Goal: Transaction & Acquisition: Purchase product/service

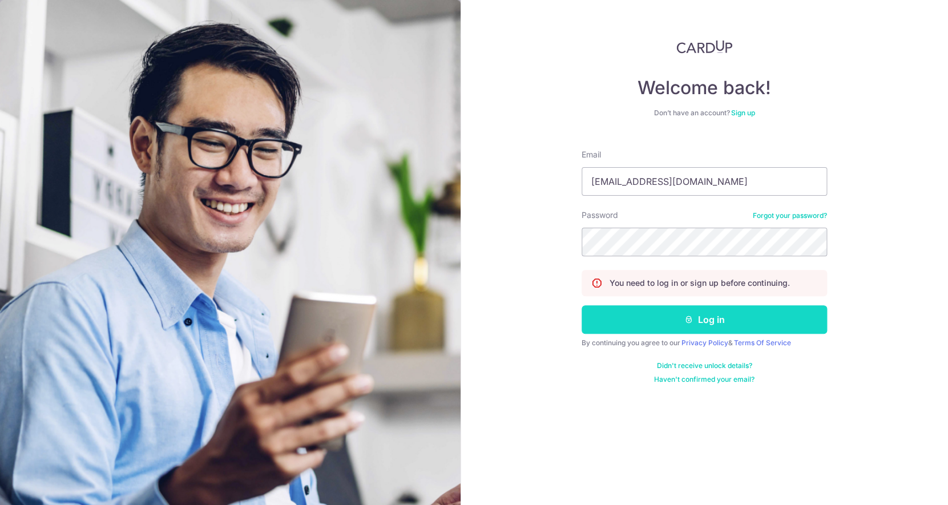
click at [644, 316] on button "Log in" at bounding box center [704, 319] width 245 height 29
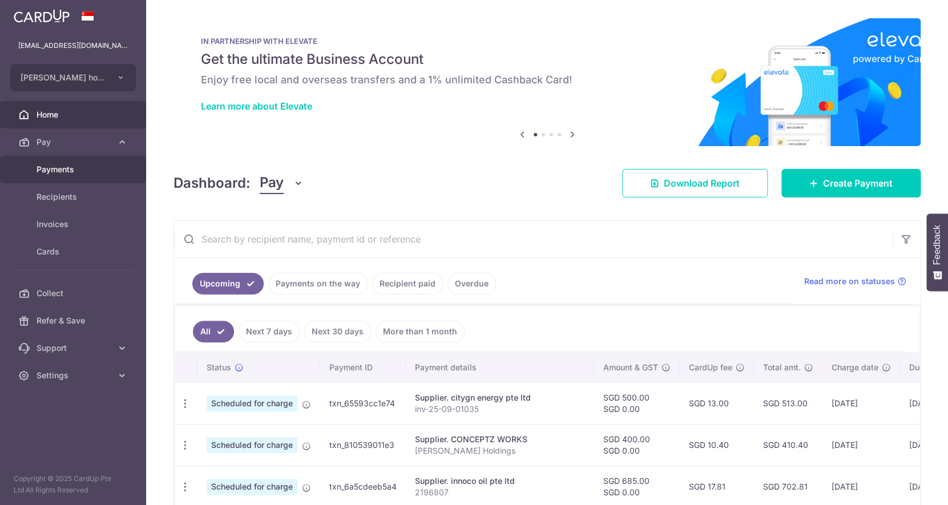
click at [76, 170] on span "Payments" at bounding box center [74, 169] width 75 height 11
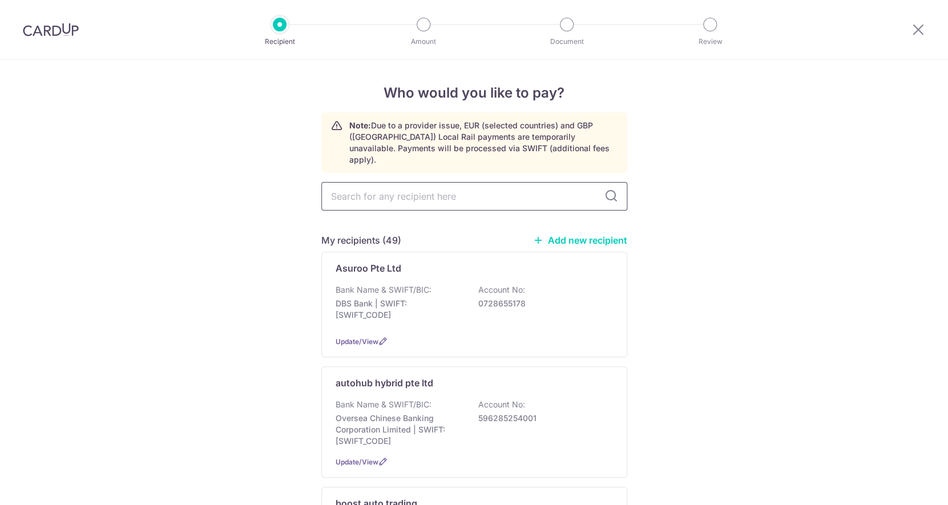
click at [400, 187] on input "text" at bounding box center [474, 196] width 306 height 29
type input "mega"
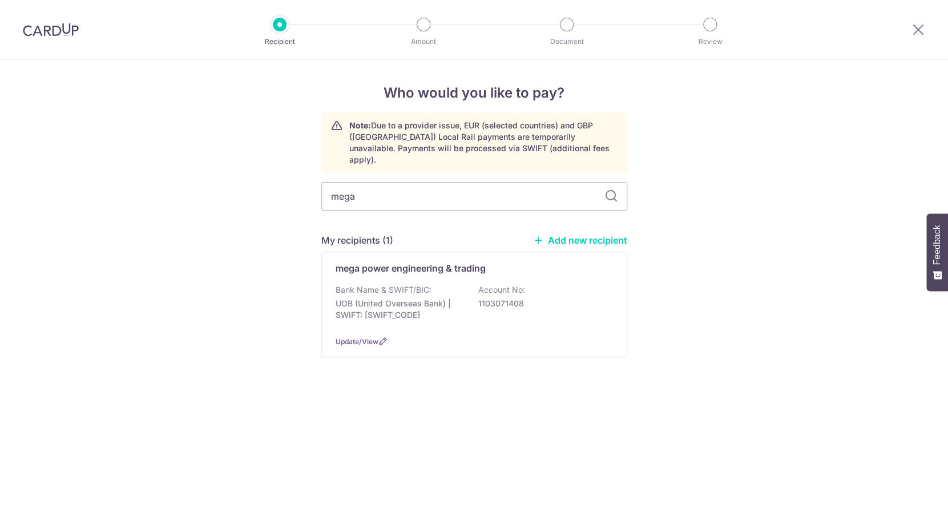
click at [393, 265] on div "mega power engineering & trading Bank Name & SWIFT/BIC: UOB (United Overseas Ba…" at bounding box center [474, 305] width 306 height 106
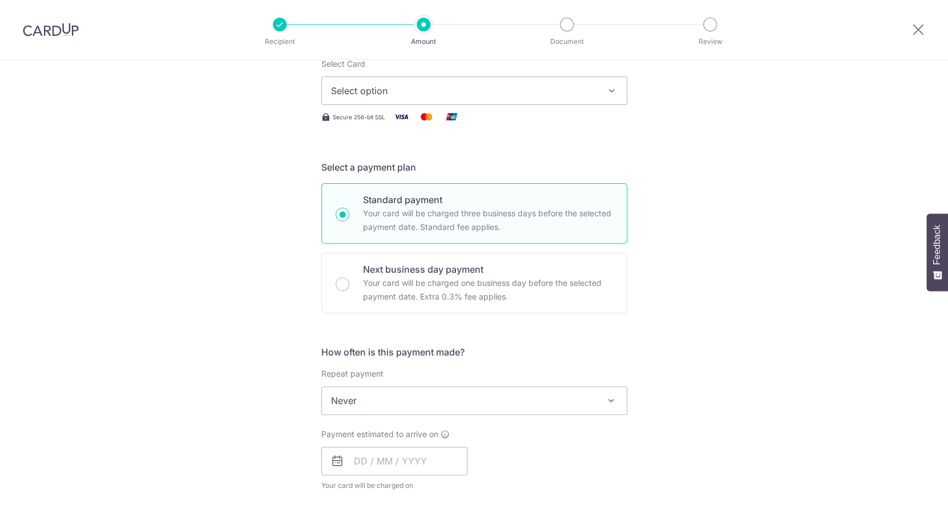
scroll to position [161, 0]
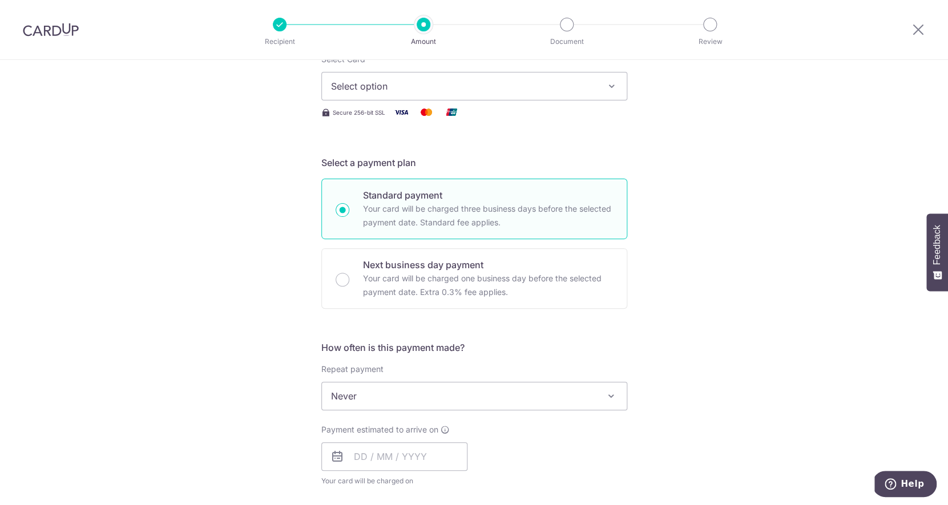
click at [445, 80] on span "Select option" at bounding box center [464, 86] width 266 height 14
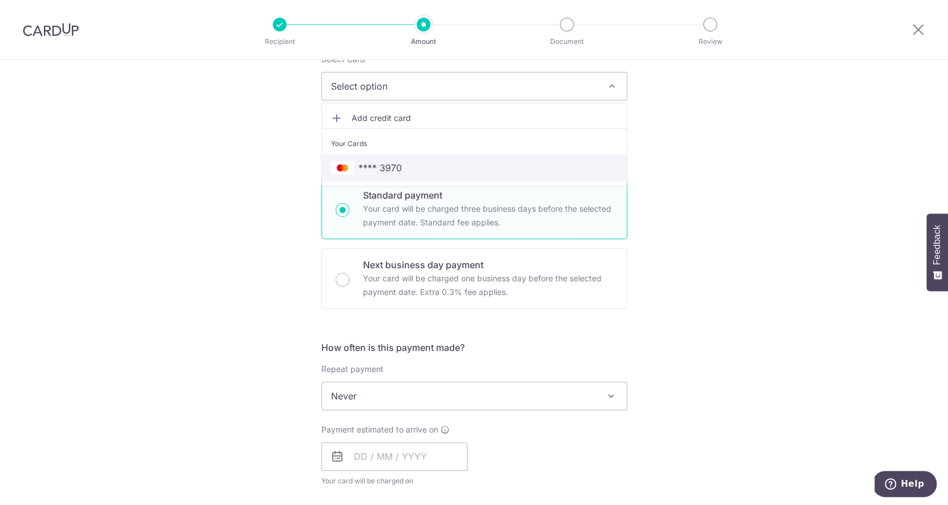
click at [392, 167] on span "**** 3970" at bounding box center [379, 168] width 43 height 14
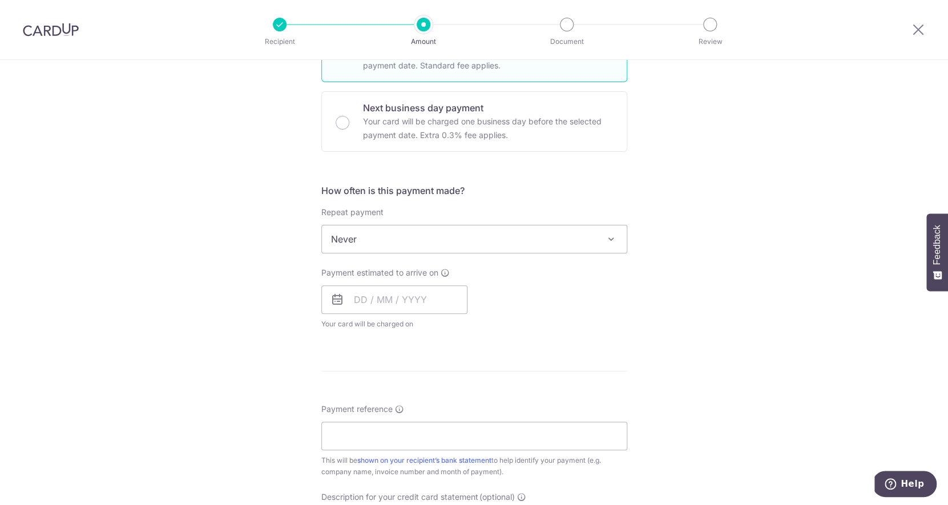
scroll to position [314, 0]
click at [362, 299] on input "text" at bounding box center [394, 303] width 146 height 29
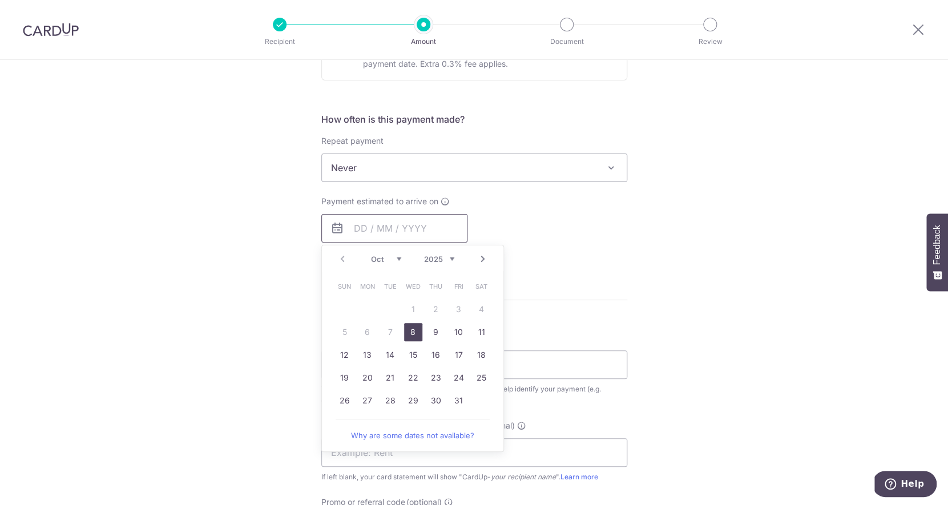
scroll to position [390, 0]
click at [455, 396] on link "31" at bounding box center [459, 399] width 18 height 18
type input "31/10/2025"
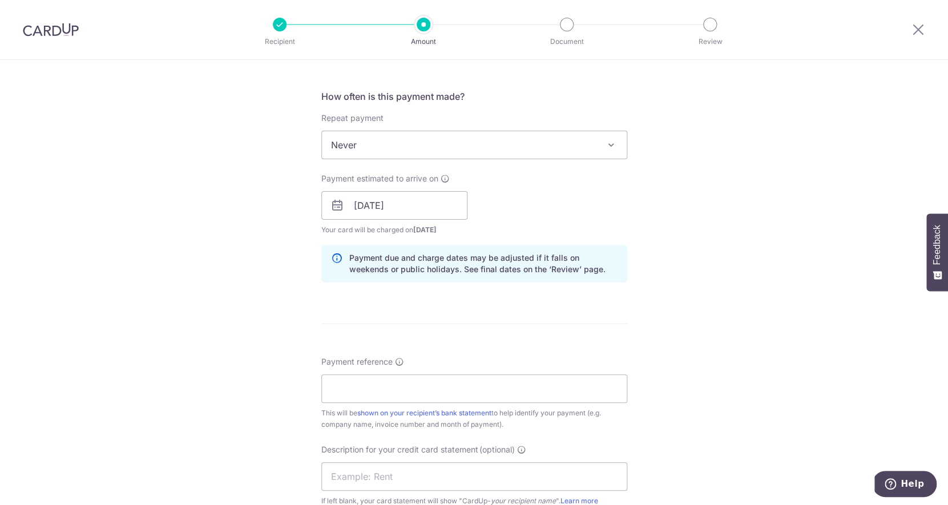
scroll to position [416, 0]
click at [440, 146] on span "Never" at bounding box center [474, 141] width 305 height 27
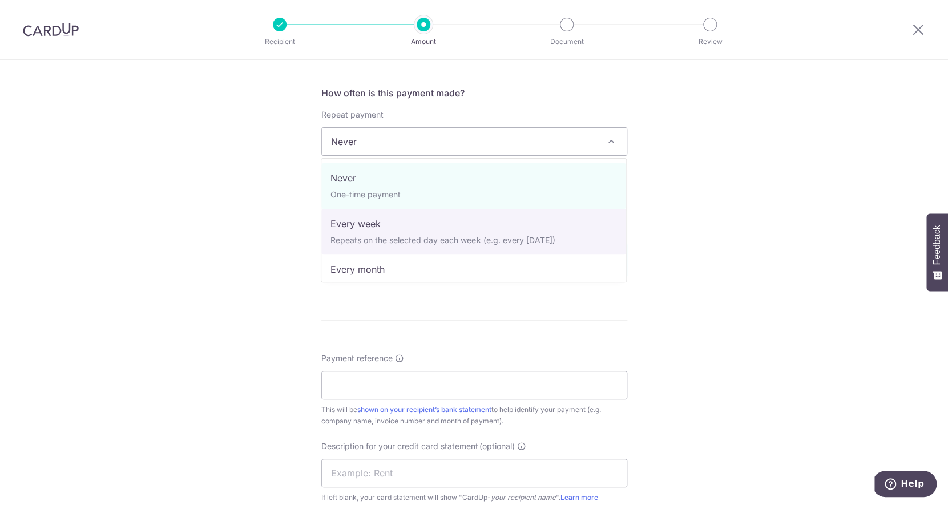
select select "2"
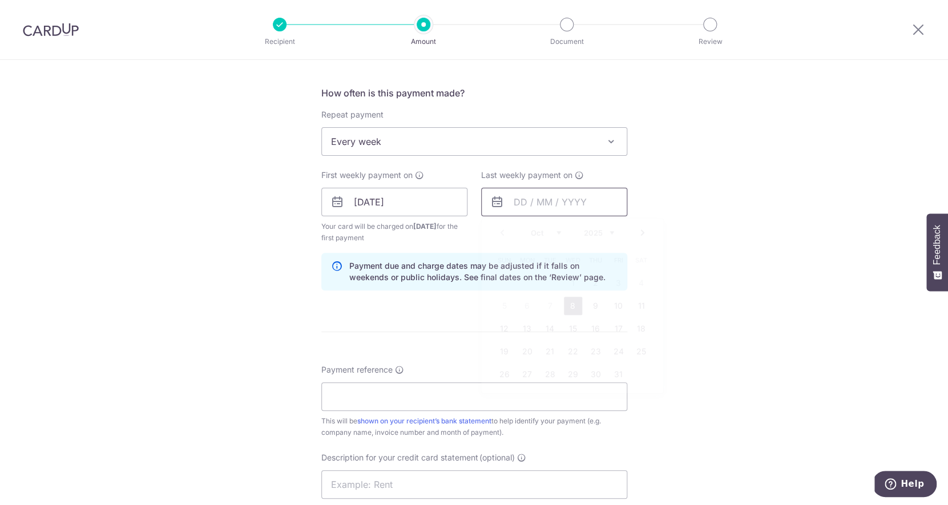
click at [522, 207] on input "text" at bounding box center [554, 202] width 146 height 29
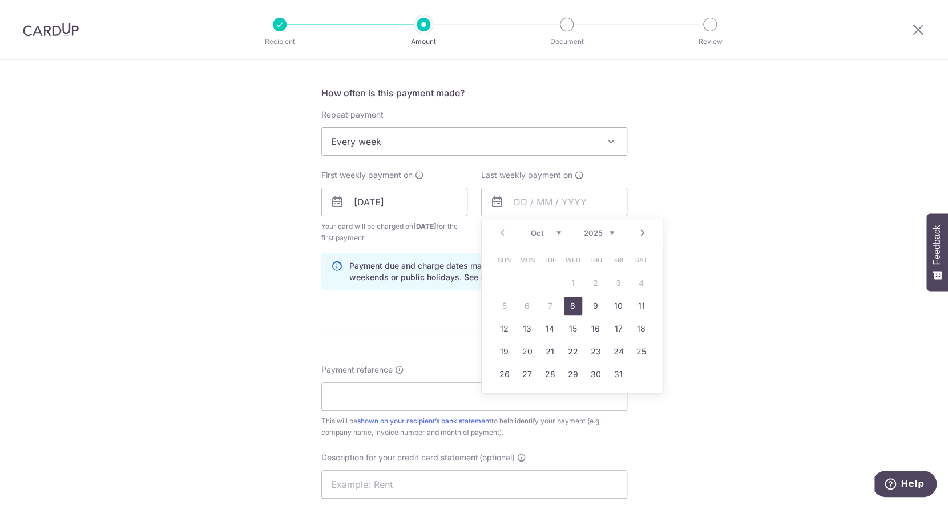
click at [647, 233] on link "Next" at bounding box center [643, 233] width 14 height 14
click at [622, 357] on link "21" at bounding box center [619, 351] width 18 height 18
type input "21/11/2025"
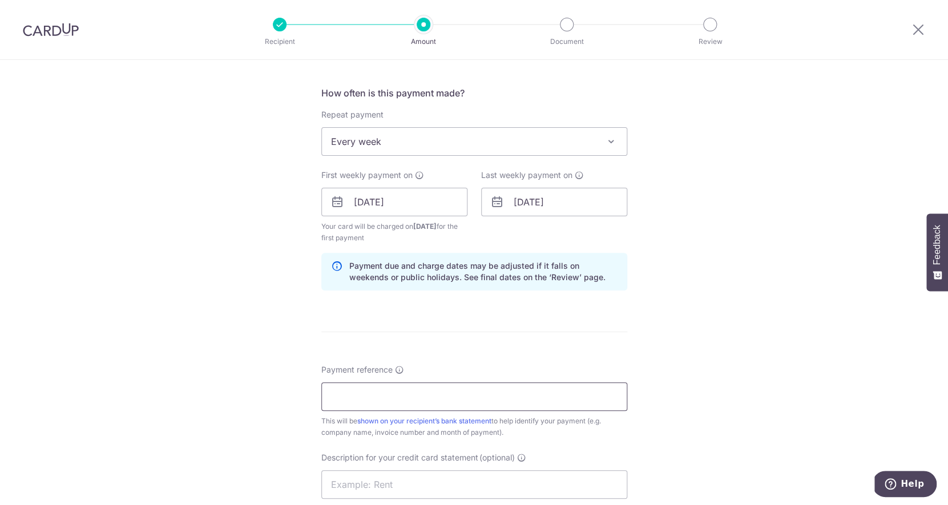
click at [556, 405] on input "Payment reference" at bounding box center [474, 396] width 306 height 29
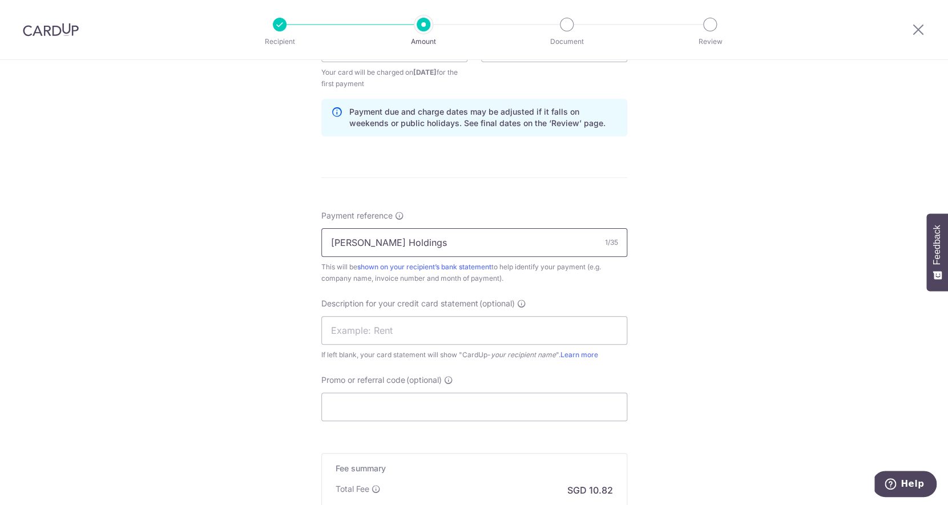
scroll to position [570, 0]
type input "Stark Holdings"
click at [521, 338] on input "text" at bounding box center [474, 330] width 306 height 29
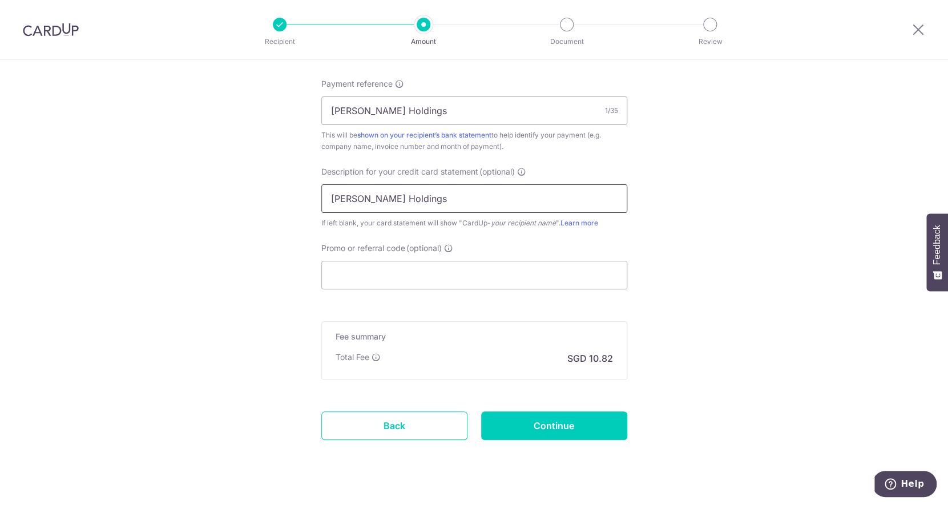
scroll to position [722, 0]
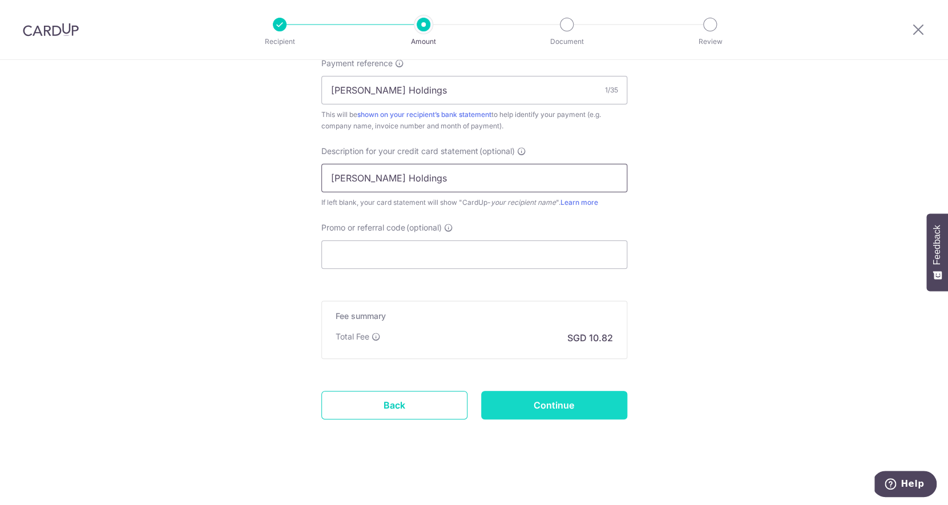
type input "Stark Holdings"
click at [558, 404] on input "Continue" at bounding box center [554, 405] width 146 height 29
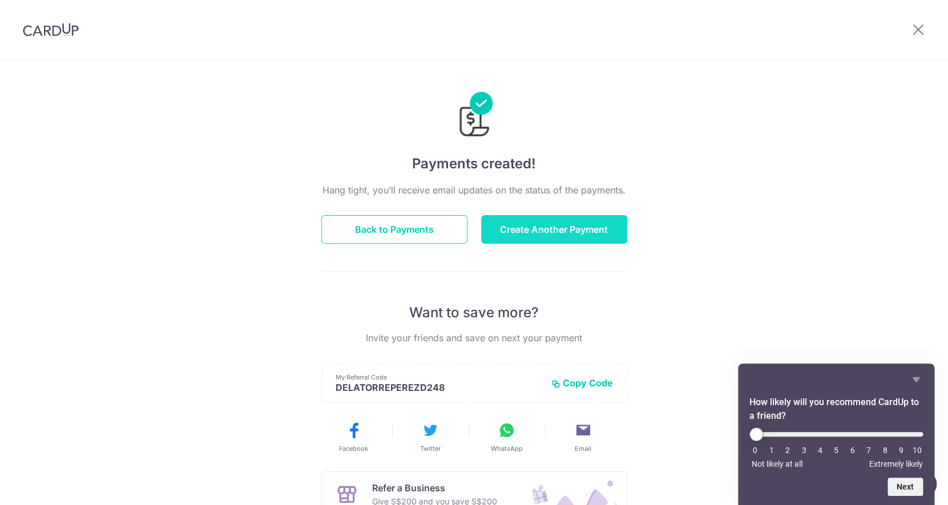
click at [560, 227] on button "Create Another Payment" at bounding box center [554, 229] width 146 height 29
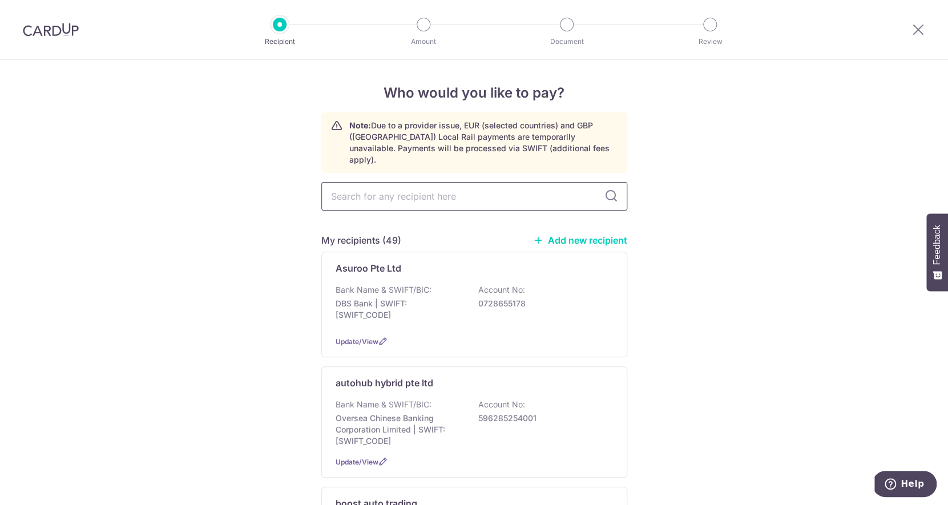
click at [458, 190] on input "text" at bounding box center [474, 196] width 306 height 29
type input "min hua"
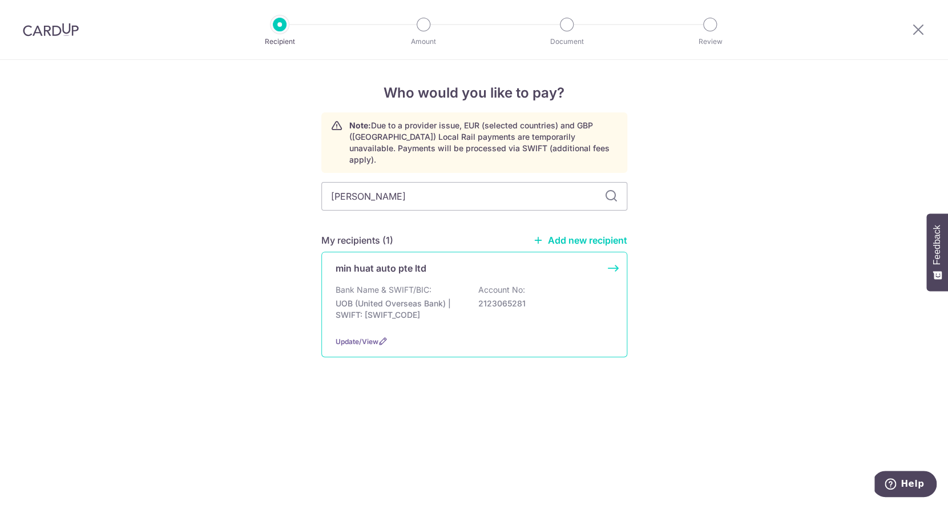
click at [424, 284] on p "Bank Name & SWIFT/BIC:" at bounding box center [384, 289] width 96 height 11
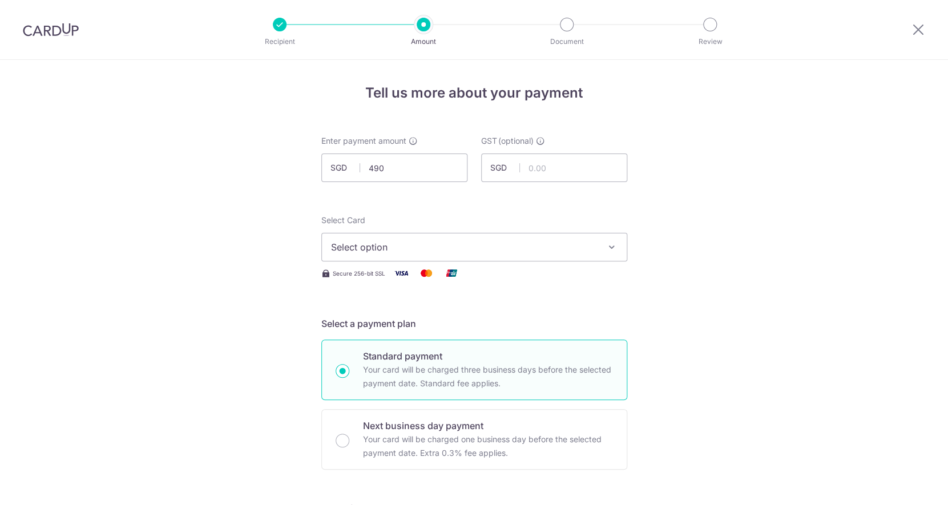
type input "490.00"
click at [396, 251] on span "Select option" at bounding box center [464, 247] width 266 height 14
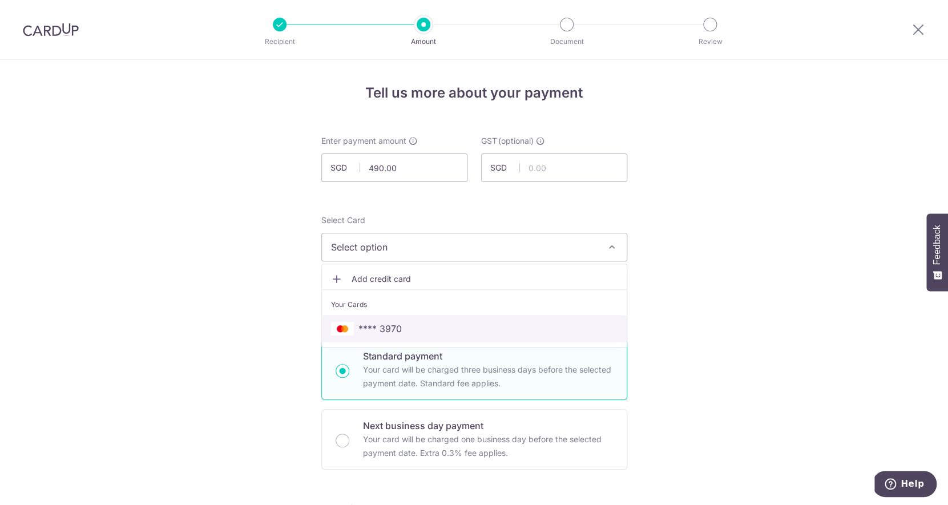
click at [396, 320] on link "**** 3970" at bounding box center [474, 328] width 305 height 27
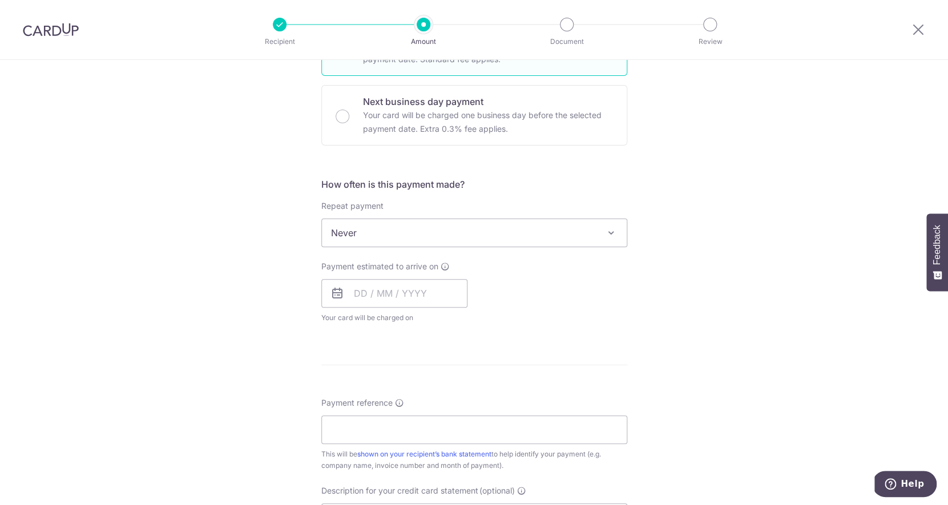
scroll to position [326, 0]
click at [379, 291] on input "text" at bounding box center [394, 291] width 146 height 29
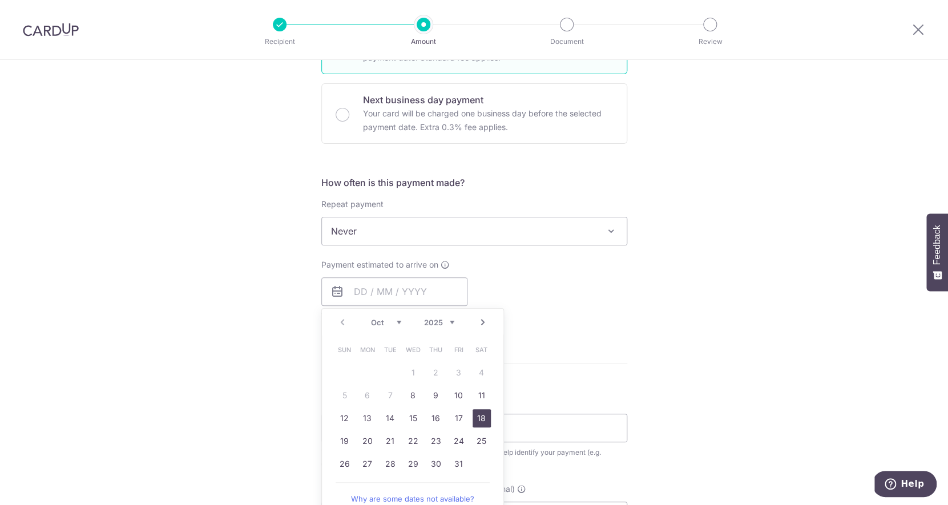
click at [476, 417] on link "18" at bounding box center [482, 418] width 18 height 18
type input "[DATE]"
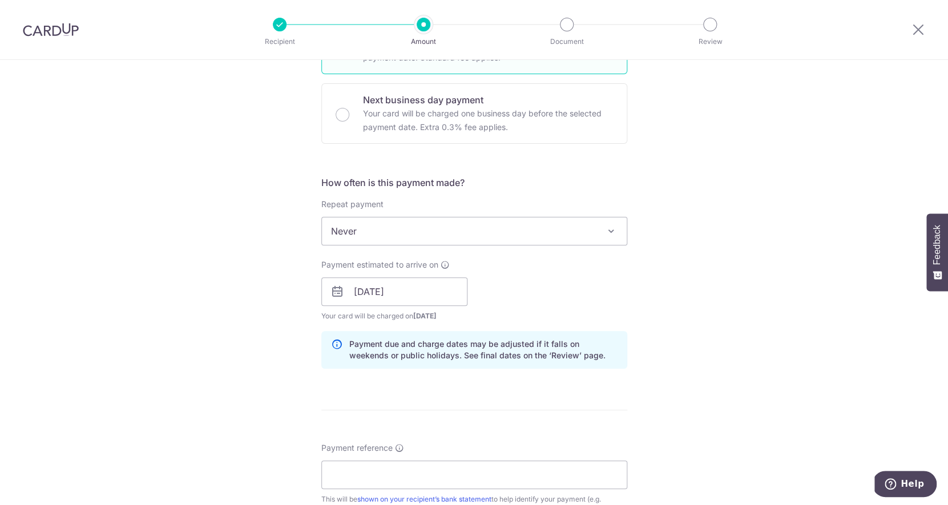
scroll to position [453, 0]
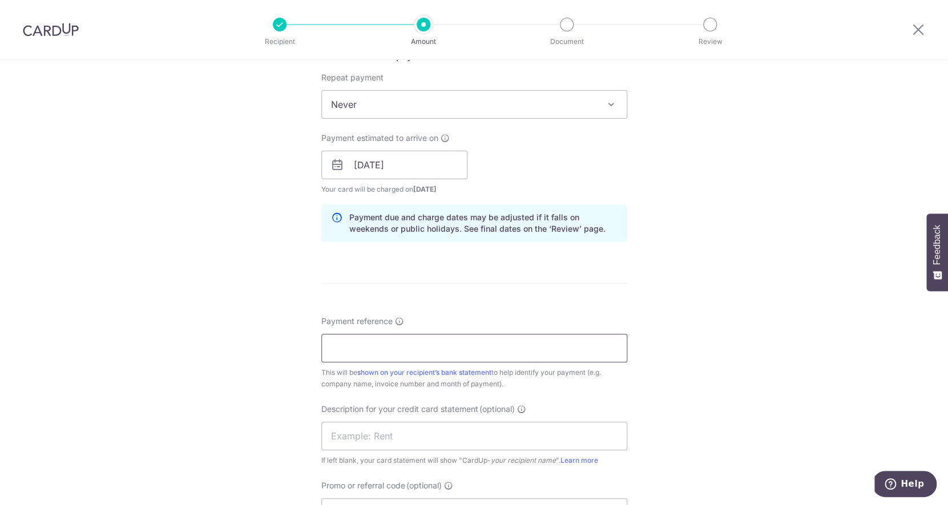
click at [516, 339] on input "Payment reference" at bounding box center [474, 348] width 306 height 29
type input "Stark Holdings"
click at [458, 111] on span "Never" at bounding box center [474, 104] width 305 height 27
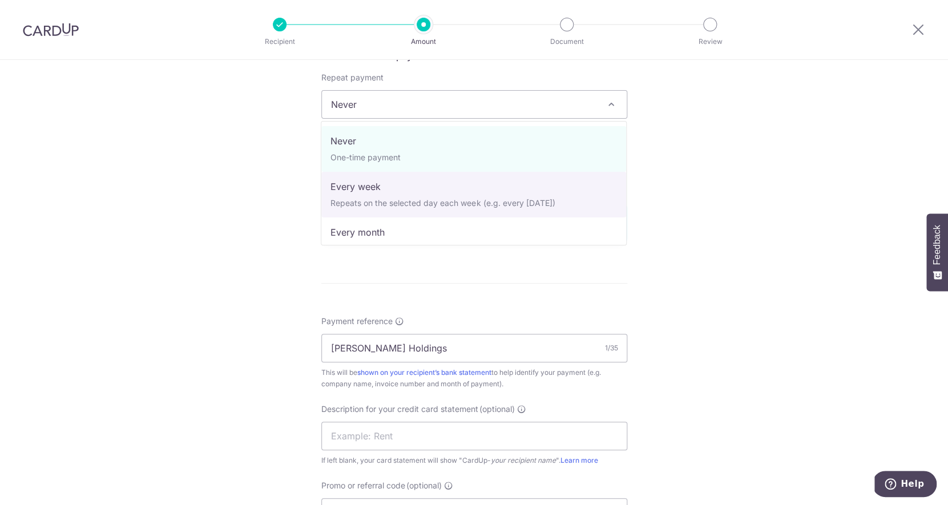
select select "2"
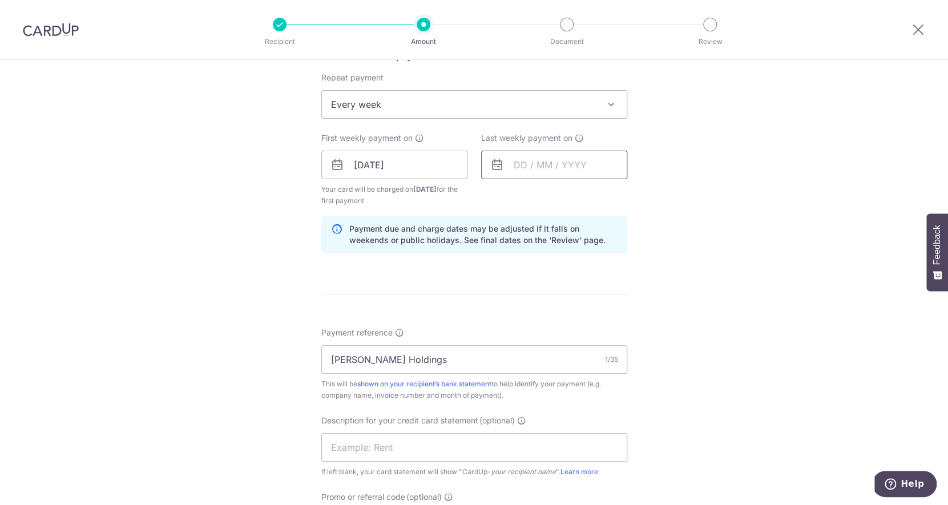
click at [537, 163] on input "text" at bounding box center [554, 165] width 146 height 29
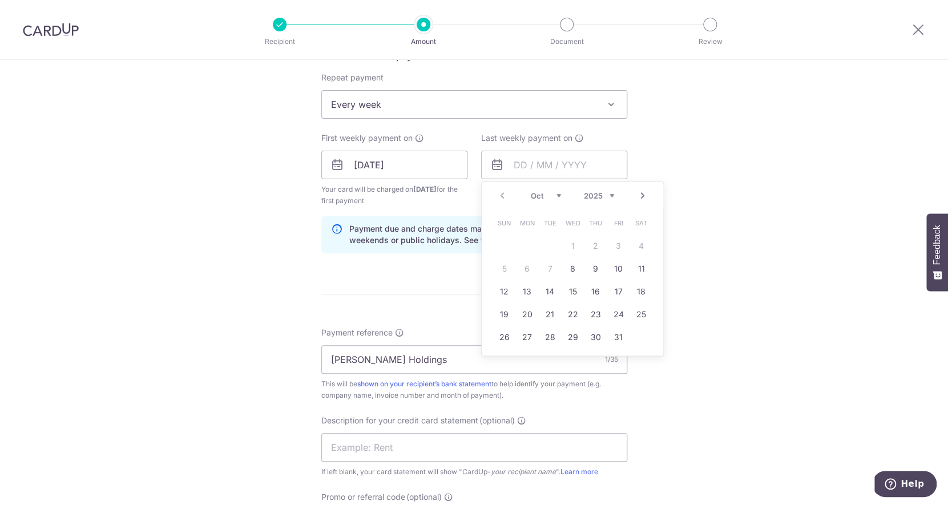
click at [642, 189] on link "Next" at bounding box center [643, 196] width 14 height 14
click at [644, 291] on link "15" at bounding box center [641, 292] width 18 height 18
type input "[DATE]"
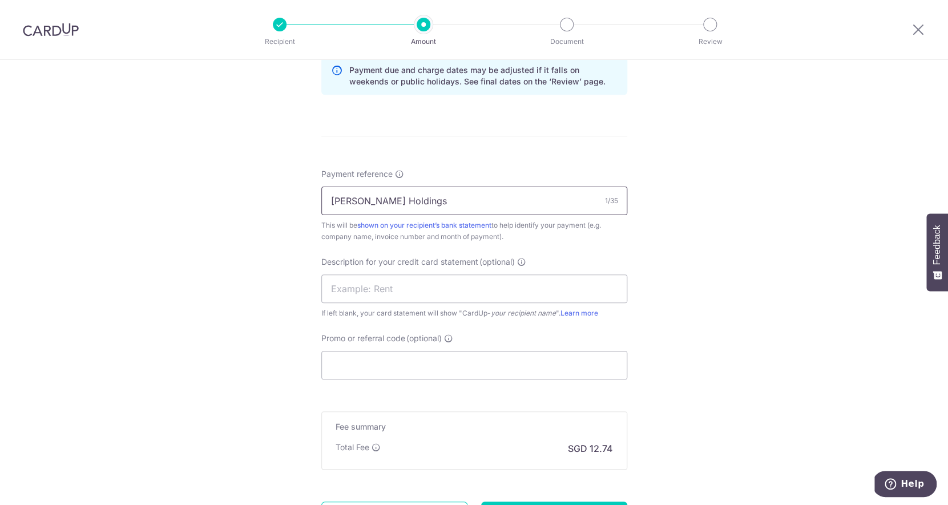
scroll to position [610, 0]
click at [527, 277] on input "text" at bounding box center [474, 290] width 306 height 29
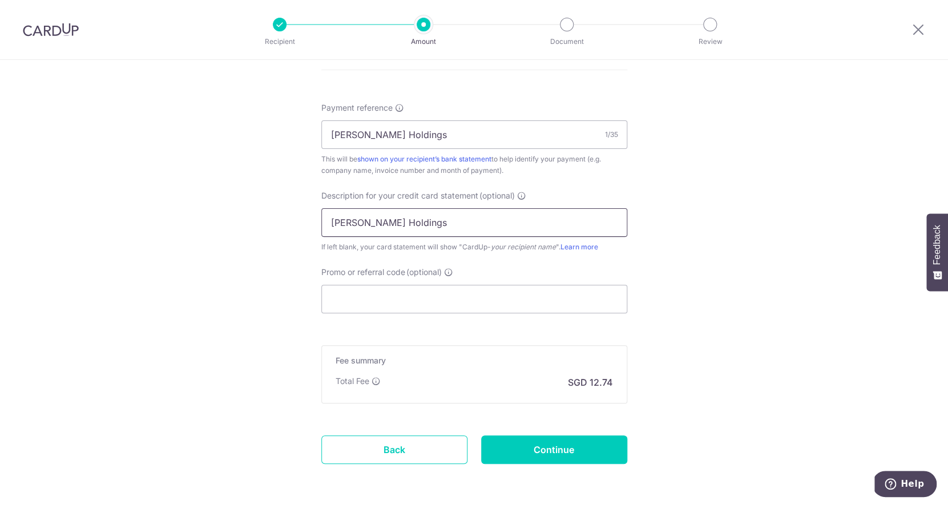
scroll to position [722, 0]
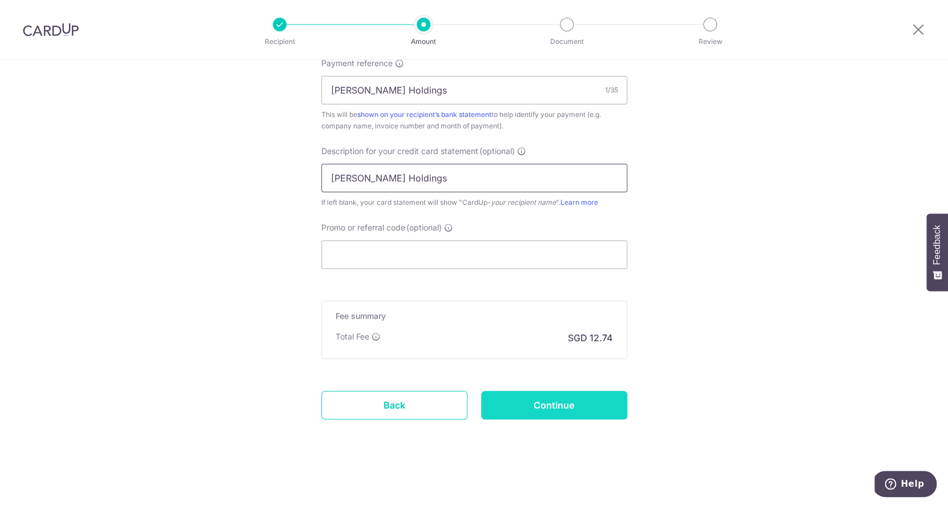
type input "[PERSON_NAME] Holdings"
click at [541, 401] on input "Continue" at bounding box center [554, 405] width 146 height 29
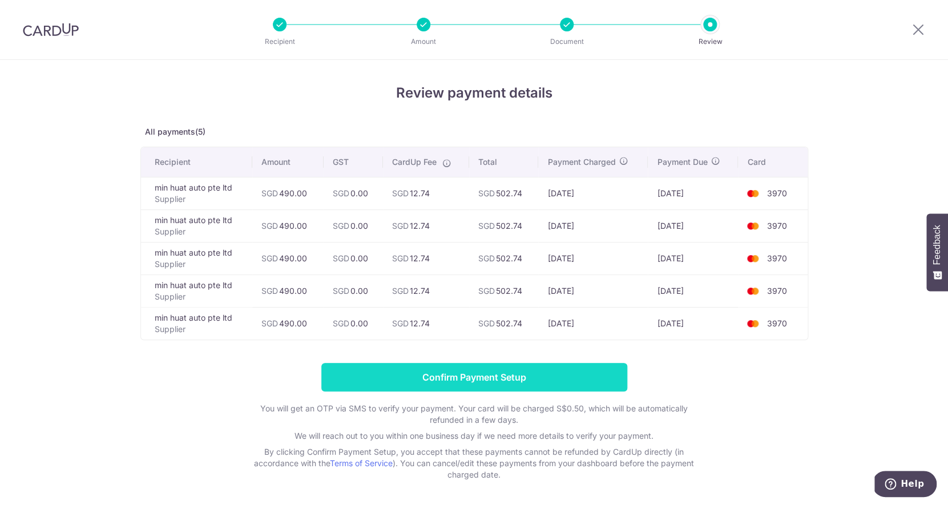
click at [491, 374] on input "Confirm Payment Setup" at bounding box center [474, 377] width 306 height 29
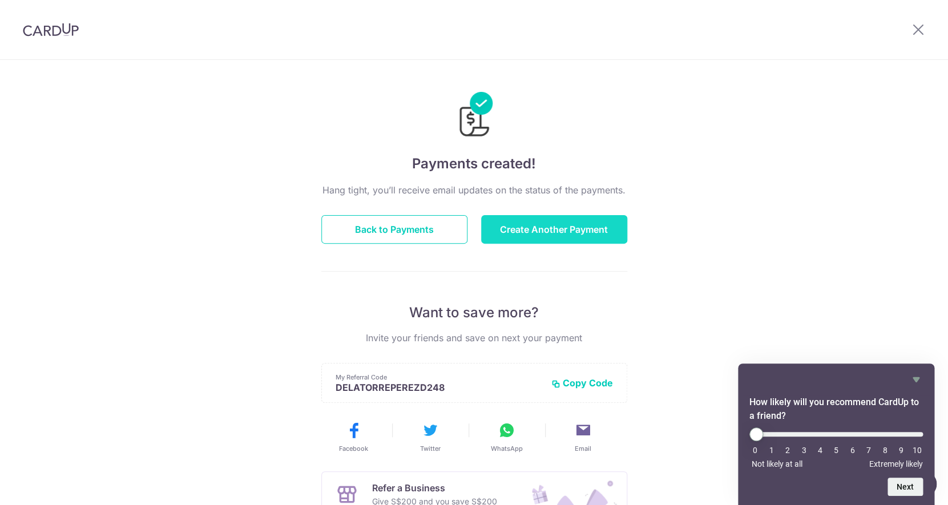
click at [521, 226] on button "Create Another Payment" at bounding box center [554, 229] width 146 height 29
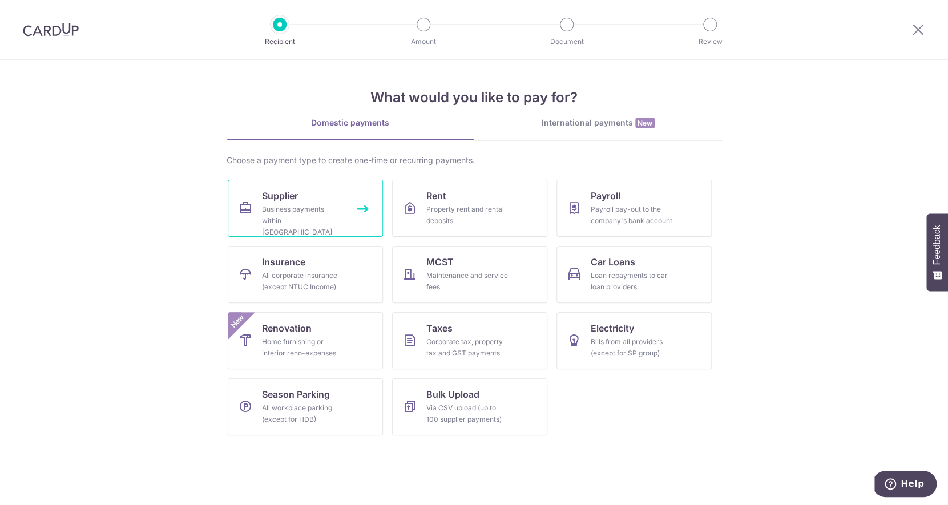
click at [262, 218] on div "Business payments within Singapore" at bounding box center [303, 221] width 82 height 34
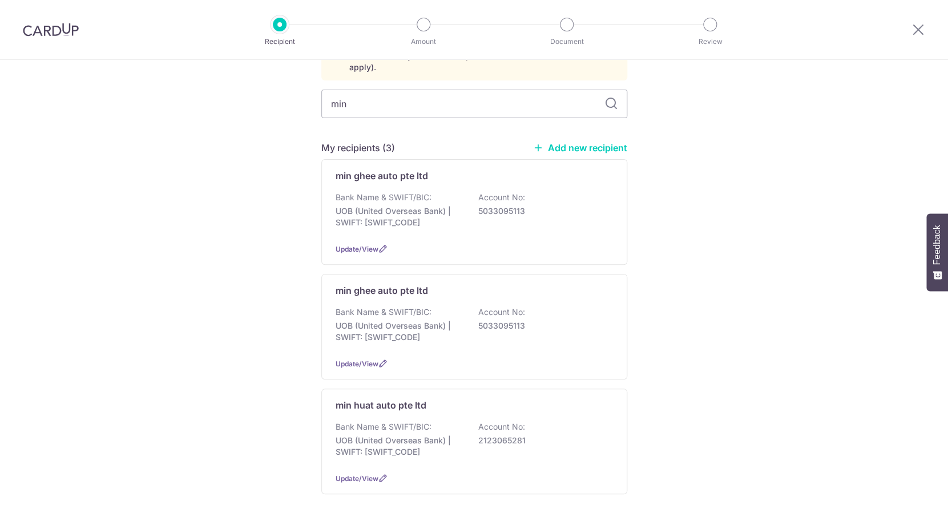
scroll to position [159, 0]
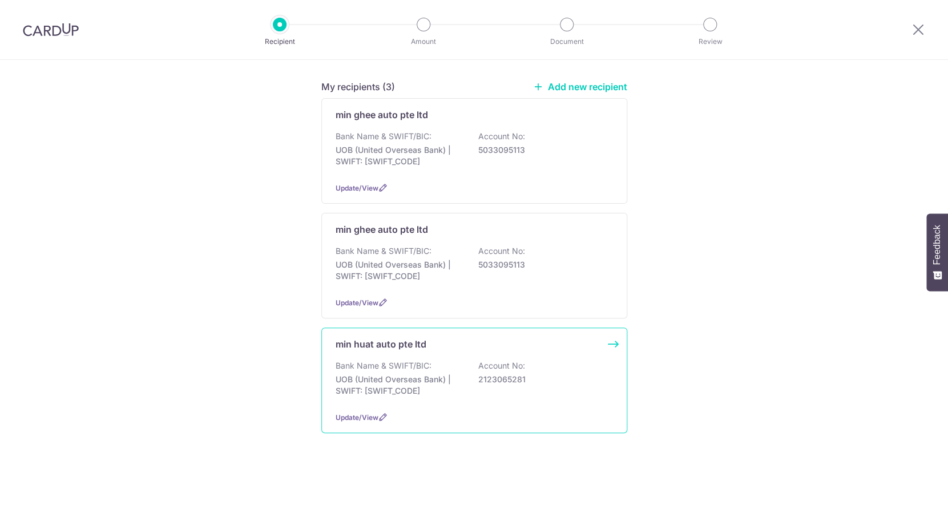
click at [400, 360] on p "Bank Name & SWIFT/BIC:" at bounding box center [384, 365] width 96 height 11
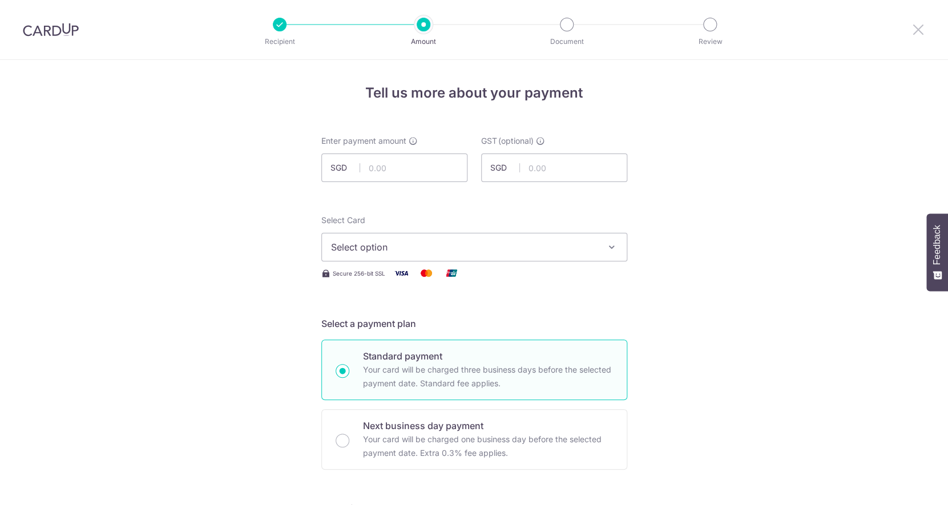
click at [917, 33] on icon at bounding box center [919, 29] width 14 height 14
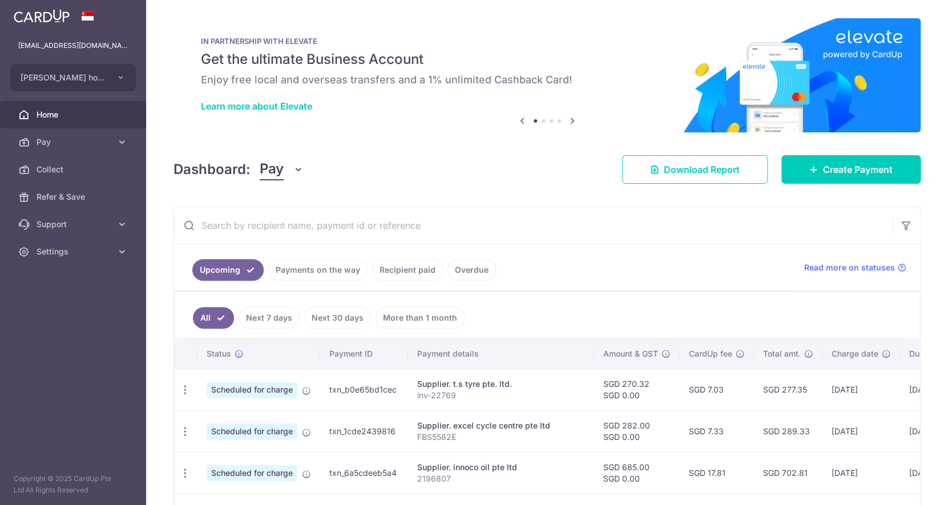
click at [279, 224] on input "text" at bounding box center [533, 225] width 719 height 37
click at [447, 232] on input "text" at bounding box center [533, 225] width 719 height 37
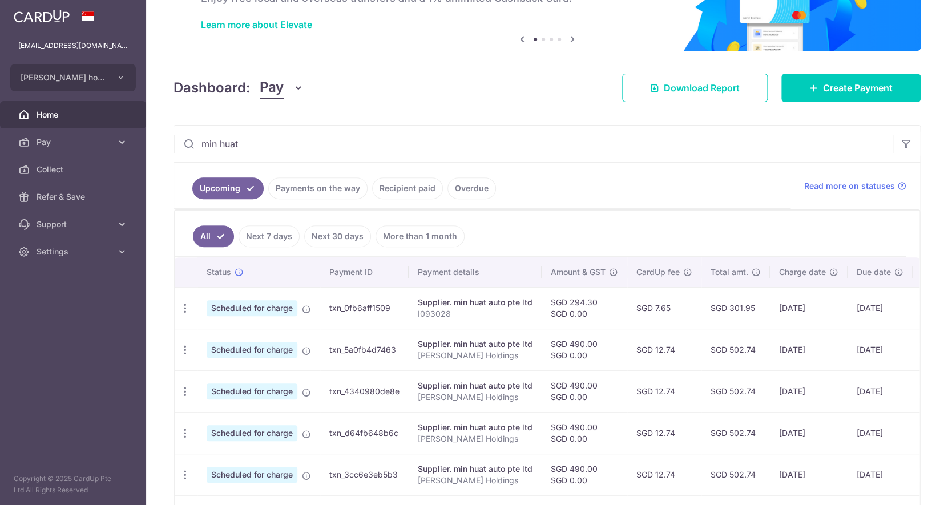
scroll to position [170, 0]
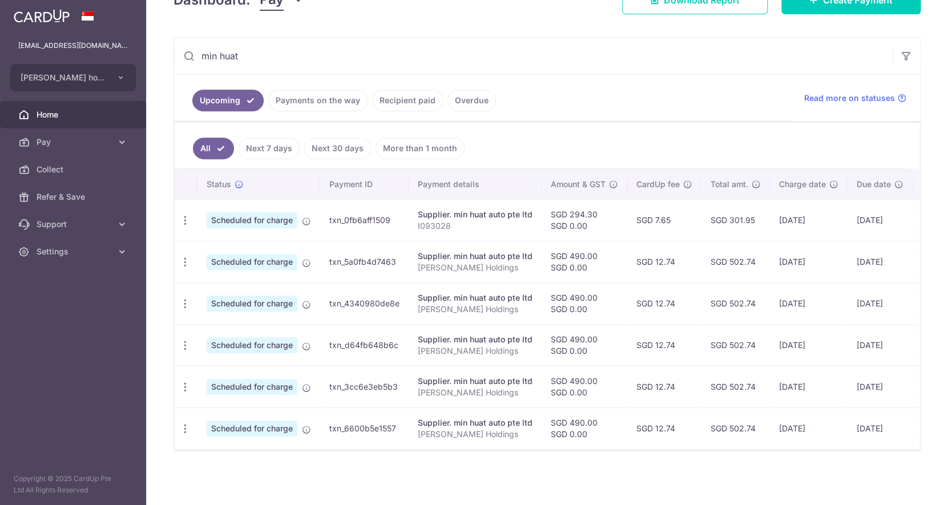
type input "min huat"
click at [333, 103] on link "Payments on the way" at bounding box center [317, 101] width 99 height 22
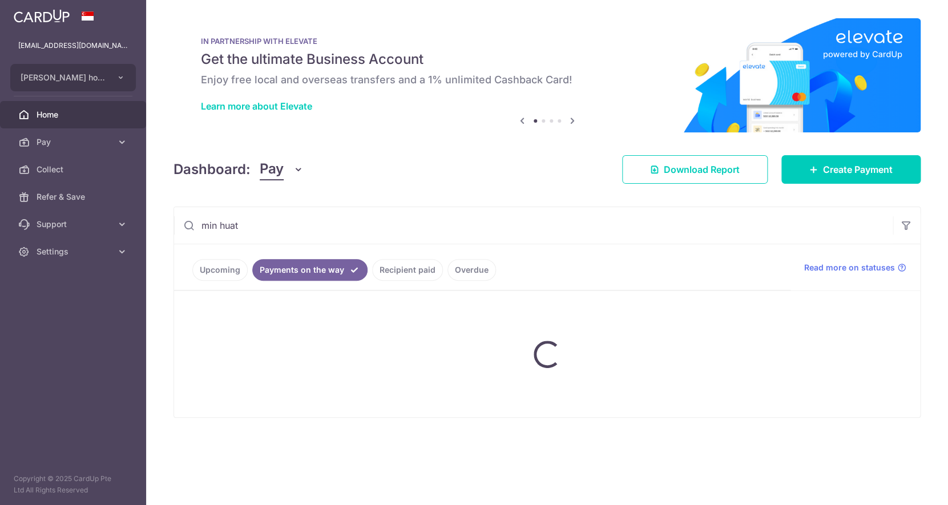
scroll to position [0, 0]
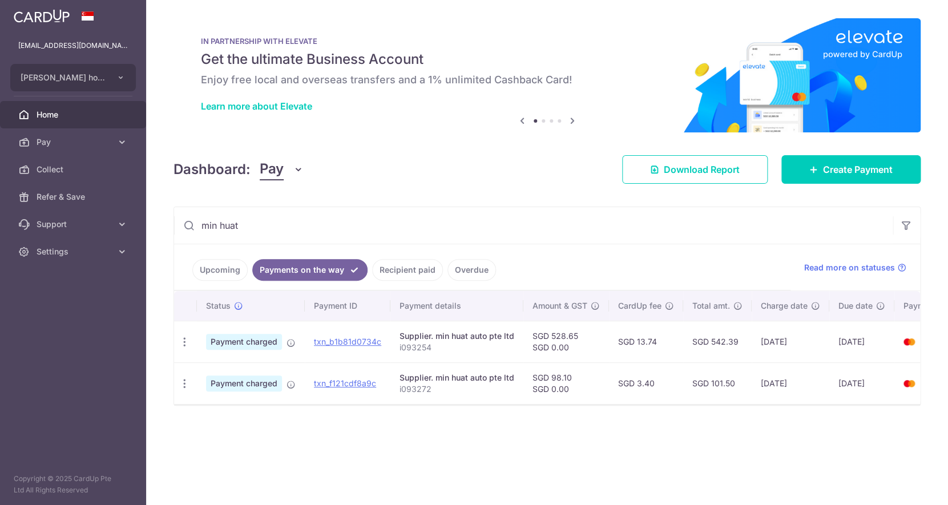
click at [393, 271] on link "Recipient paid" at bounding box center [407, 270] width 71 height 22
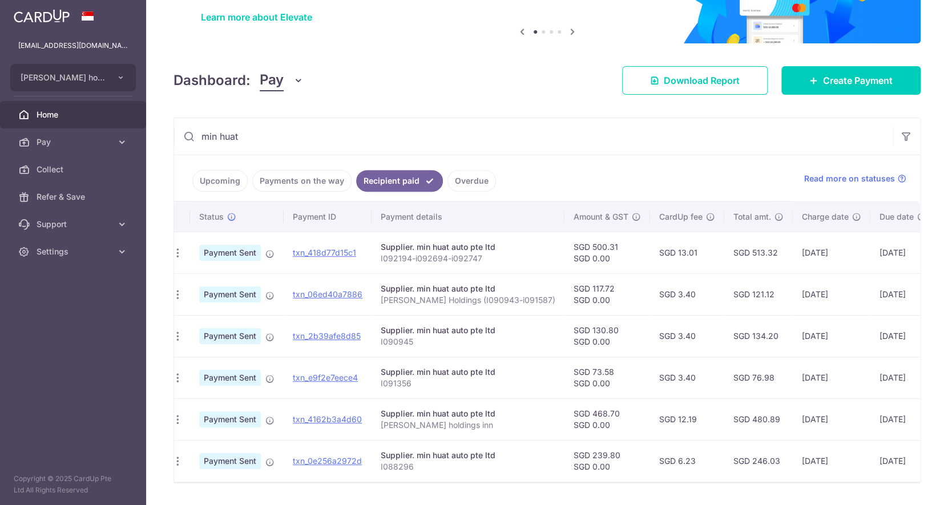
scroll to position [0, 6]
click at [463, 180] on link "Overdue" at bounding box center [471, 181] width 49 height 22
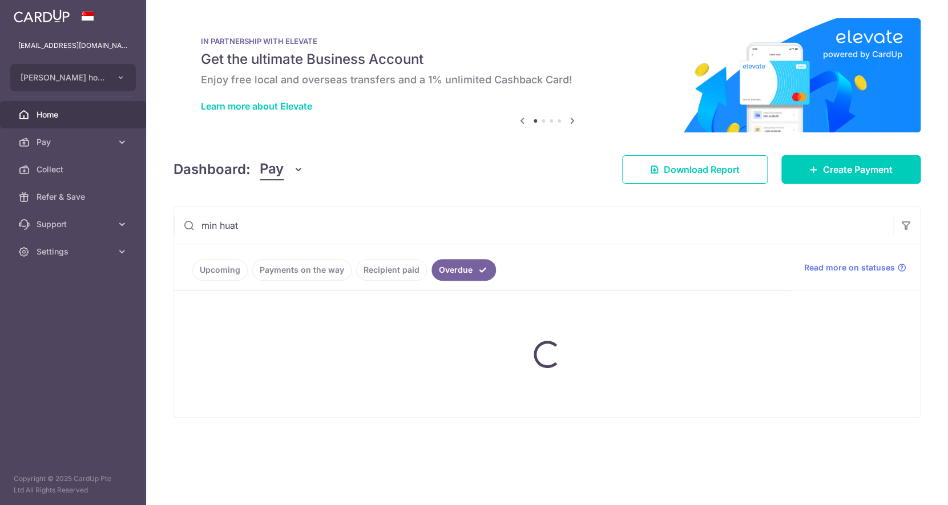
scroll to position [0, 0]
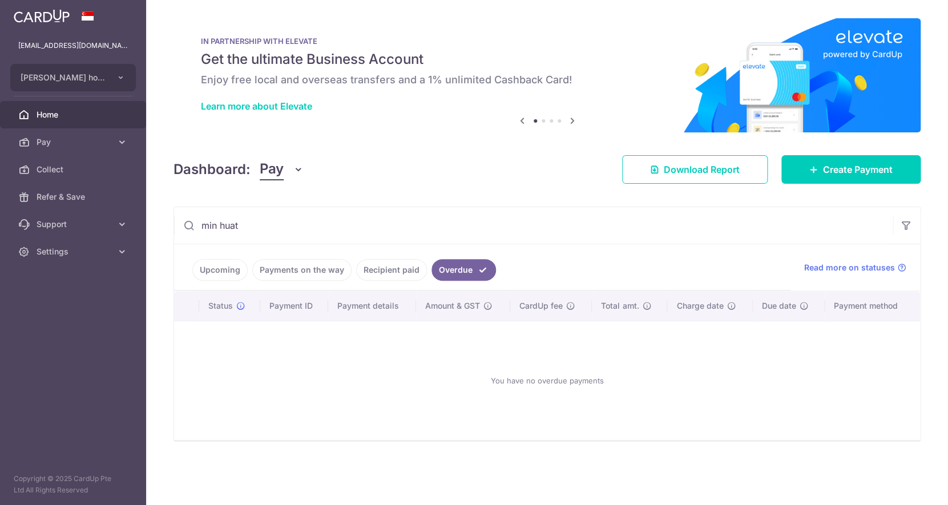
click at [394, 267] on link "Recipient paid" at bounding box center [391, 270] width 71 height 22
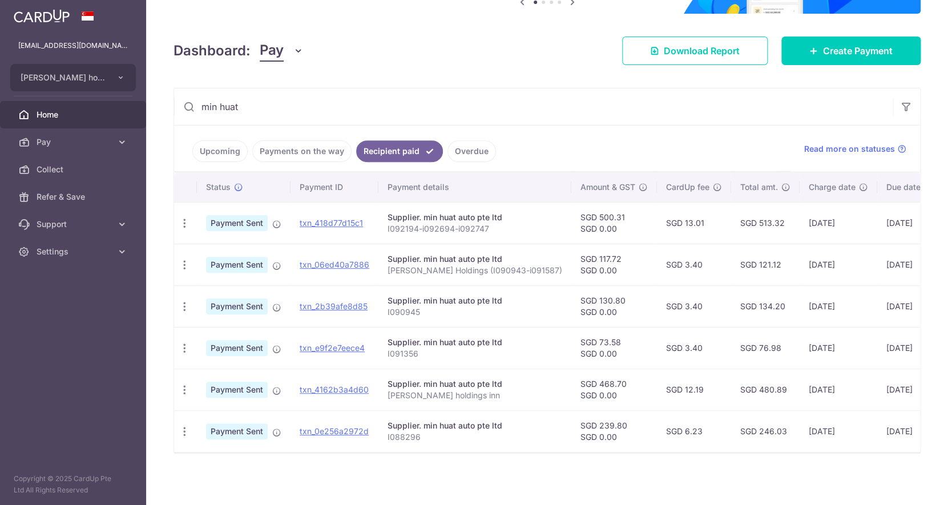
scroll to position [121, 0]
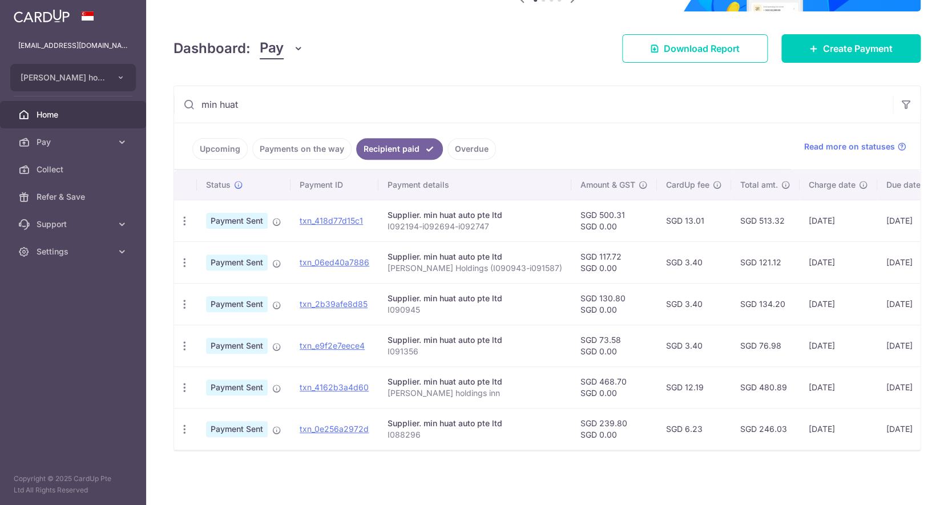
click at [301, 151] on link "Payments on the way" at bounding box center [301, 149] width 99 height 22
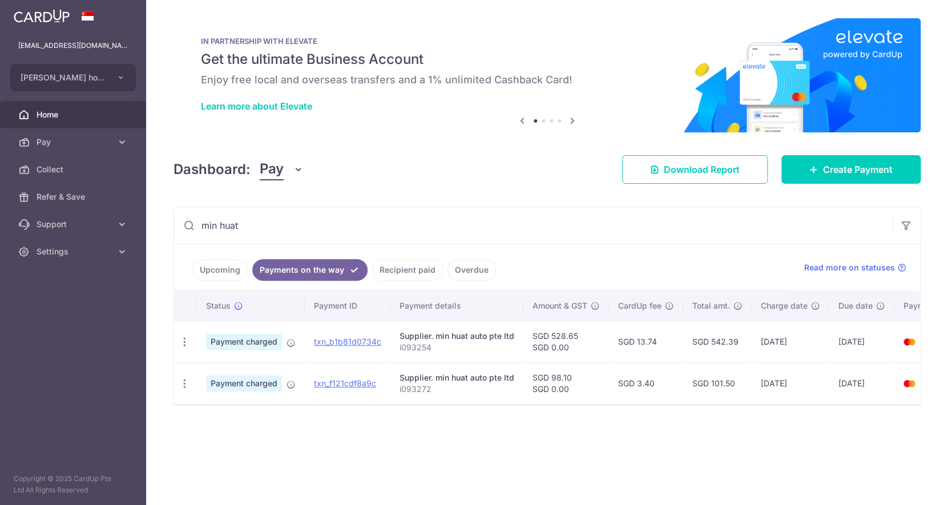
click at [193, 273] on li "Upcoming" at bounding box center [219, 270] width 55 height 22
click at [204, 271] on link "Upcoming" at bounding box center [219, 270] width 55 height 22
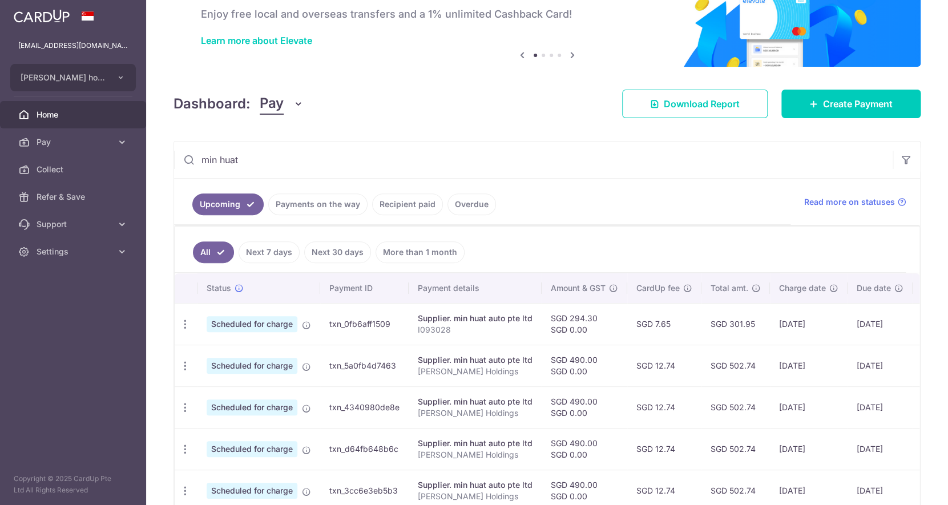
scroll to position [170, 0]
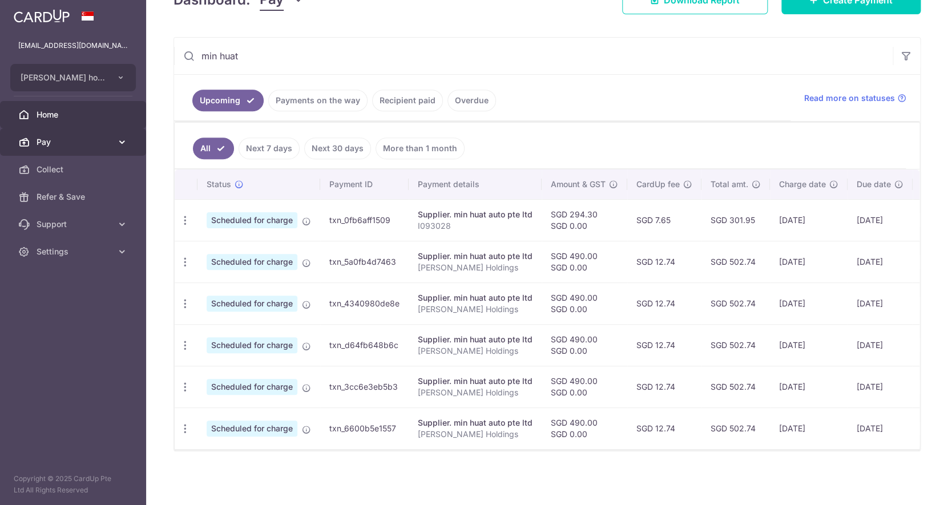
click at [85, 154] on link "Pay" at bounding box center [73, 141] width 146 height 27
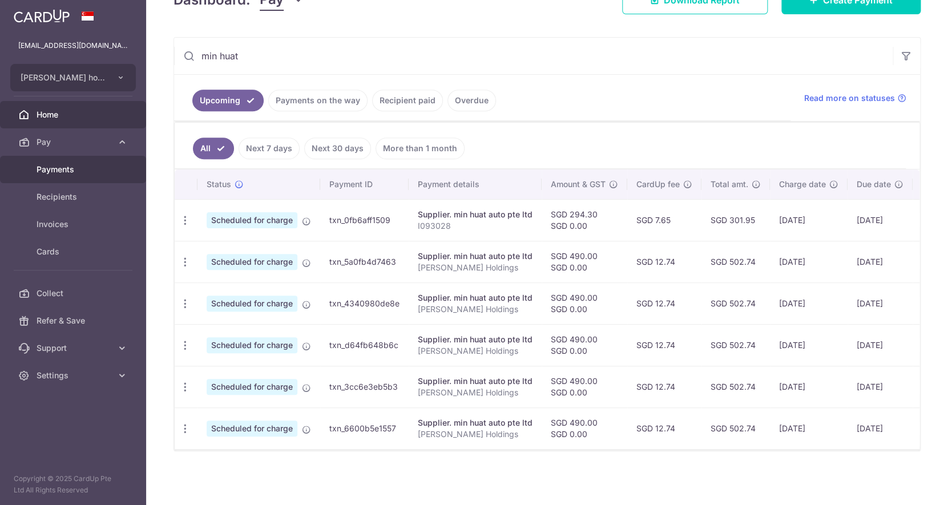
click at [75, 168] on span "Payments" at bounding box center [74, 169] width 75 height 11
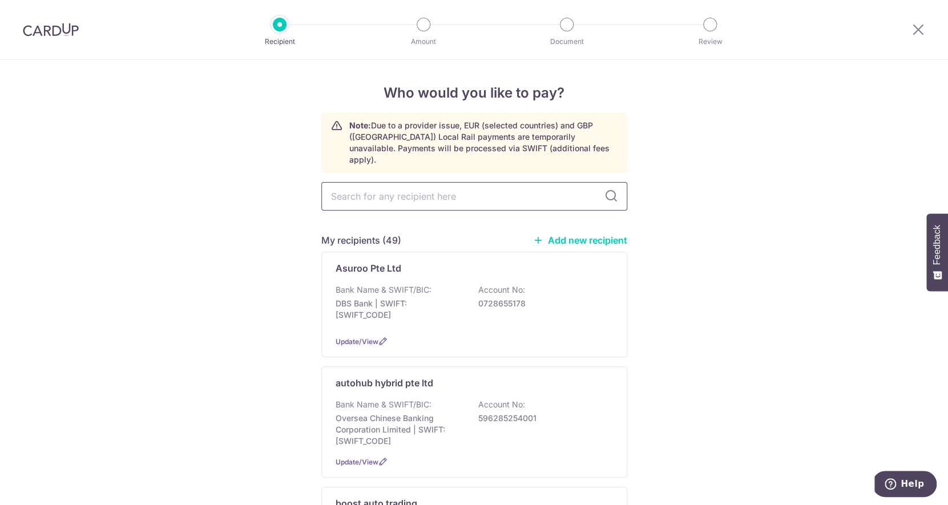
click at [382, 193] on input "text" at bounding box center [474, 196] width 306 height 29
type input "lip"
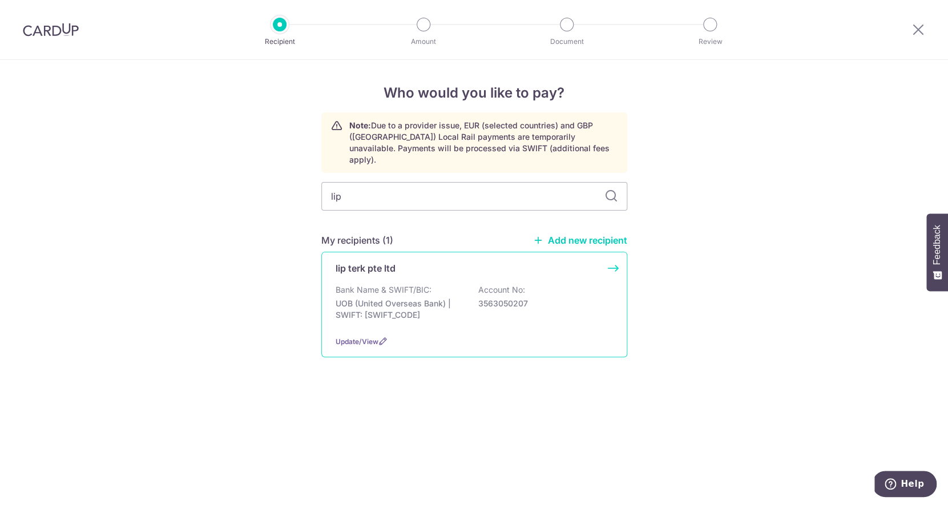
click at [380, 284] on p "Bank Name & SWIFT/BIC:" at bounding box center [384, 289] width 96 height 11
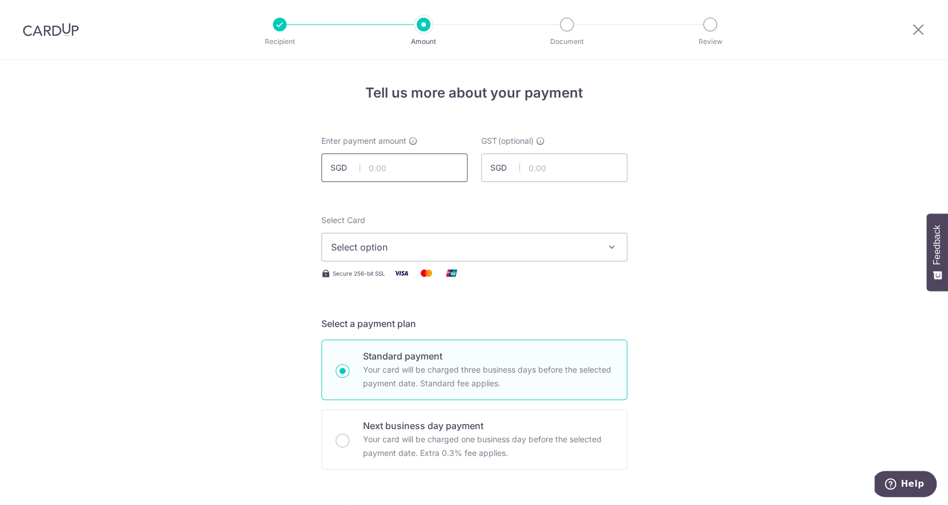
click at [381, 176] on input "text" at bounding box center [394, 168] width 146 height 29
type input "173.21"
click at [404, 245] on span "Select option" at bounding box center [464, 247] width 266 height 14
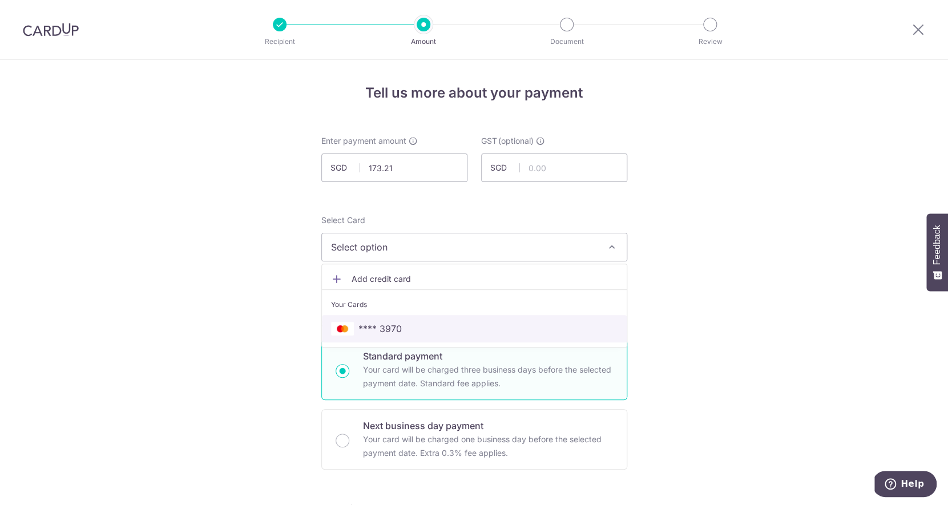
click at [387, 322] on span "**** 3970" at bounding box center [379, 329] width 43 height 14
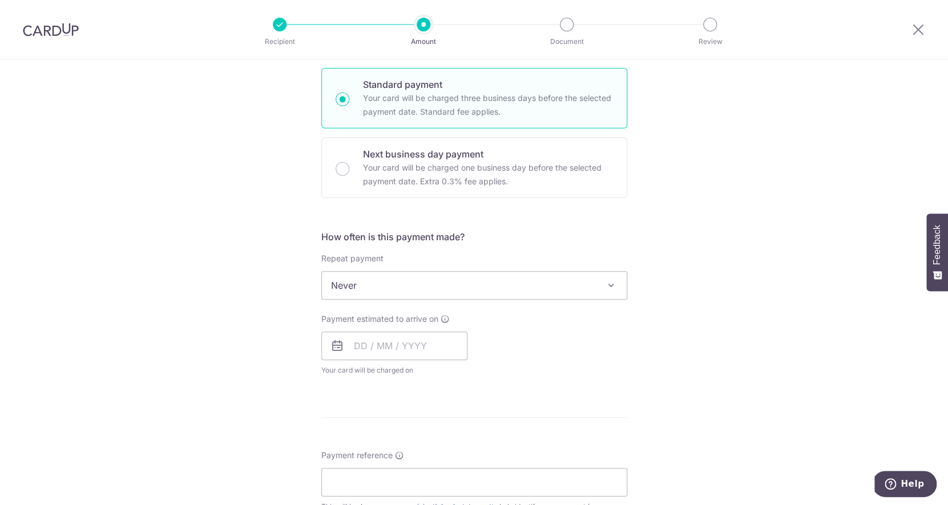
scroll to position [269, 0]
click at [394, 355] on input "text" at bounding box center [394, 348] width 146 height 29
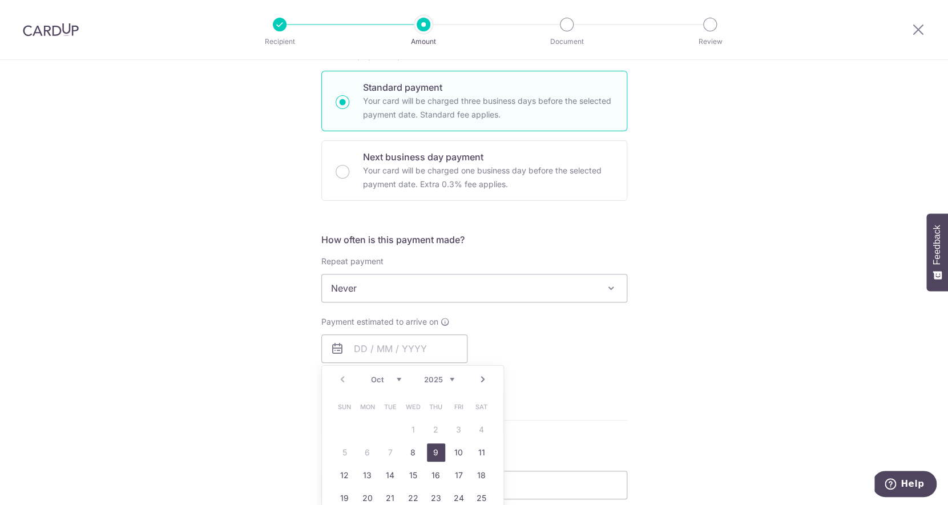
click at [440, 451] on link "9" at bounding box center [436, 452] width 18 height 18
type input "09/10/2025"
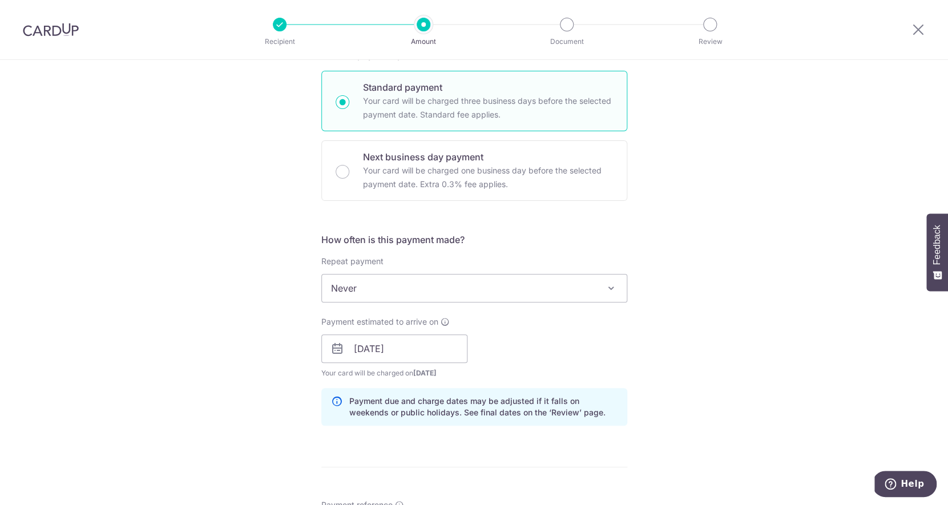
scroll to position [455, 0]
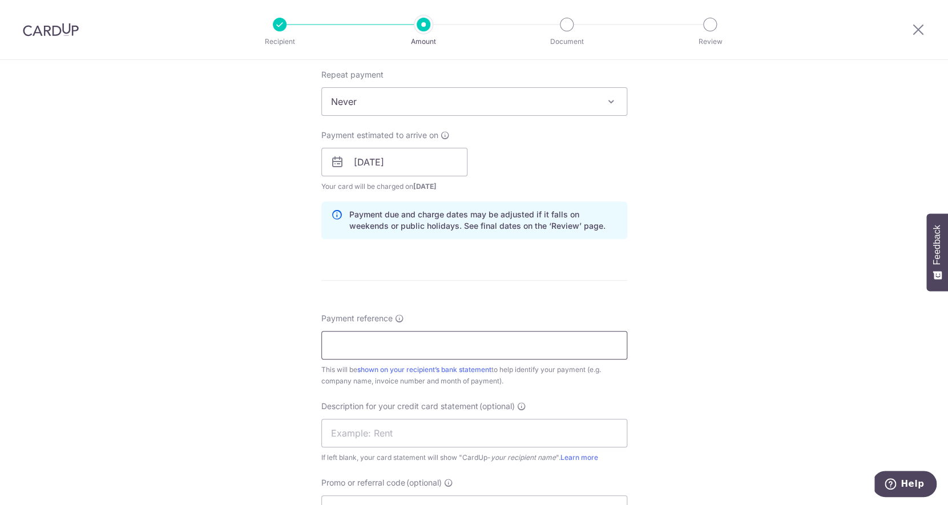
click at [426, 350] on input "Payment reference" at bounding box center [474, 345] width 306 height 29
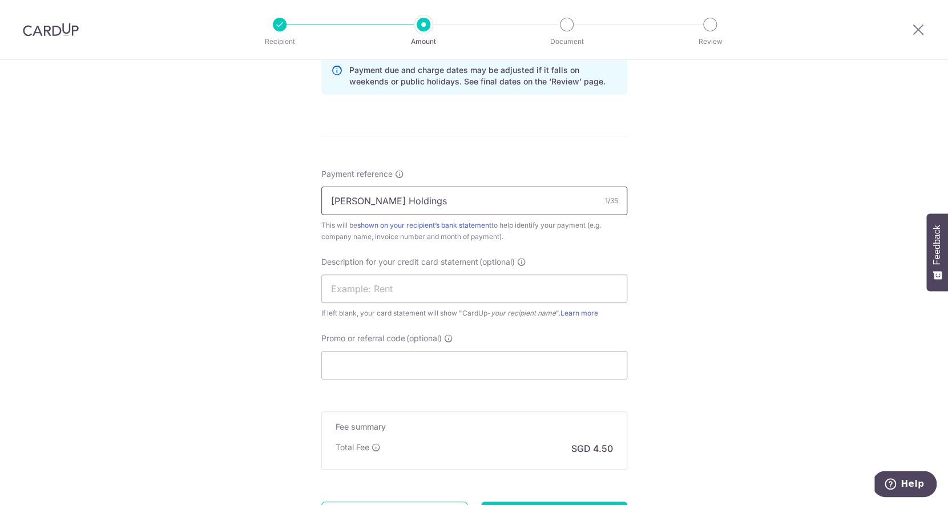
scroll to position [598, 0]
type input "Stark Holdings"
click at [433, 273] on div "Description for your credit card statement (optional) If left blank, your card …" at bounding box center [474, 289] width 306 height 63
click at [426, 288] on input "text" at bounding box center [474, 290] width 306 height 29
click at [413, 306] on div "Description for your credit card statement (optional) If left blank, your card …" at bounding box center [474, 289] width 306 height 63
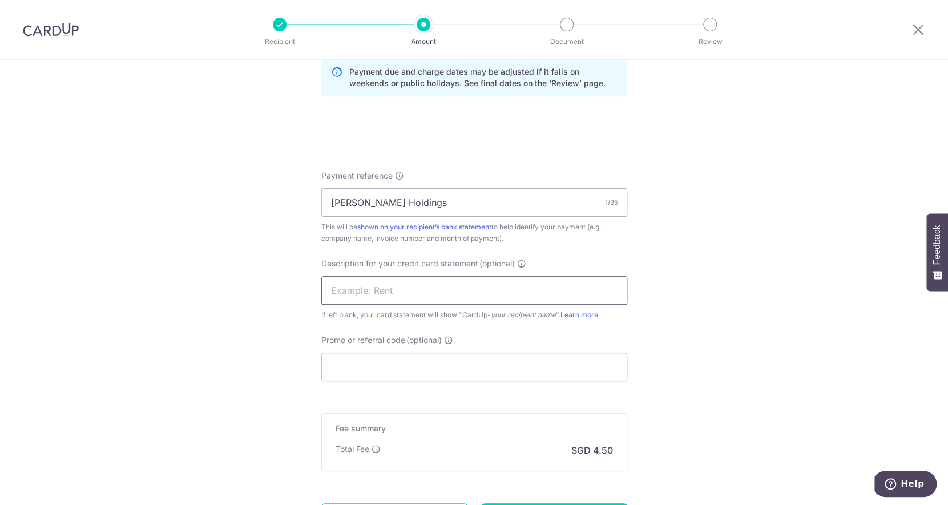
click at [402, 293] on input "text" at bounding box center [474, 290] width 306 height 29
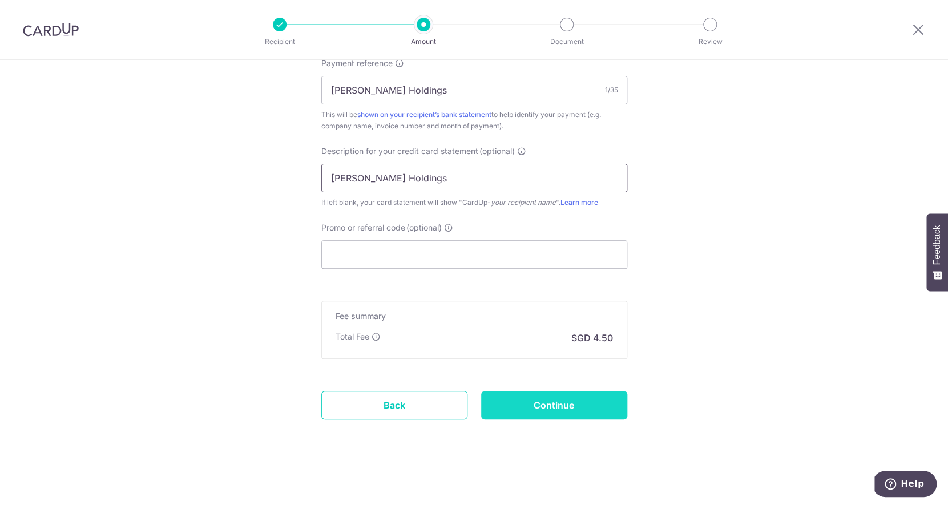
type input "[PERSON_NAME] Holdings"
click at [611, 405] on input "Continue" at bounding box center [554, 405] width 146 height 29
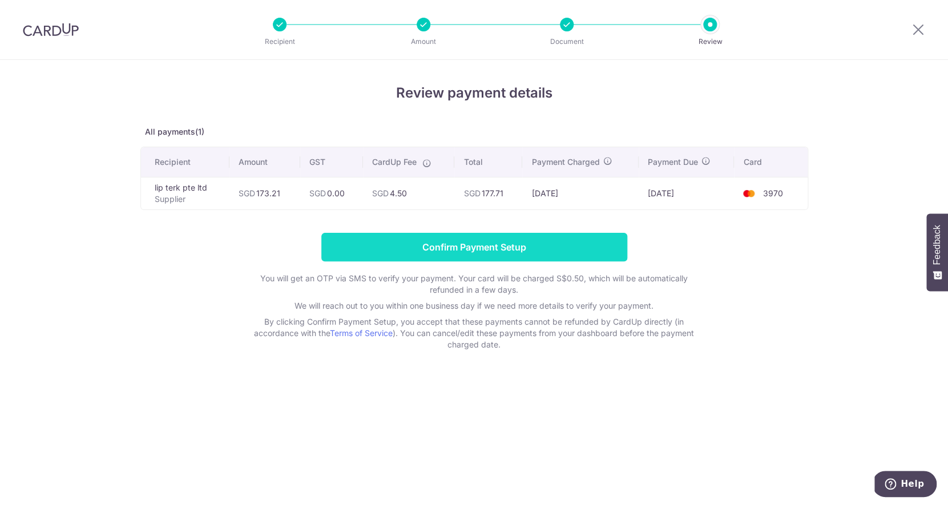
click at [552, 239] on input "Confirm Payment Setup" at bounding box center [474, 247] width 306 height 29
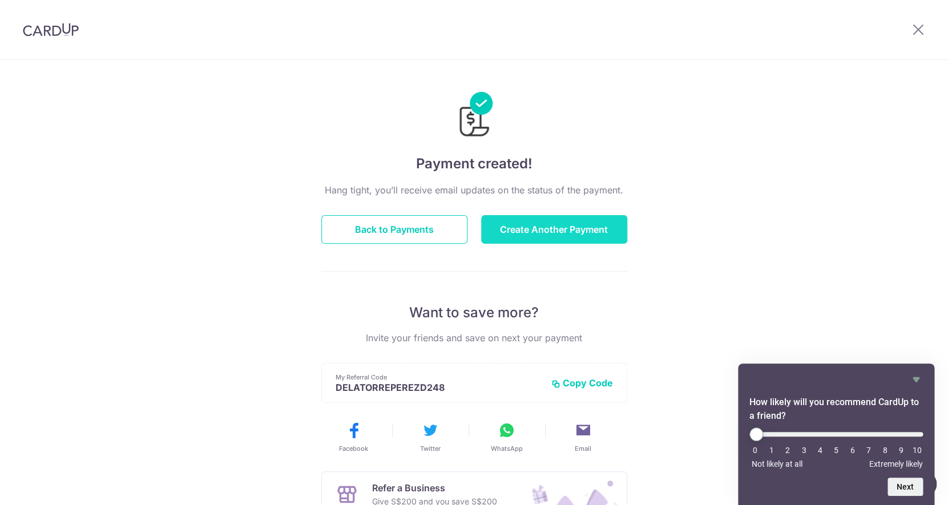
click at [528, 233] on button "Create Another Payment" at bounding box center [554, 229] width 146 height 29
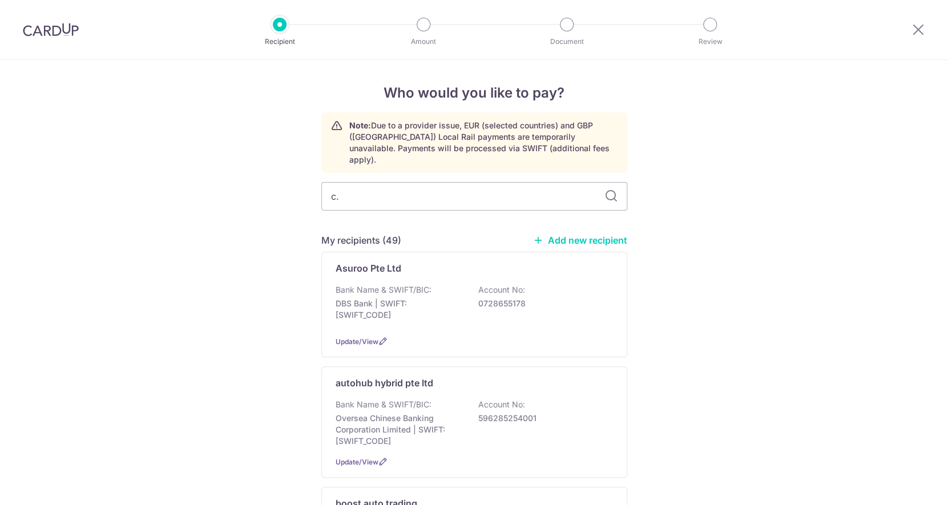
type input "c.t"
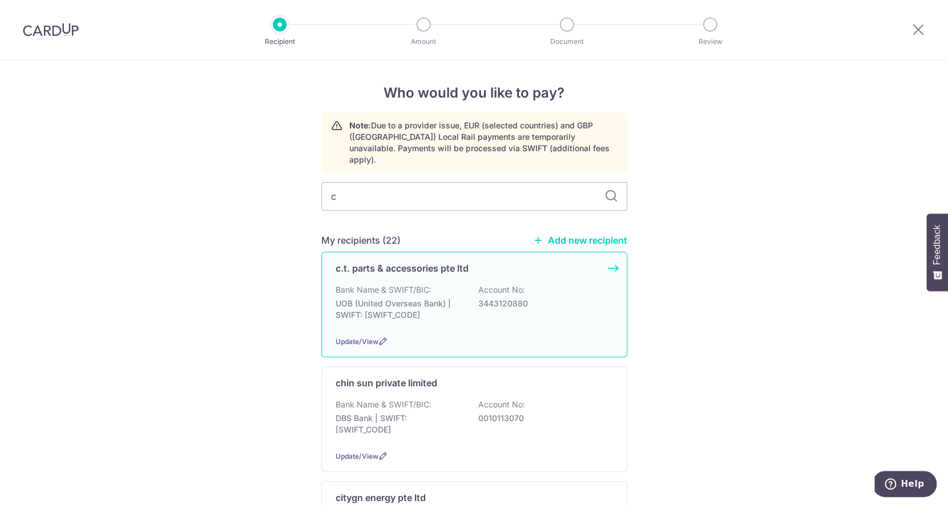
scroll to position [155, 0]
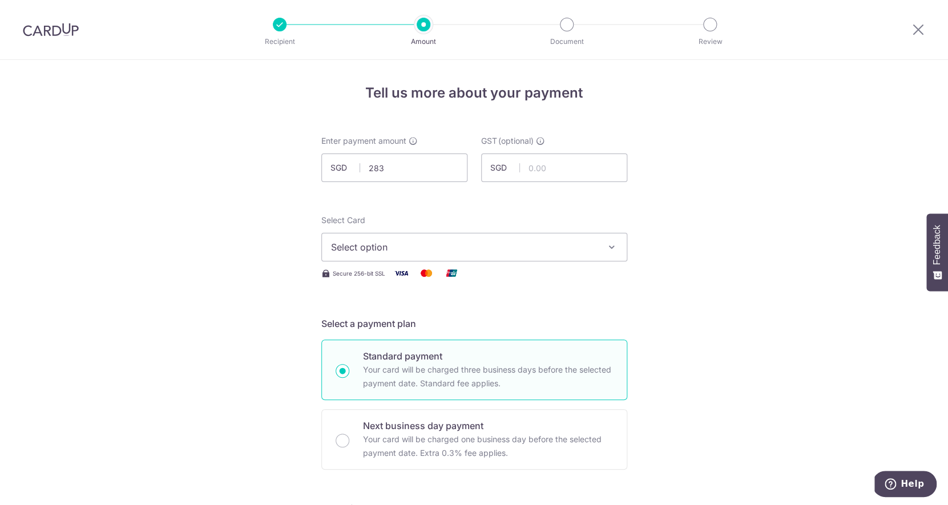
type input "283.00"
click at [398, 253] on span "Select option" at bounding box center [464, 247] width 266 height 14
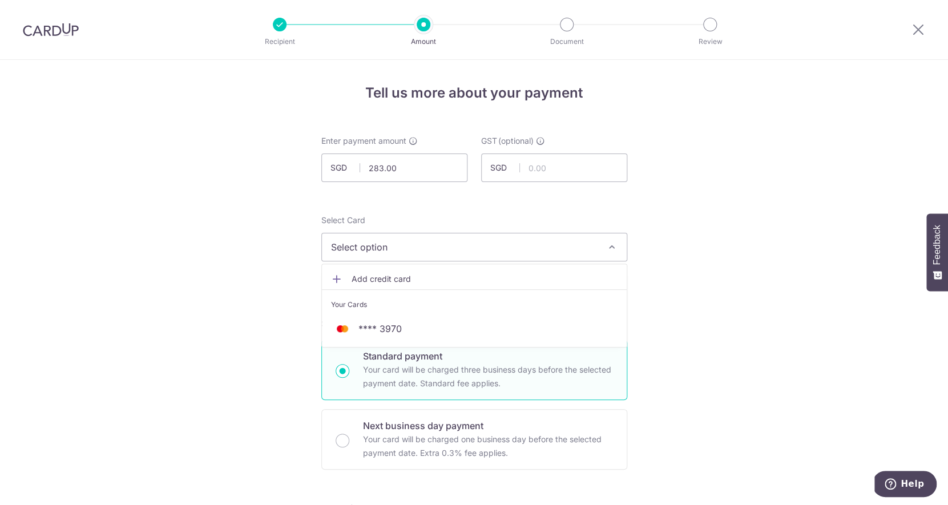
click at [393, 348] on div "Standard payment Your card will be charged three business days before the selec…" at bounding box center [474, 370] width 306 height 61
radio input "true"
click at [402, 255] on button "Select option" at bounding box center [474, 247] width 306 height 29
click at [401, 327] on span "**** 3970" at bounding box center [474, 329] width 287 height 14
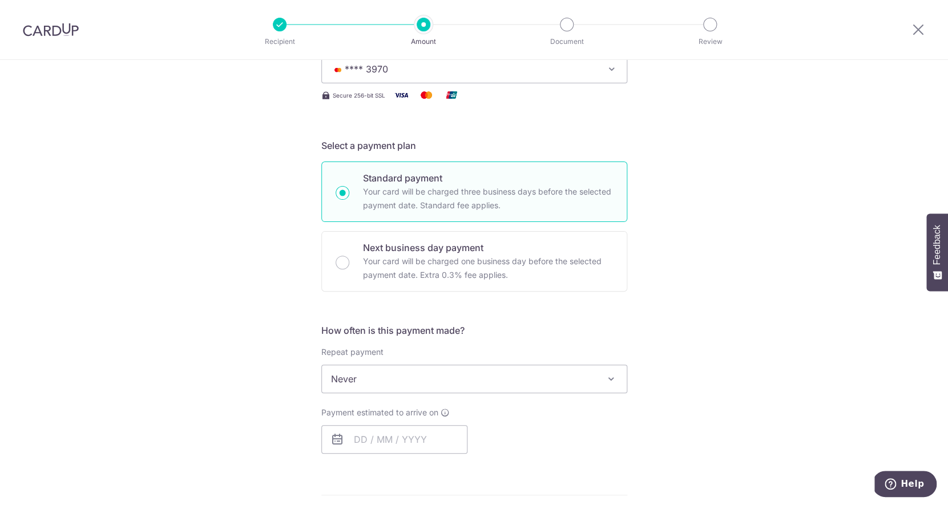
scroll to position [249, 0]
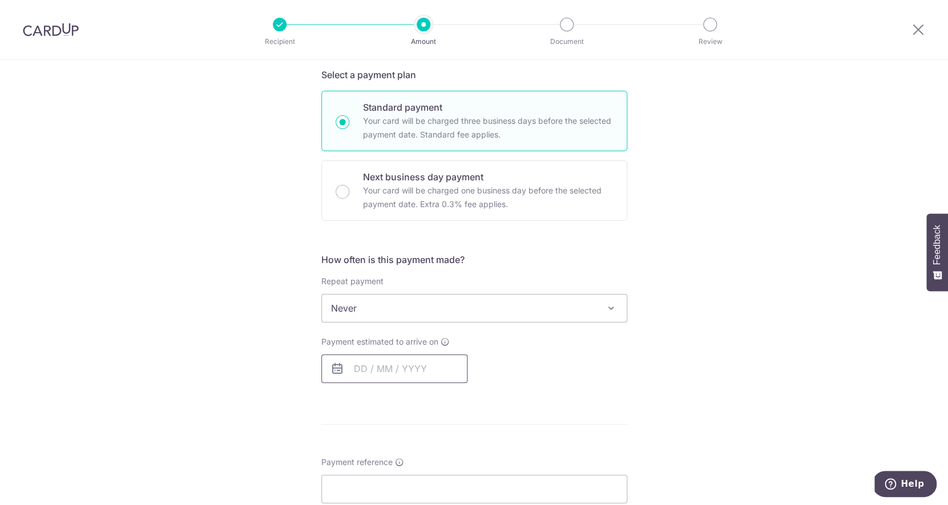
click at [396, 366] on input "text" at bounding box center [394, 368] width 146 height 29
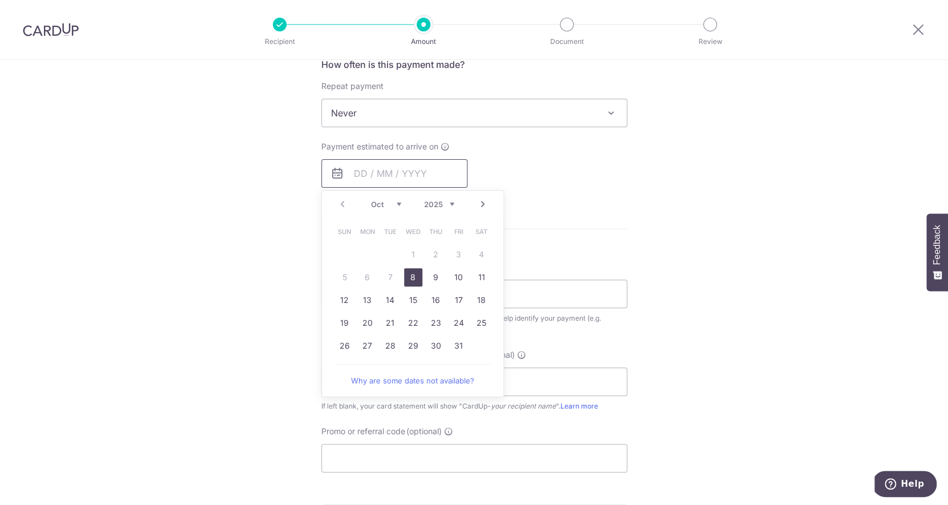
scroll to position [442, 0]
click at [431, 350] on link "30" at bounding box center [436, 348] width 18 height 18
type input "30/10/2025"
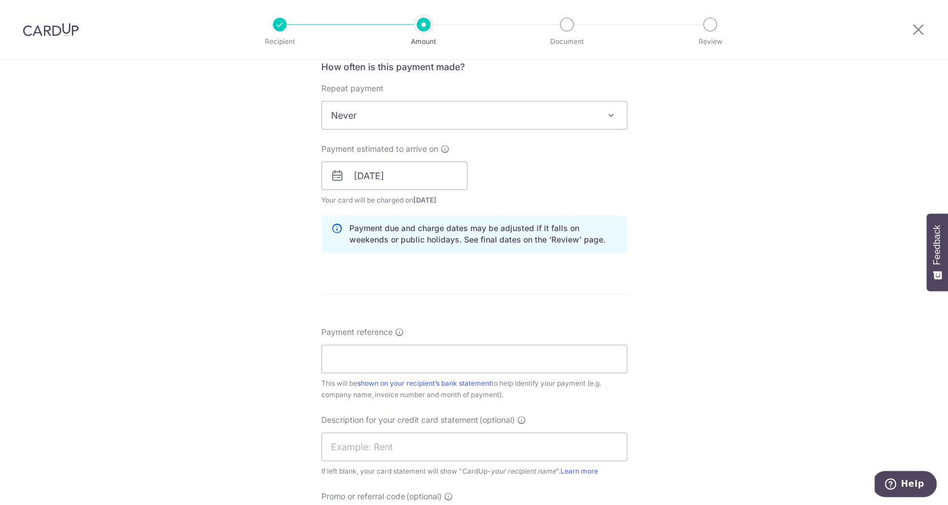
click at [463, 117] on span "Never" at bounding box center [474, 115] width 305 height 27
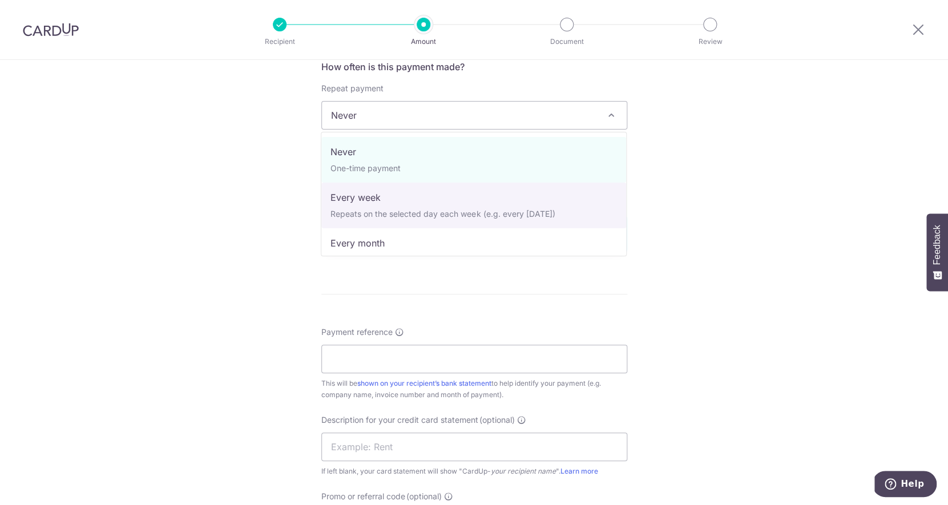
select select "2"
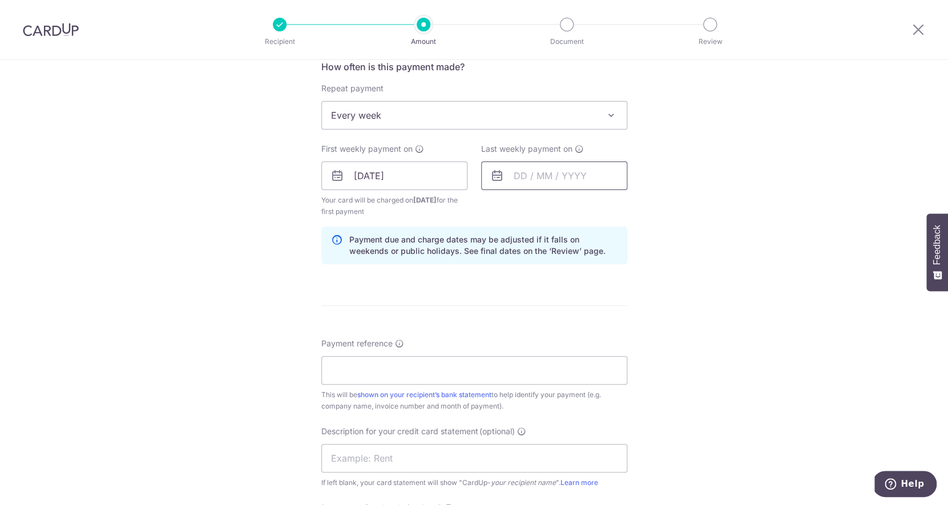
click at [523, 163] on input "text" at bounding box center [554, 176] width 146 height 29
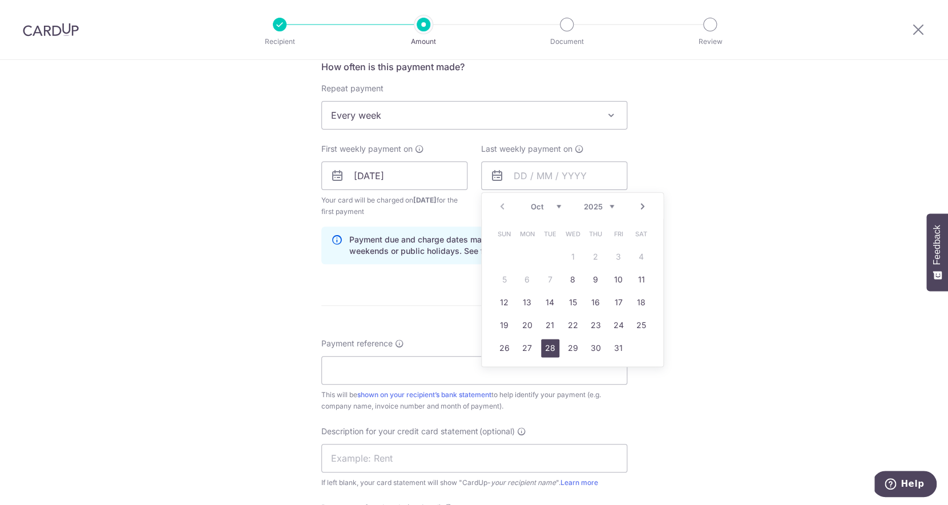
click at [556, 349] on link "28" at bounding box center [550, 348] width 18 height 18
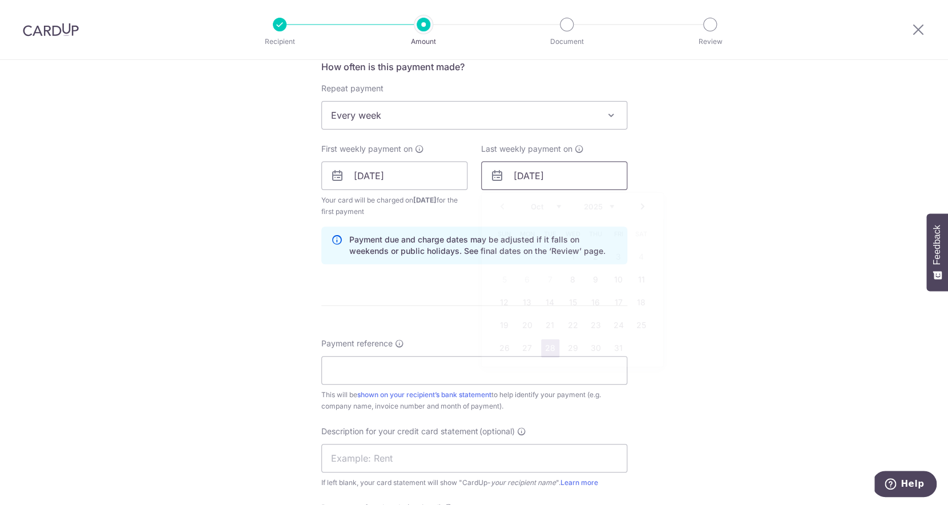
click at [579, 176] on input "28/10/2025" at bounding box center [554, 176] width 146 height 29
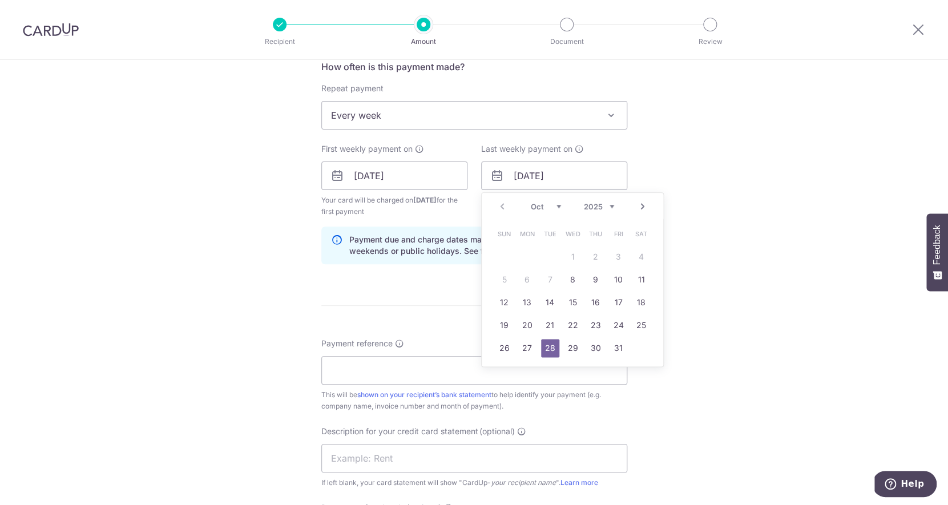
click at [644, 204] on link "Next" at bounding box center [643, 207] width 14 height 14
click at [639, 202] on link "Next" at bounding box center [643, 207] width 14 height 14
click at [546, 252] on link "2" at bounding box center [550, 257] width 18 height 18
type input "02/12/2025"
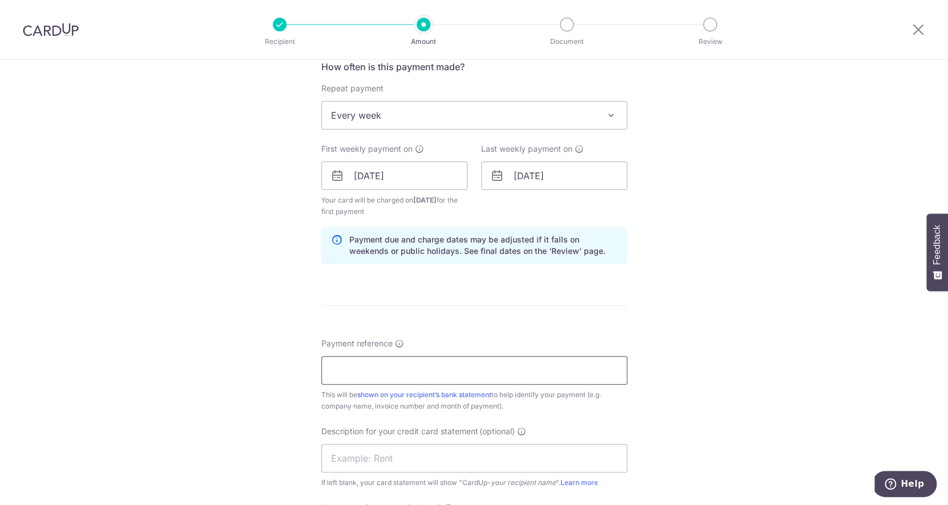
click at [427, 374] on input "Payment reference" at bounding box center [474, 370] width 306 height 29
type input "Stark Holdings"
click at [393, 457] on input "text" at bounding box center [474, 458] width 306 height 29
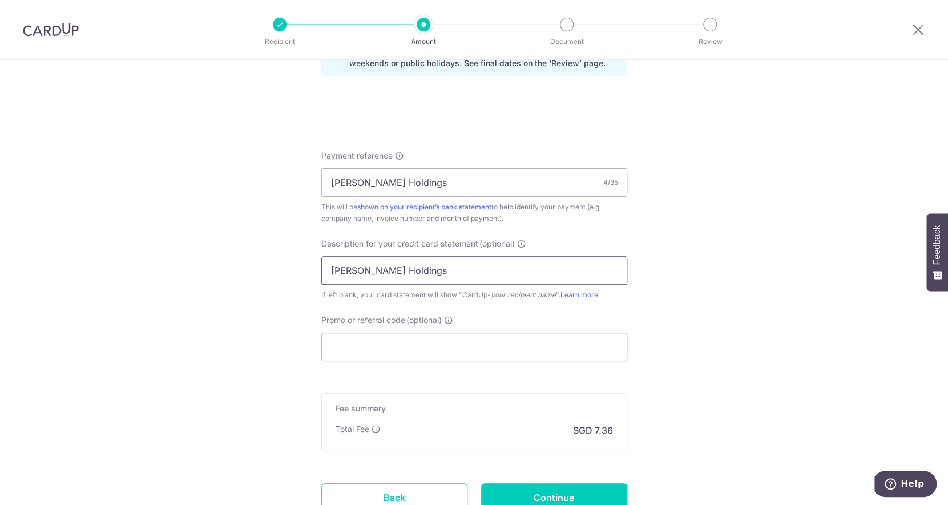
scroll to position [722, 0]
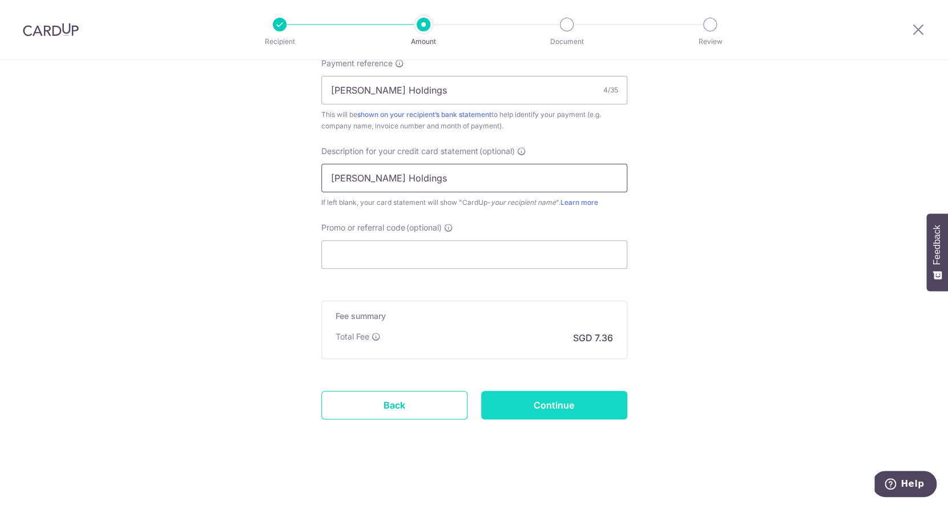
type input "Stark Holdings"
click at [585, 415] on input "Continue" at bounding box center [554, 405] width 146 height 29
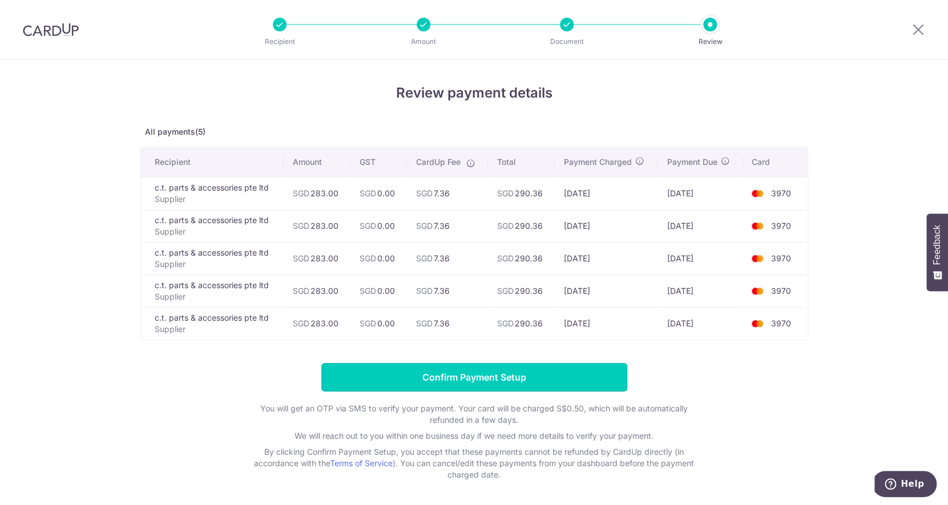
click at [514, 374] on input "Confirm Payment Setup" at bounding box center [474, 377] width 306 height 29
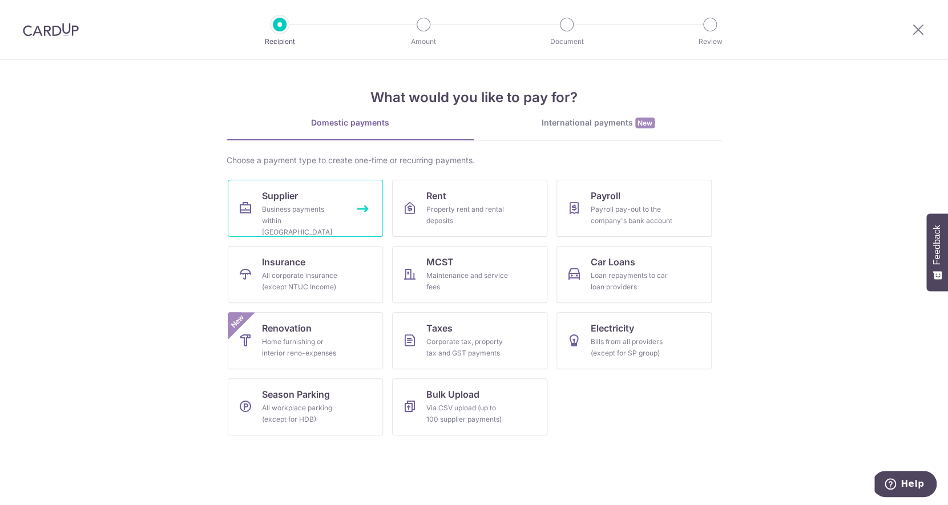
click at [321, 213] on div "Business payments within [GEOGRAPHIC_DATA]" at bounding box center [303, 221] width 82 height 34
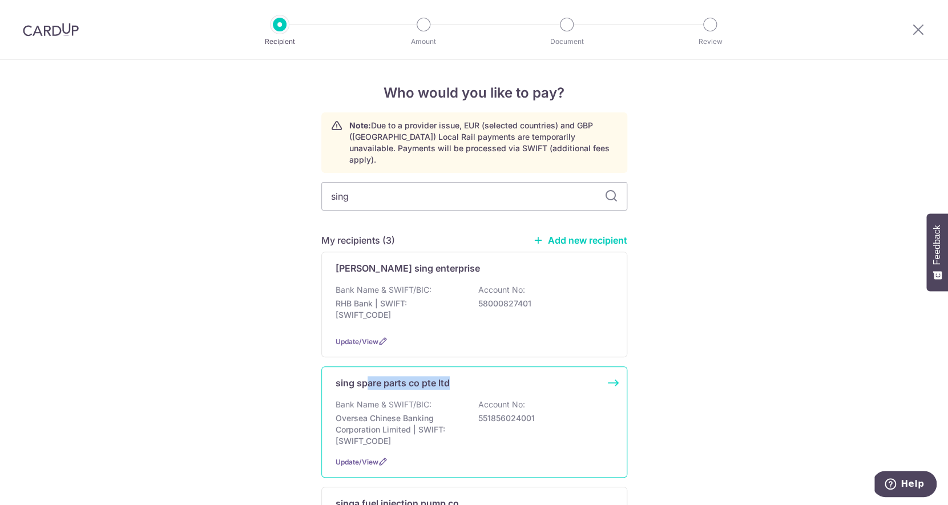
click at [367, 384] on div "sing spare parts co pte ltd" at bounding box center [393, 383] width 114 height 14
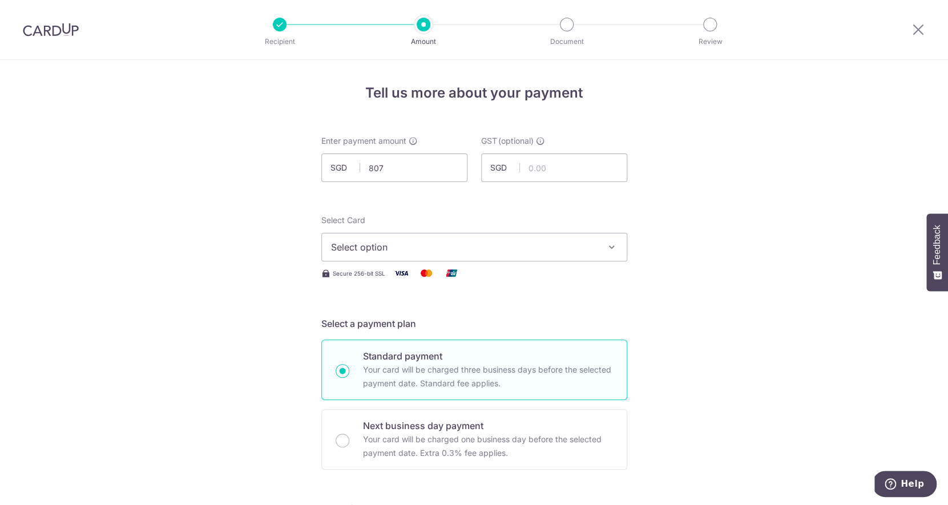
type input "807.00"
click at [424, 247] on span "Select option" at bounding box center [464, 247] width 266 height 14
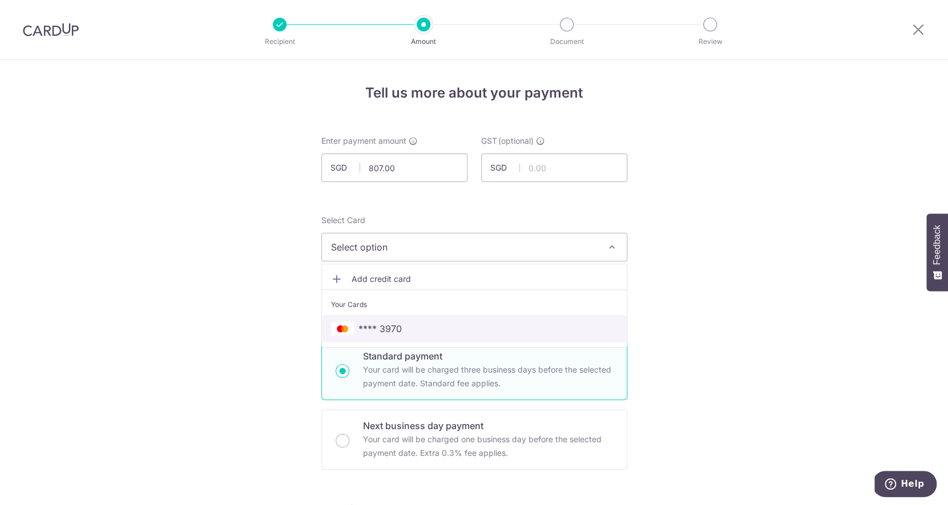
click at [394, 328] on span "**** 3970" at bounding box center [379, 329] width 43 height 14
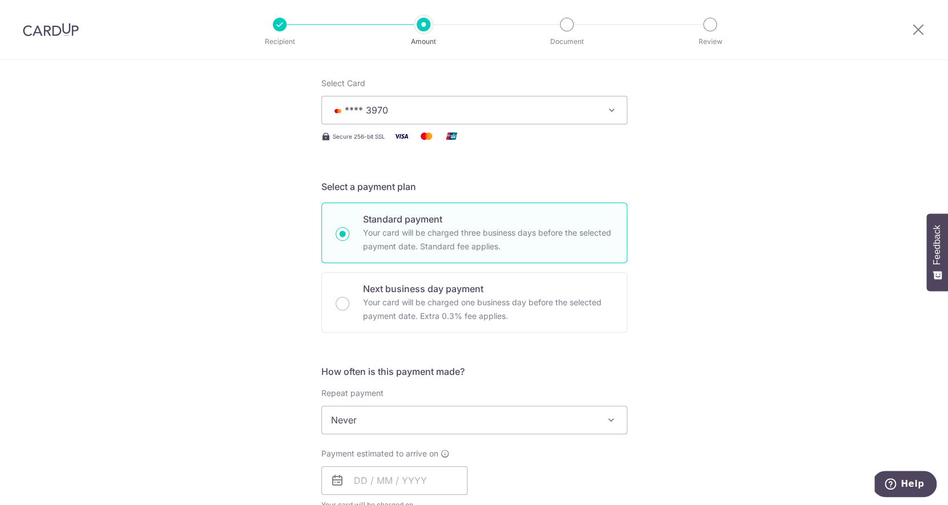
scroll to position [179, 0]
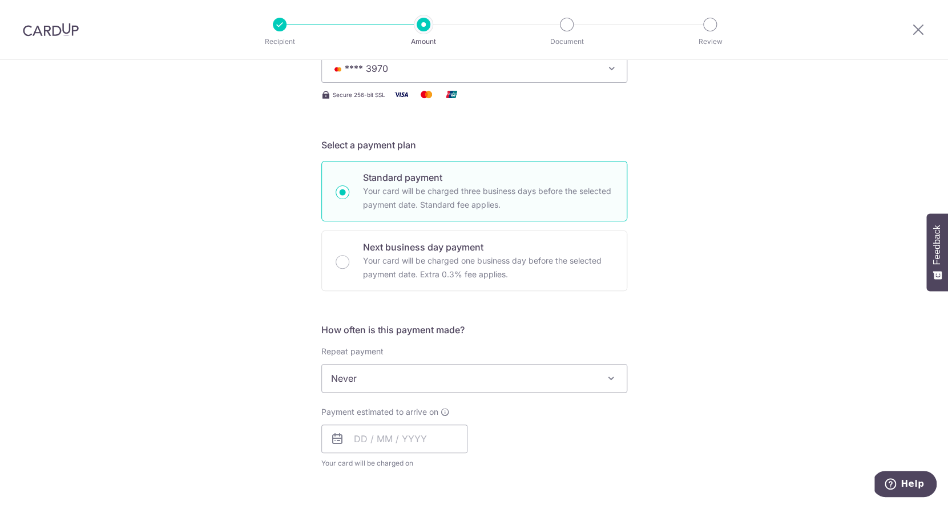
click at [377, 385] on span "Never" at bounding box center [474, 378] width 305 height 27
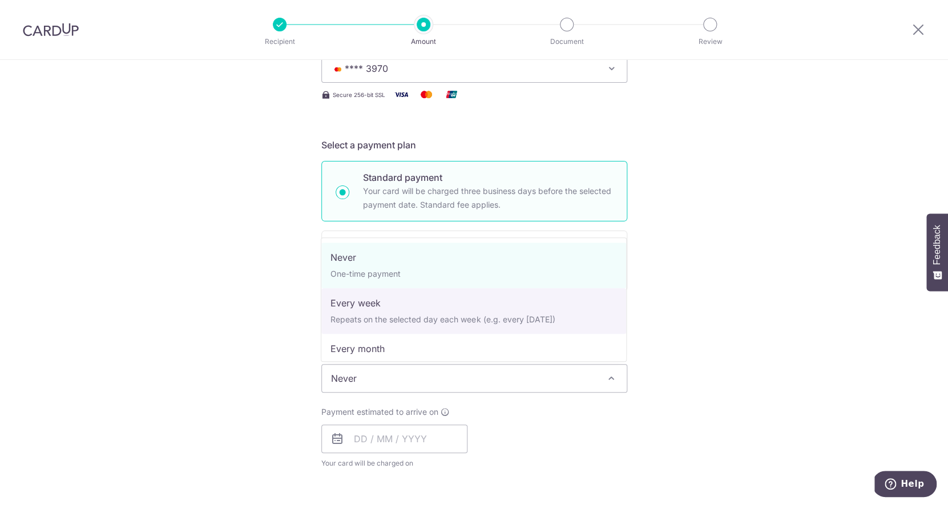
select select "2"
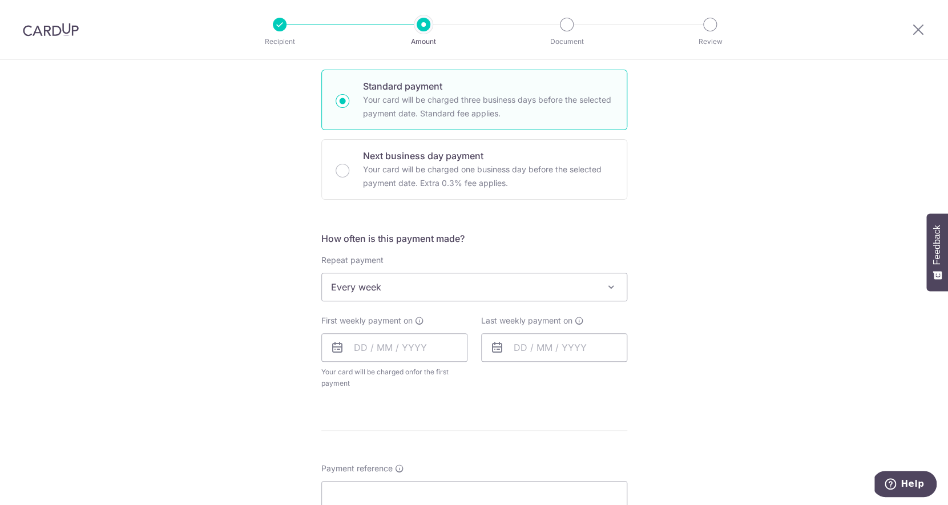
scroll to position [317, 0]
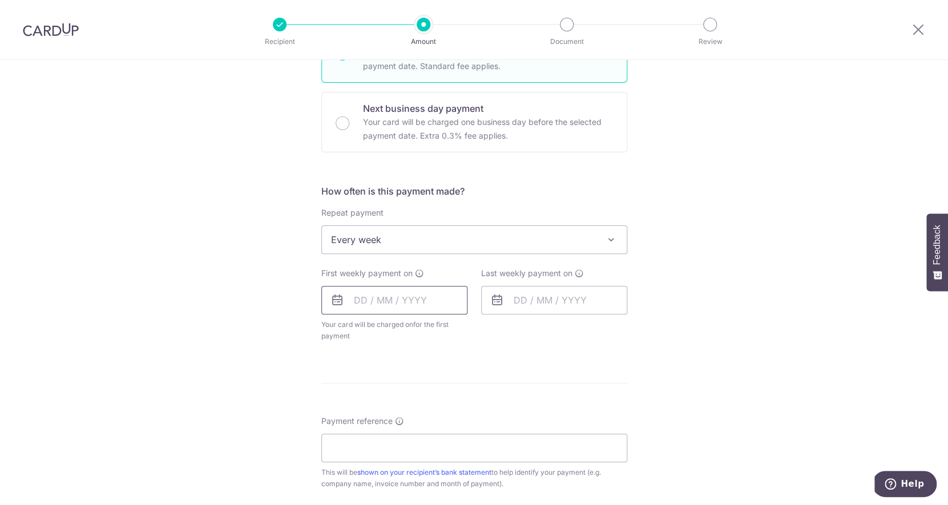
click at [384, 300] on input "text" at bounding box center [394, 300] width 146 height 29
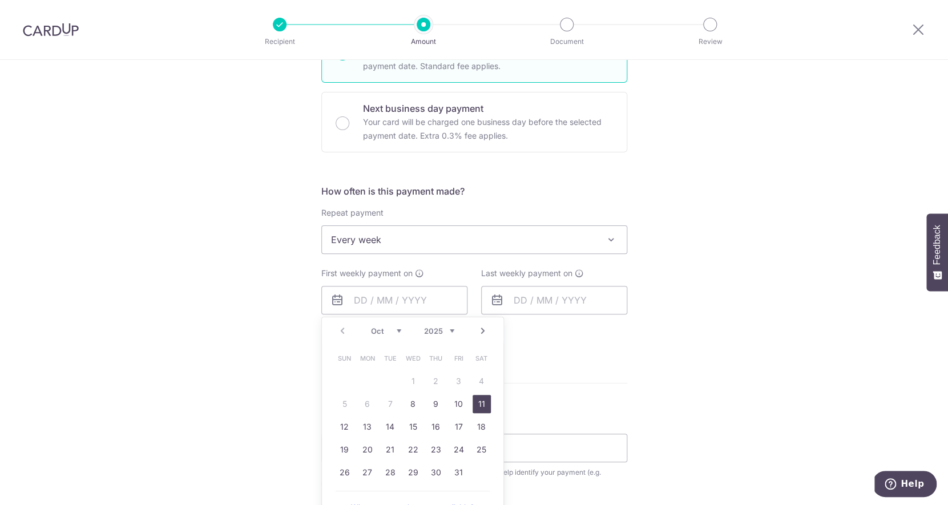
click at [481, 400] on link "11" at bounding box center [482, 404] width 18 height 18
type input "11/10/2025"
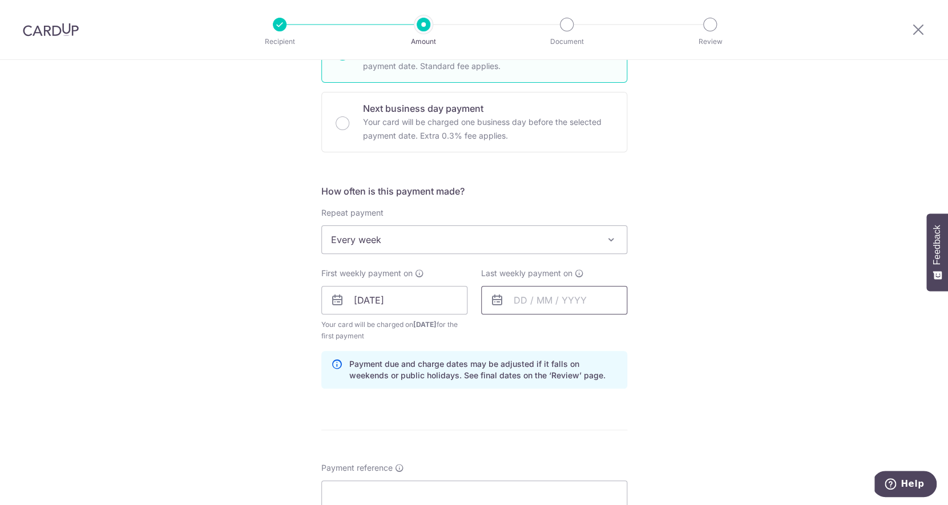
click at [526, 304] on input "text" at bounding box center [554, 300] width 146 height 29
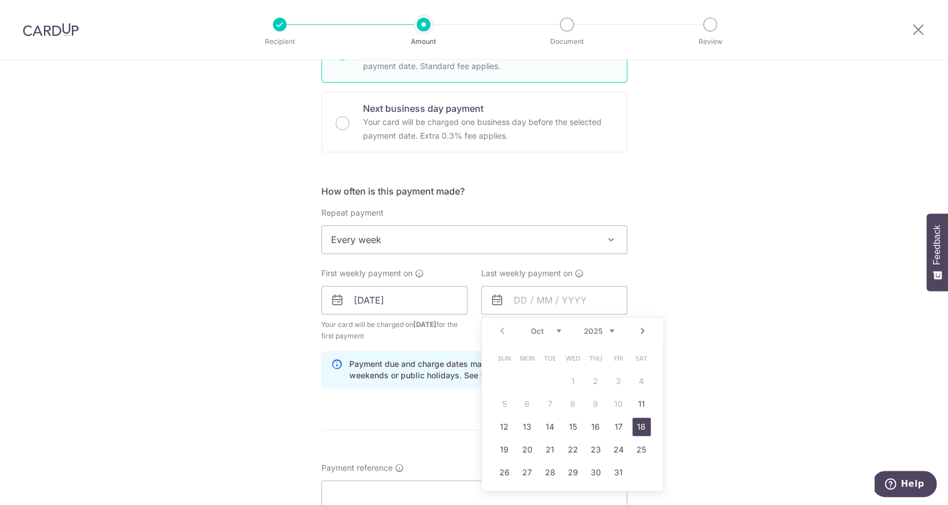
click at [644, 429] on link "18" at bounding box center [641, 427] width 18 height 18
type input "18/10/2025"
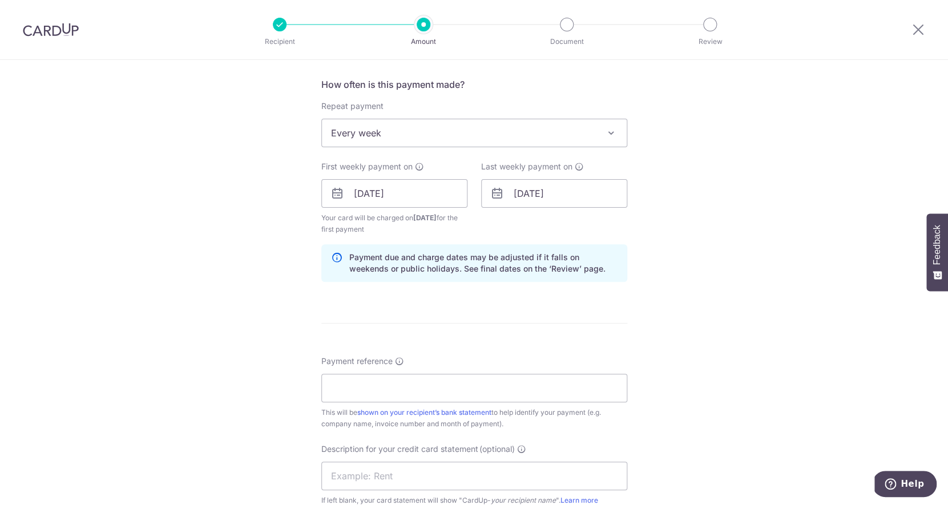
scroll to position [433, 0]
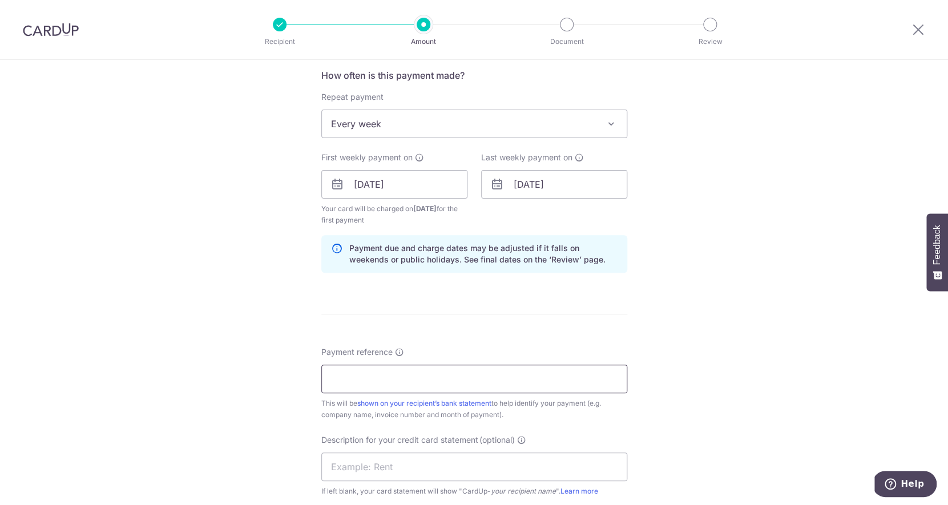
click at [560, 382] on input "Payment reference" at bounding box center [474, 379] width 306 height 29
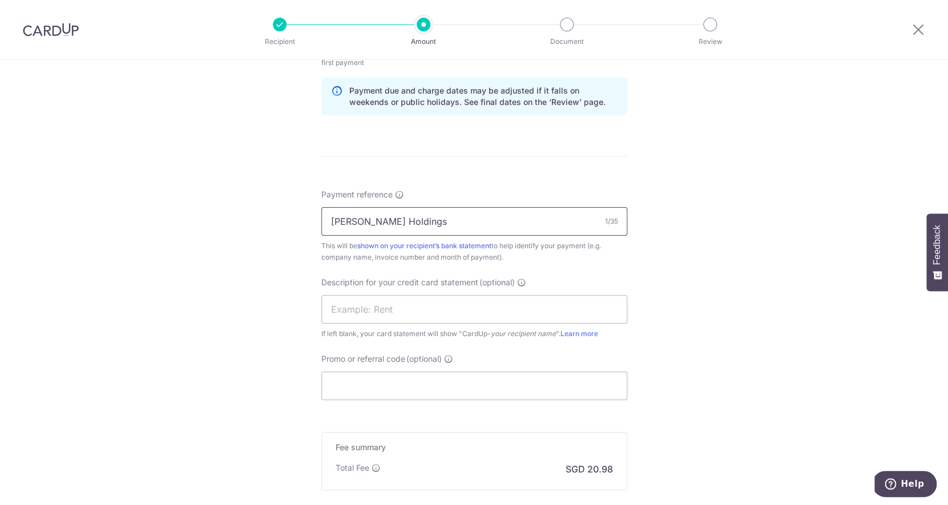
scroll to position [589, 0]
type input "Stark Holdings"
click at [526, 320] on input "text" at bounding box center [474, 311] width 306 height 29
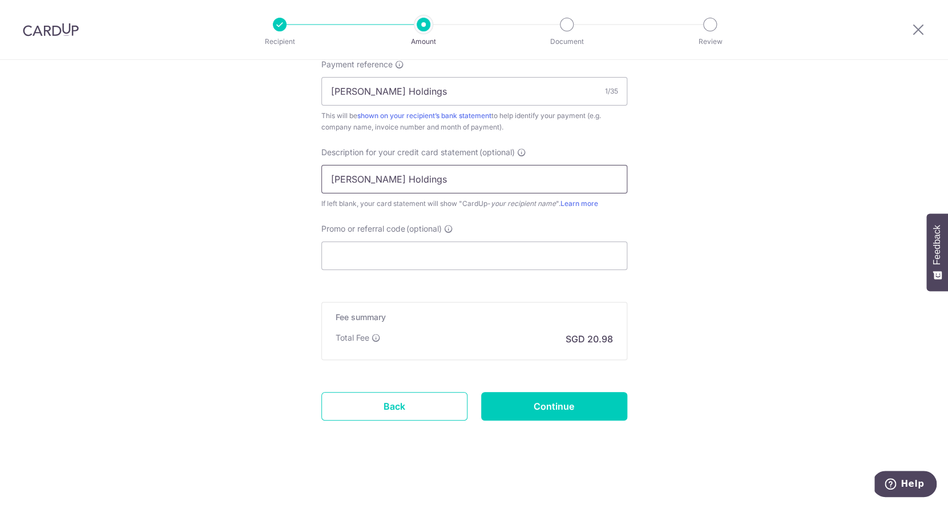
scroll to position [722, 0]
type input "Stark Holdings"
click at [588, 404] on input "Continue" at bounding box center [554, 405] width 146 height 29
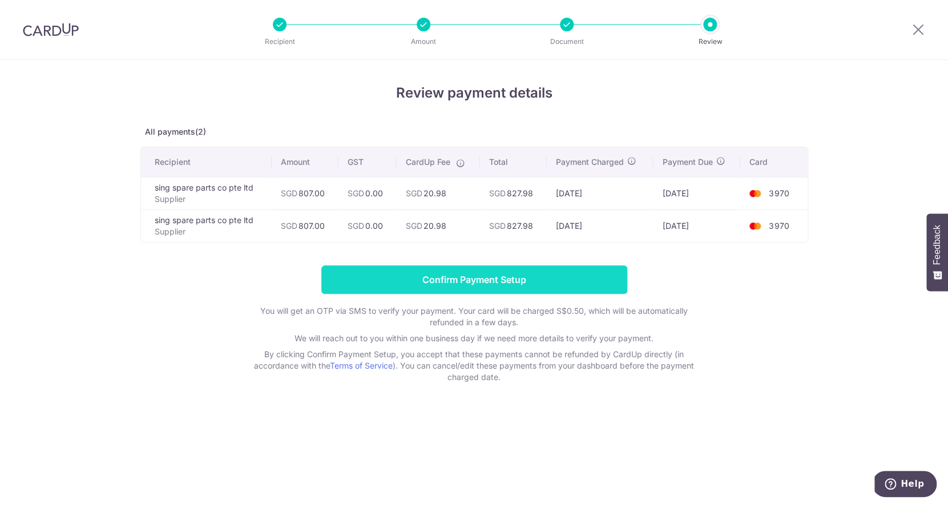
click at [563, 283] on input "Confirm Payment Setup" at bounding box center [474, 279] width 306 height 29
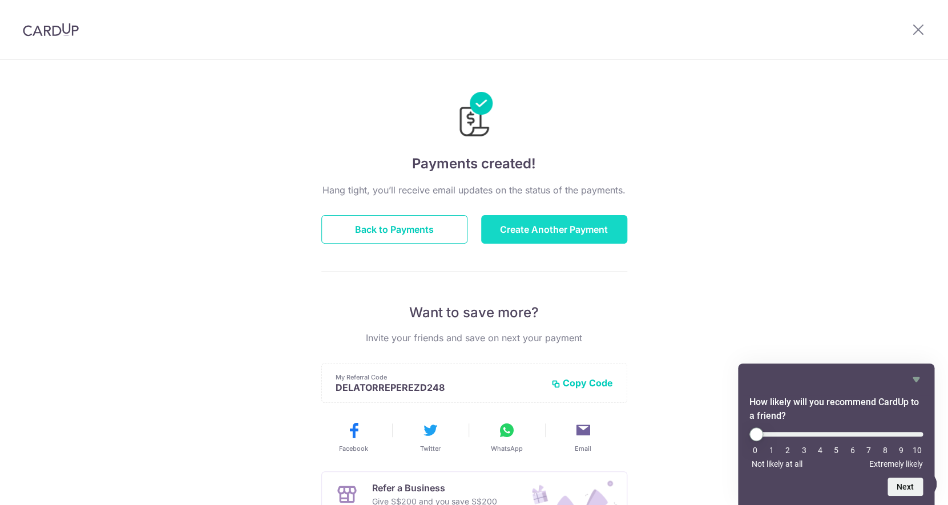
click at [567, 228] on button "Create Another Payment" at bounding box center [554, 229] width 146 height 29
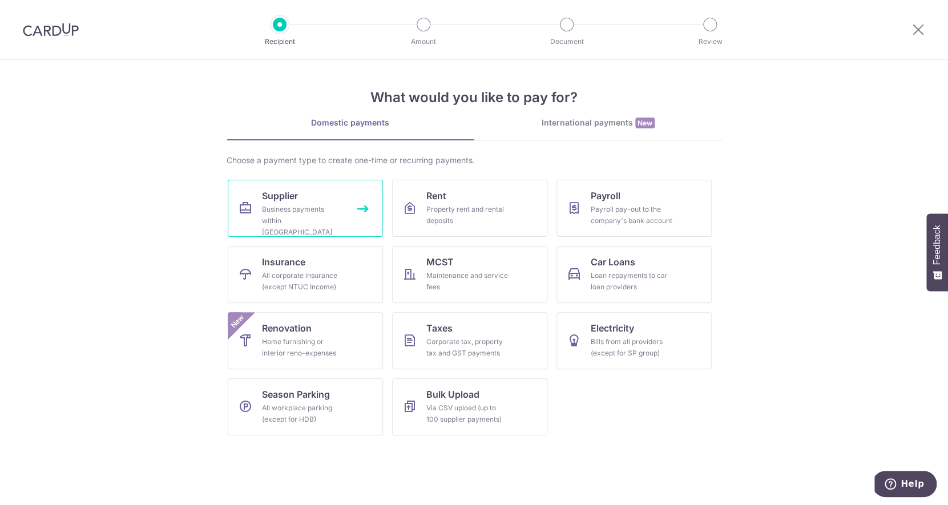
click at [333, 214] on div "Business payments within [GEOGRAPHIC_DATA]" at bounding box center [303, 221] width 82 height 34
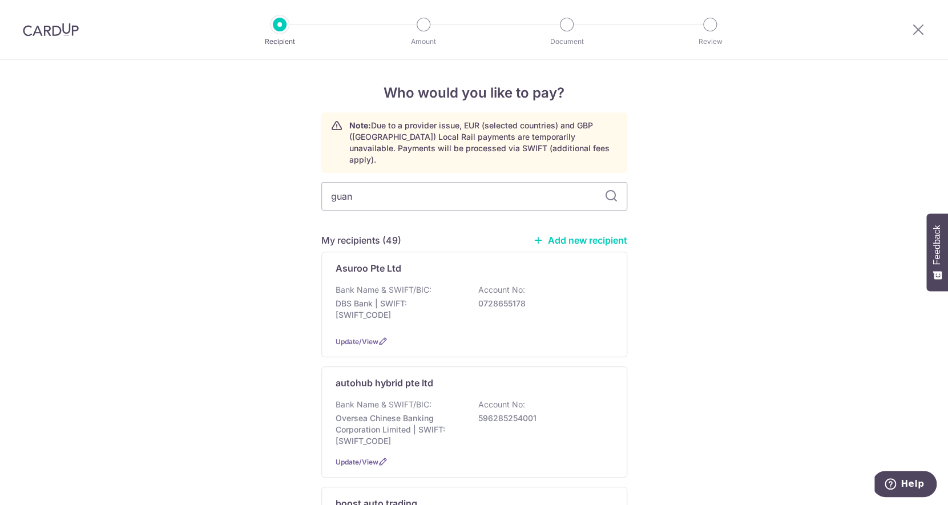
type input "guang"
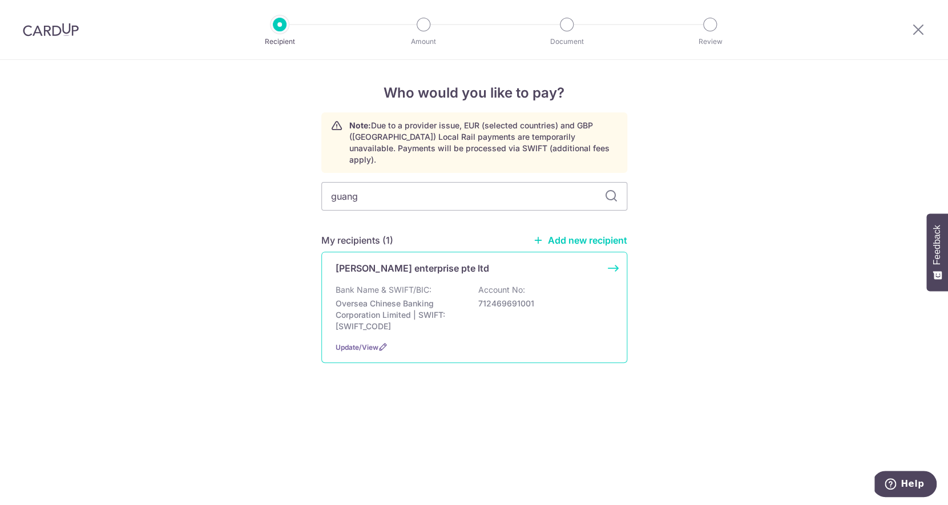
click at [388, 299] on p "Oversea Chinese Banking Corporation Limited | SWIFT: OCBCSGSGXXX" at bounding box center [400, 315] width 128 height 34
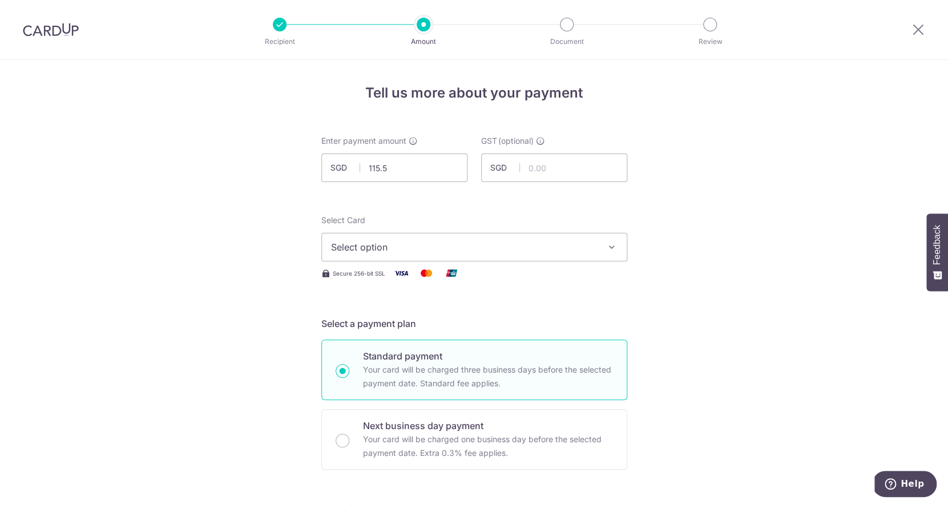
type input "115.54"
click at [418, 259] on button "Select option" at bounding box center [474, 247] width 306 height 29
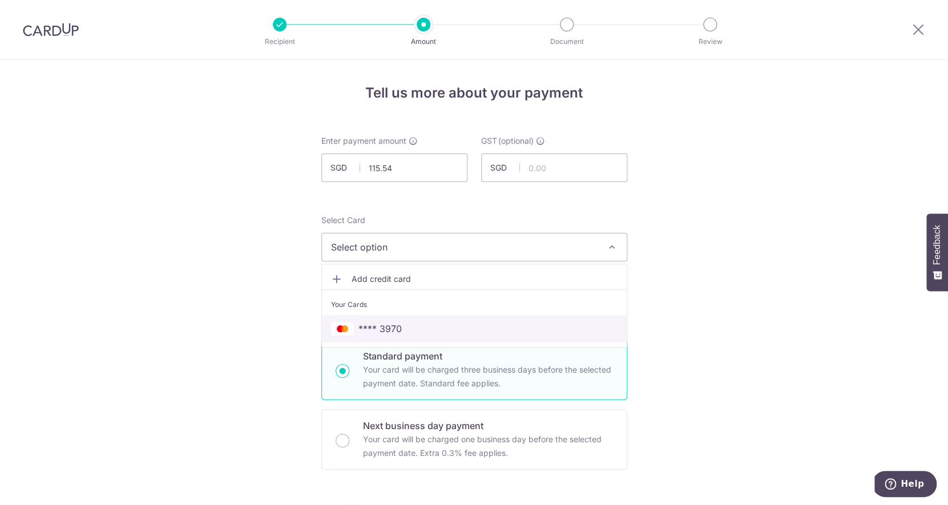
click at [413, 341] on link "**** 3970" at bounding box center [474, 328] width 305 height 27
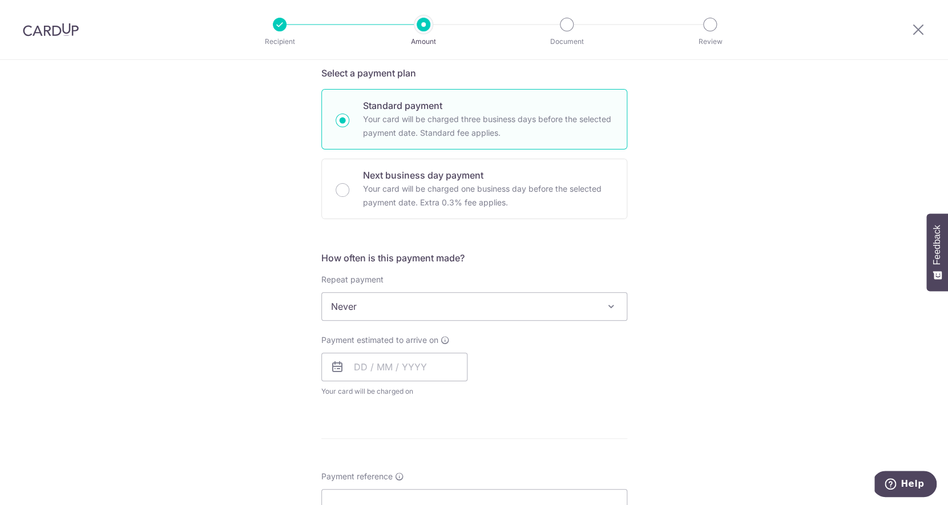
scroll to position [252, 0]
click at [401, 356] on input "text" at bounding box center [394, 366] width 146 height 29
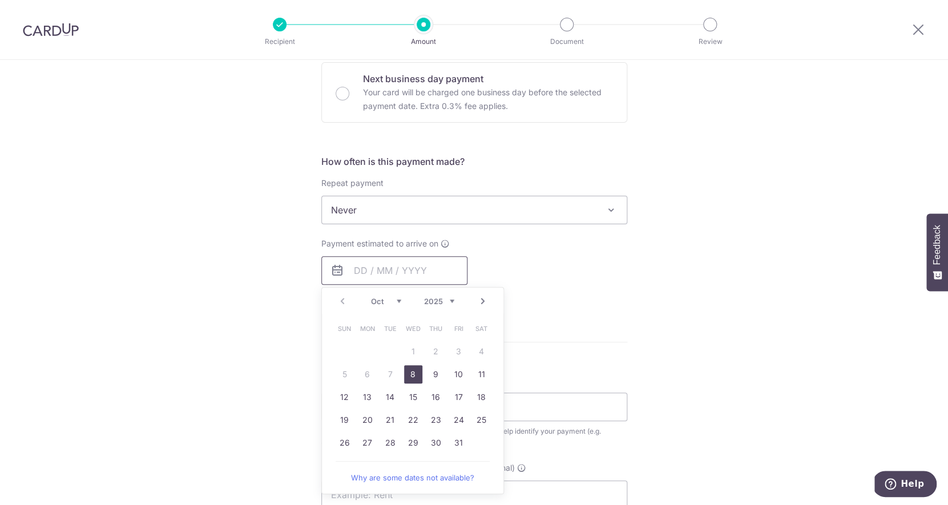
scroll to position [377, 0]
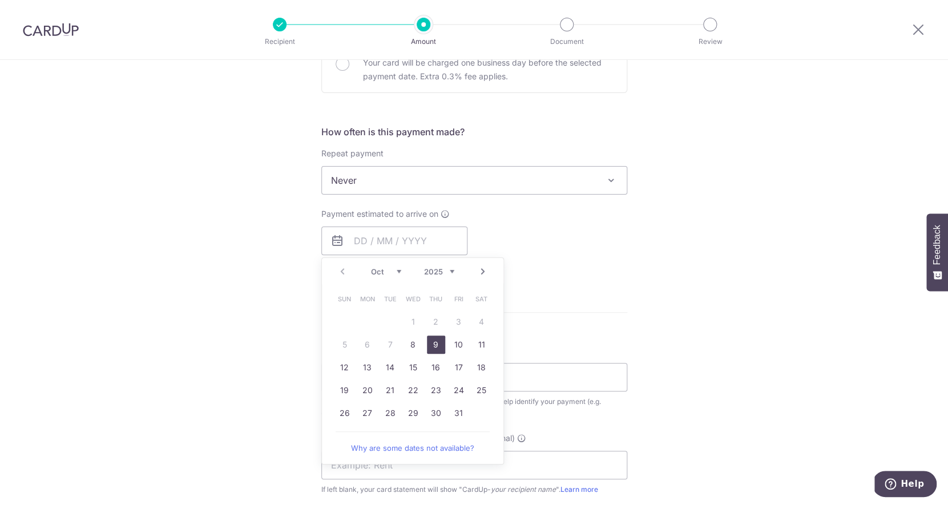
click at [433, 338] on link "9" at bounding box center [436, 345] width 18 height 18
type input "09/10/2025"
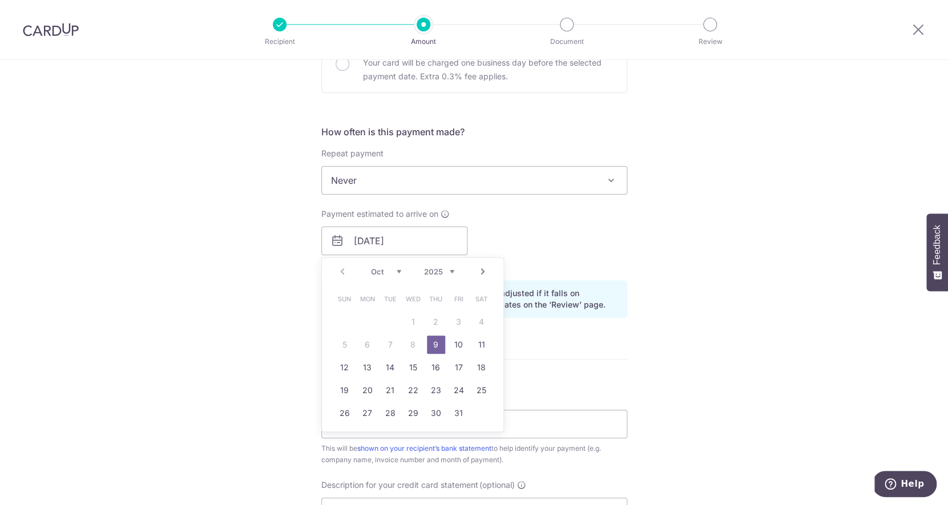
scroll to position [553, 0]
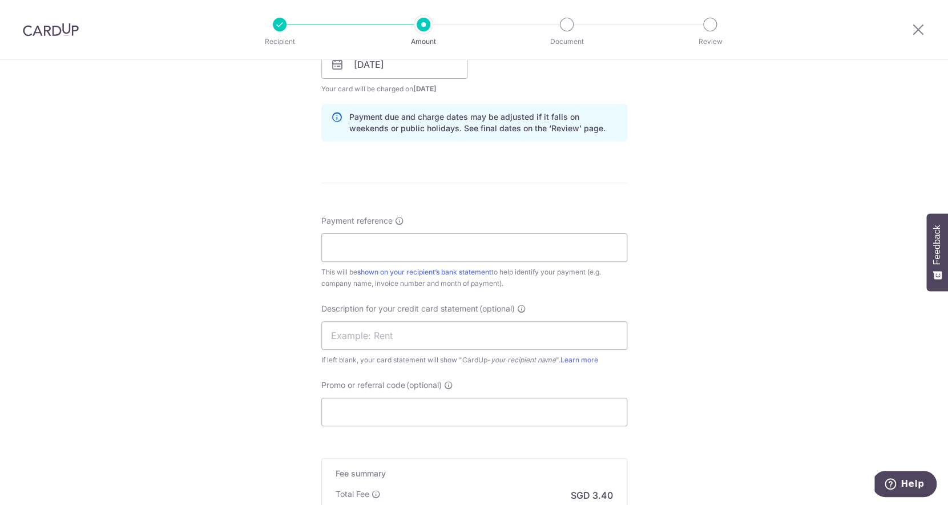
click at [414, 263] on div "Payment reference This will be shown on your recipient’s bank statement to help…" at bounding box center [474, 252] width 306 height 74
click at [417, 250] on input "Payment reference" at bounding box center [474, 247] width 306 height 29
type input "xs2509220001-60032-20001"
click at [402, 347] on input "text" at bounding box center [474, 335] width 306 height 29
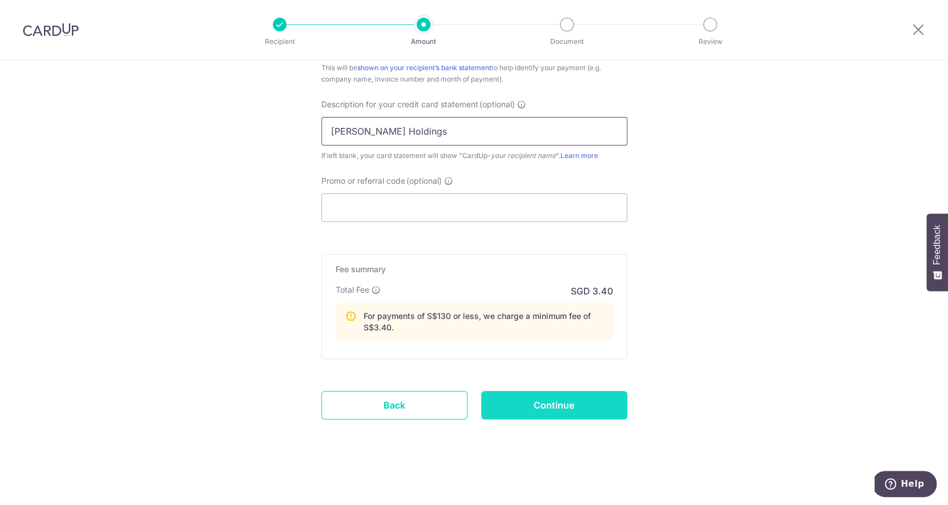
type input "Stark Holdings"
click at [592, 411] on input "Continue" at bounding box center [554, 405] width 146 height 29
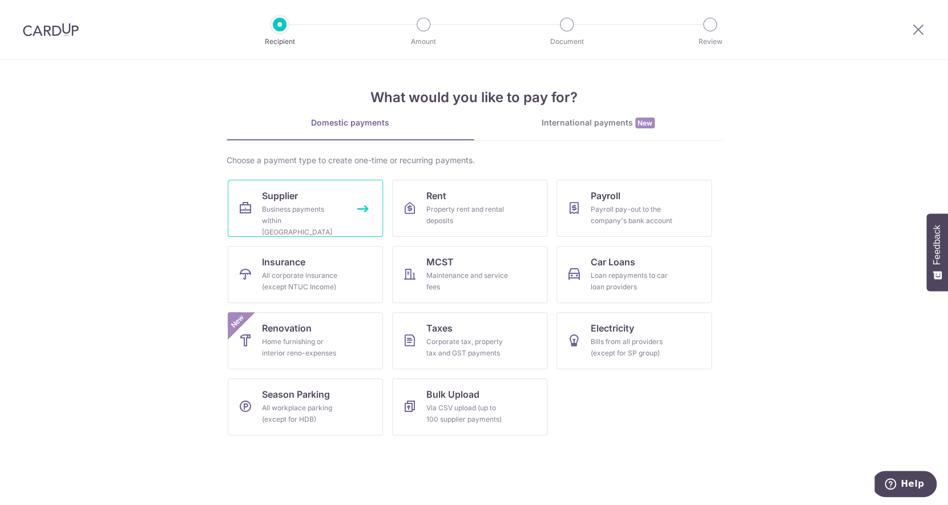
click at [324, 218] on div "Business payments within [GEOGRAPHIC_DATA]" at bounding box center [303, 221] width 82 height 34
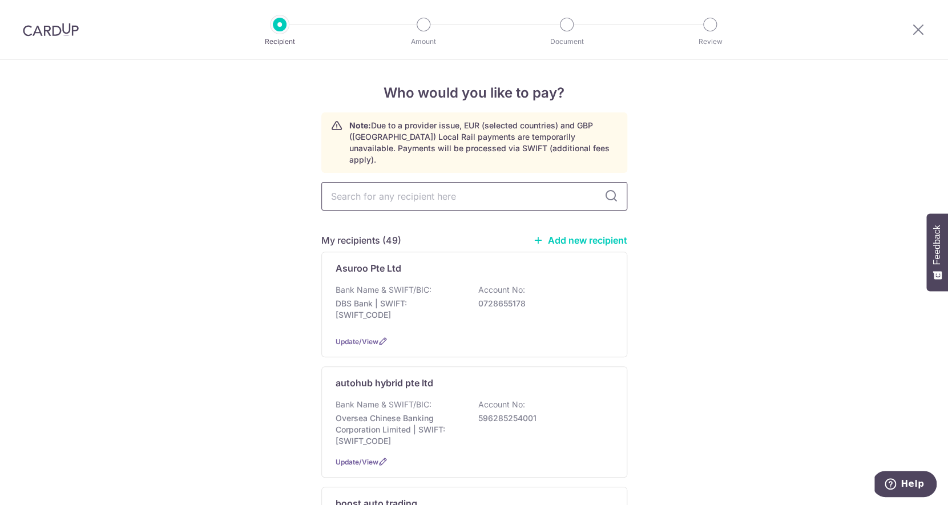
click at [379, 183] on input "text" at bounding box center [474, 196] width 306 height 29
type input "join"
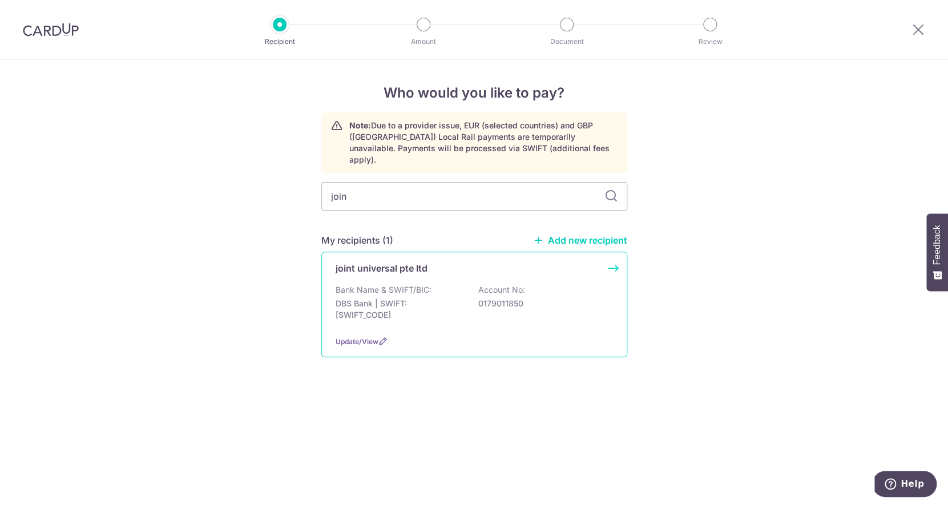
click at [389, 284] on p "Bank Name & SWIFT/BIC:" at bounding box center [384, 289] width 96 height 11
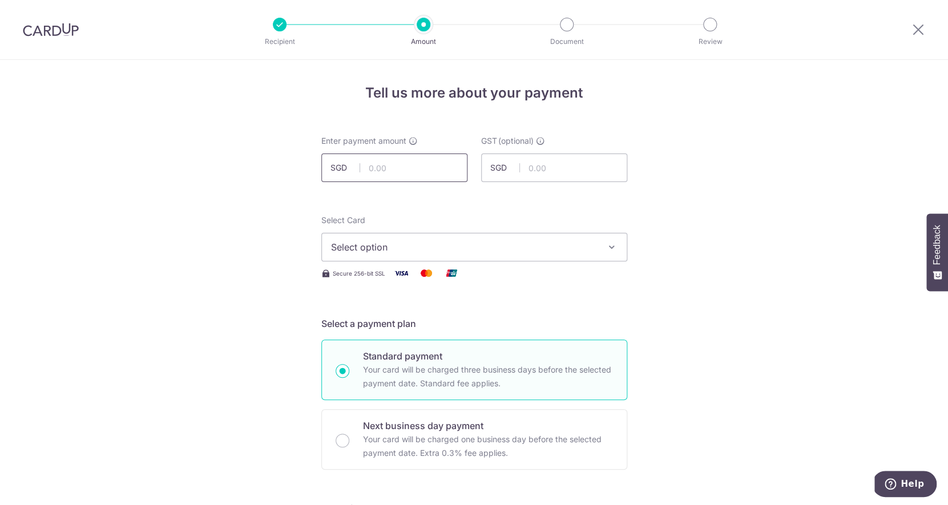
click at [416, 163] on input "text" at bounding box center [394, 168] width 146 height 29
type input "381.50"
click at [431, 255] on button "Select option" at bounding box center [474, 247] width 306 height 29
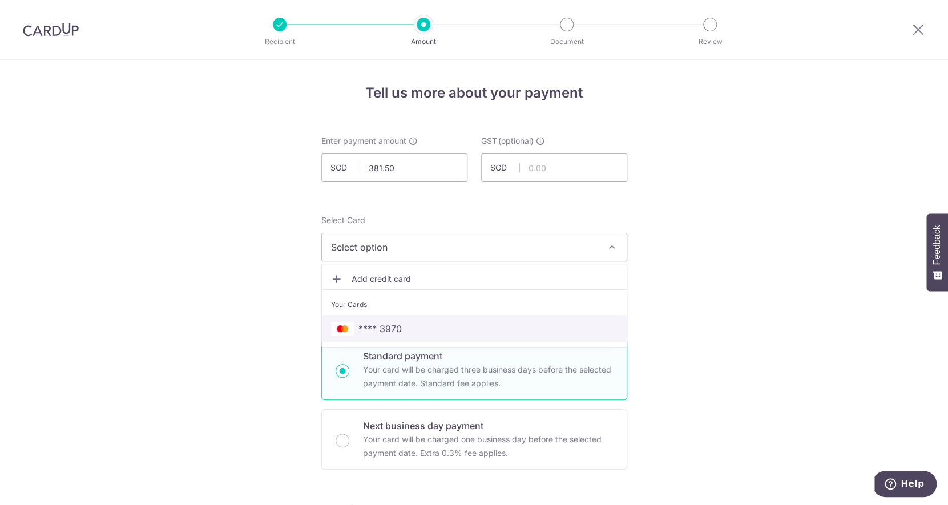
click at [417, 330] on span "**** 3970" at bounding box center [474, 329] width 287 height 14
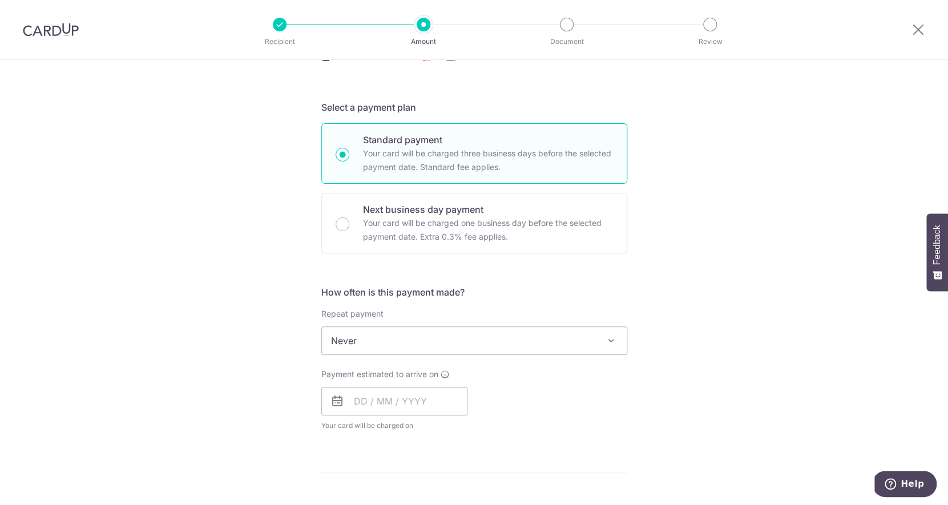
scroll to position [214, 0]
click at [390, 413] on input "text" at bounding box center [394, 403] width 146 height 29
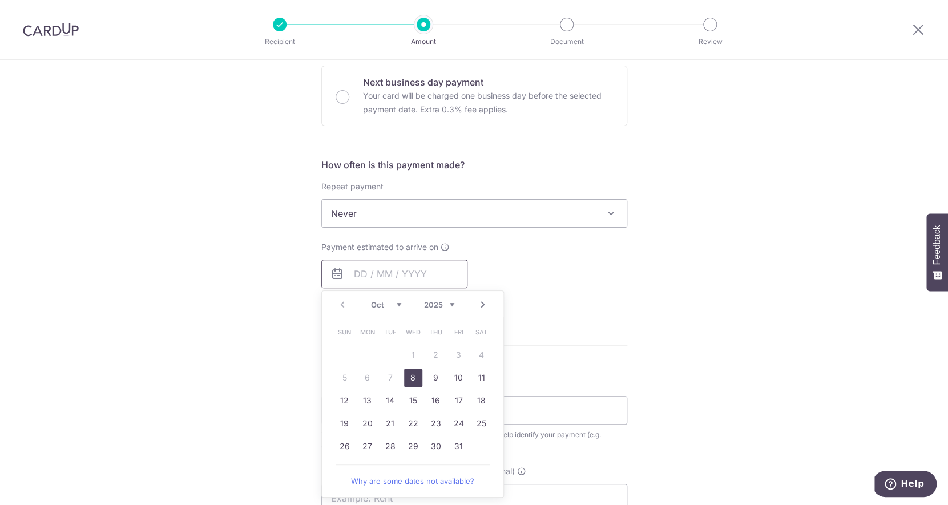
scroll to position [344, 0]
click at [459, 377] on link "10" at bounding box center [459, 377] width 18 height 18
type input "[DATE]"
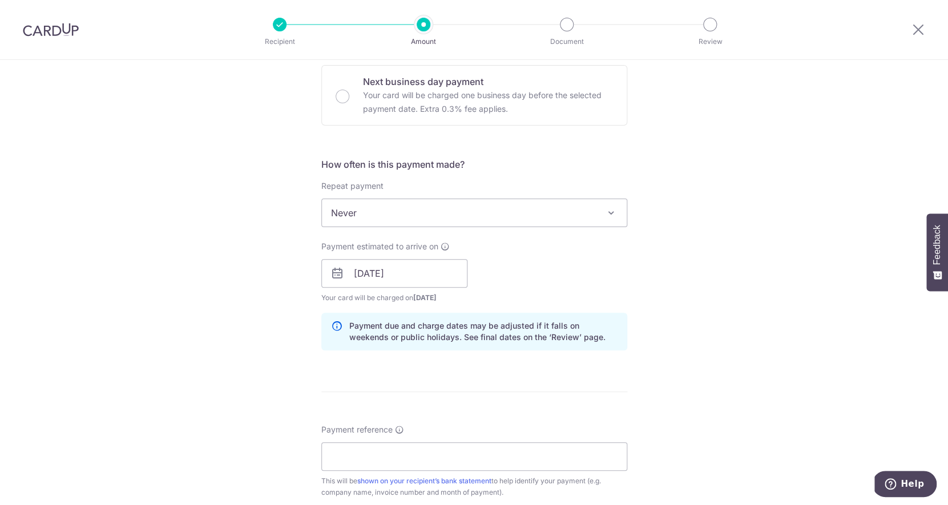
scroll to position [515, 0]
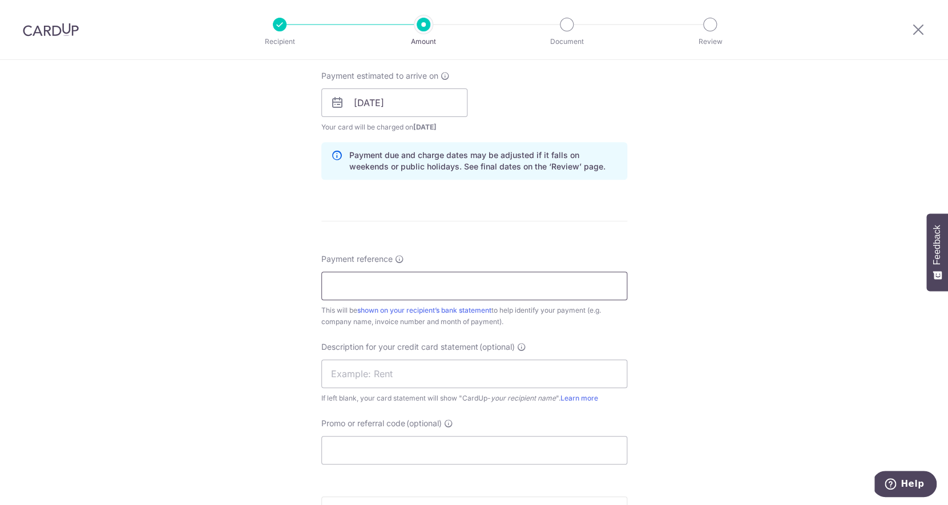
click at [422, 289] on input "Payment reference" at bounding box center [474, 286] width 306 height 29
type input "w1117997"
click at [422, 366] on input "text" at bounding box center [474, 374] width 306 height 29
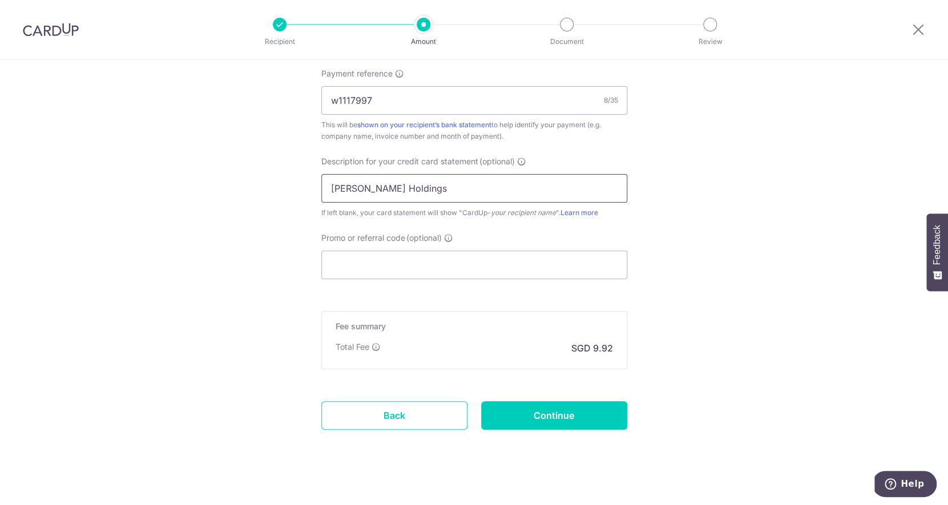
scroll to position [701, 0]
type input "Stark Holdings"
click at [555, 420] on input "Continue" at bounding box center [554, 414] width 146 height 29
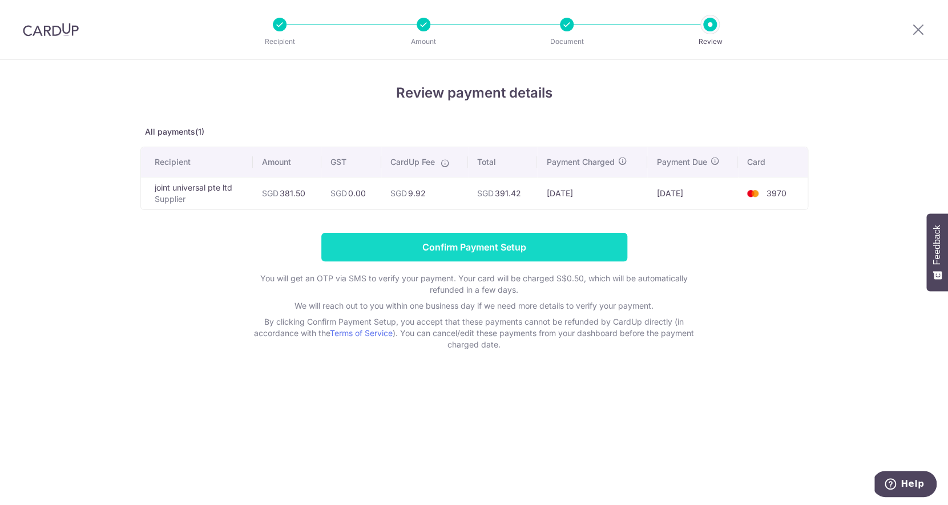
click at [437, 249] on input "Confirm Payment Setup" at bounding box center [474, 247] width 306 height 29
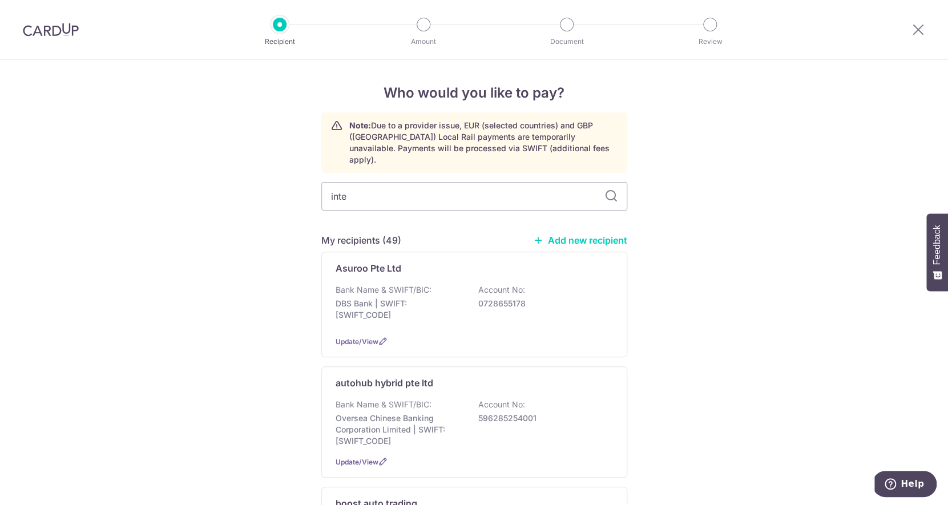
type input "inter"
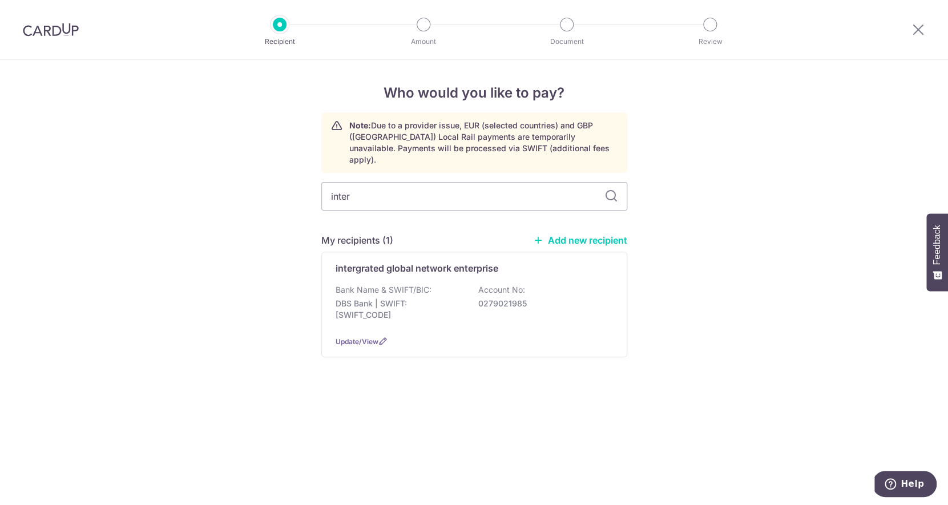
click at [381, 300] on p "DBS Bank | SWIFT: [SWIFT_CODE]" at bounding box center [400, 309] width 128 height 23
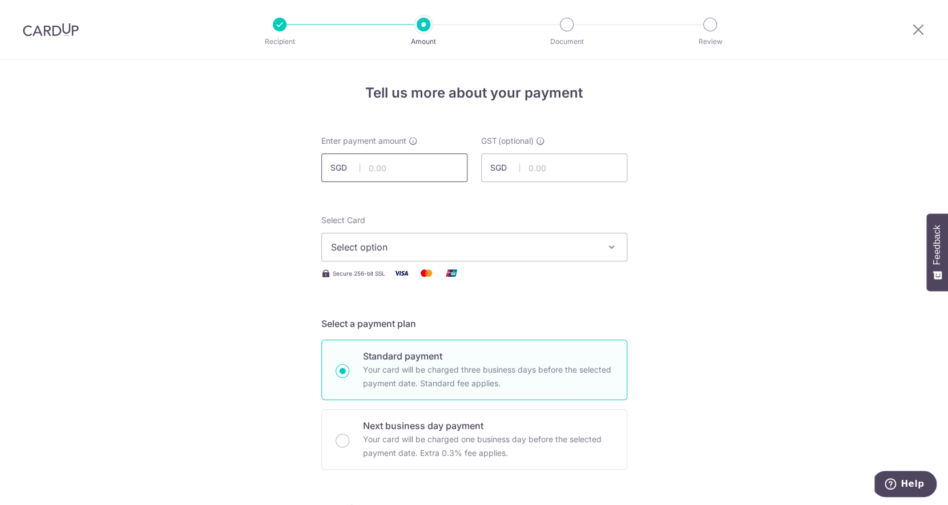
click at [407, 164] on input "text" at bounding box center [394, 168] width 146 height 29
type input "501.40"
click at [420, 247] on span "Select option" at bounding box center [464, 247] width 266 height 14
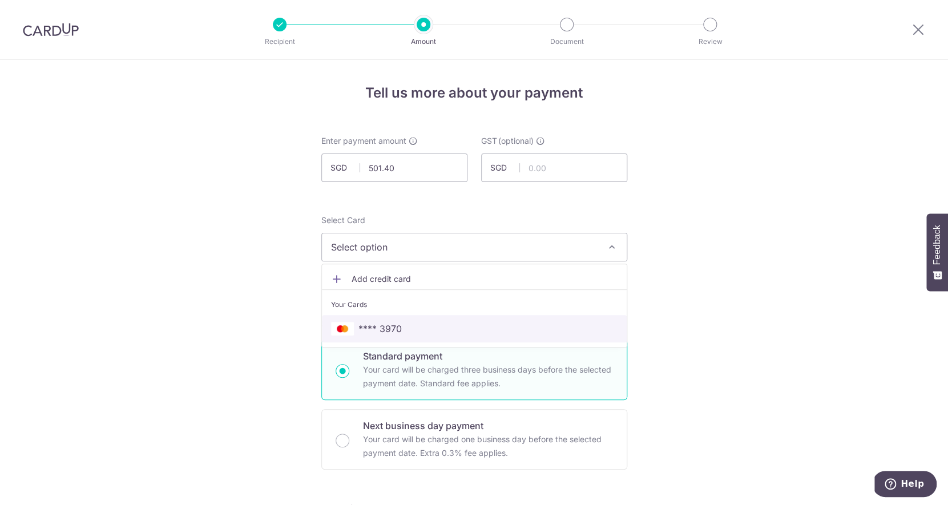
click at [416, 328] on span "**** 3970" at bounding box center [474, 329] width 287 height 14
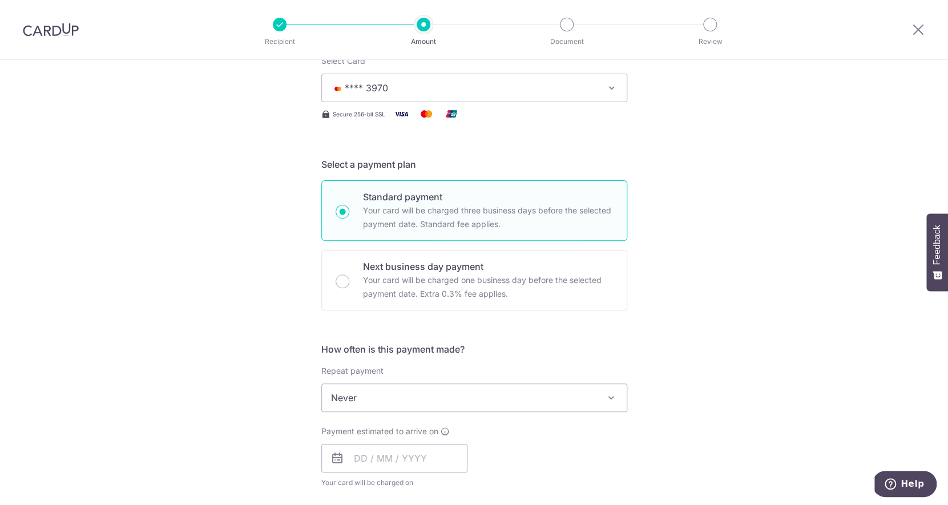
scroll to position [159, 0]
click at [419, 398] on span "Never" at bounding box center [474, 397] width 305 height 27
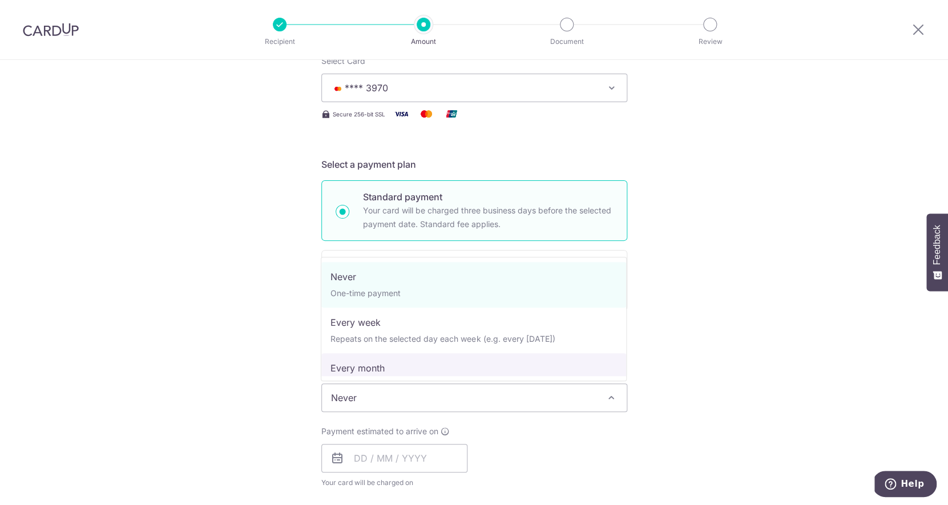
click at [523, 422] on div "How often is this payment made? Repeat payment Never Every week Every month Eve…" at bounding box center [474, 419] width 306 height 155
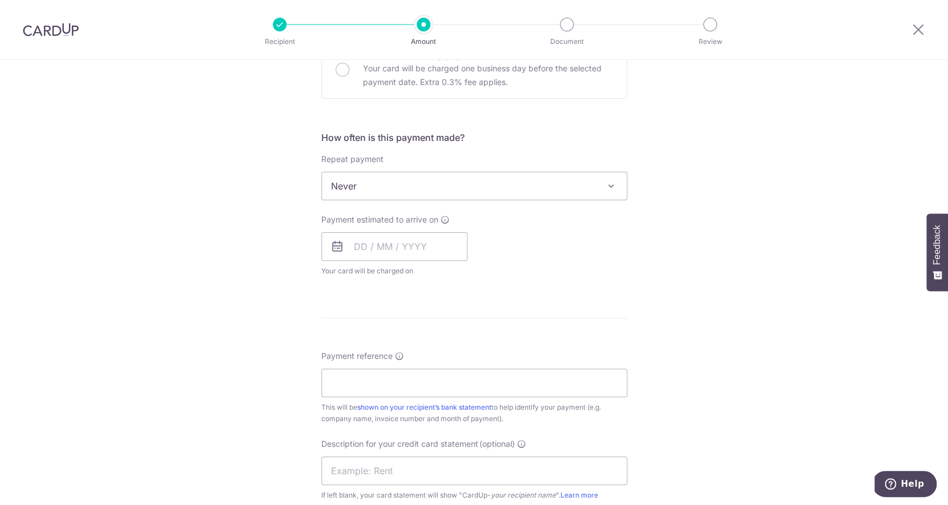
scroll to position [373, 0]
click at [389, 248] on input "text" at bounding box center [394, 245] width 146 height 29
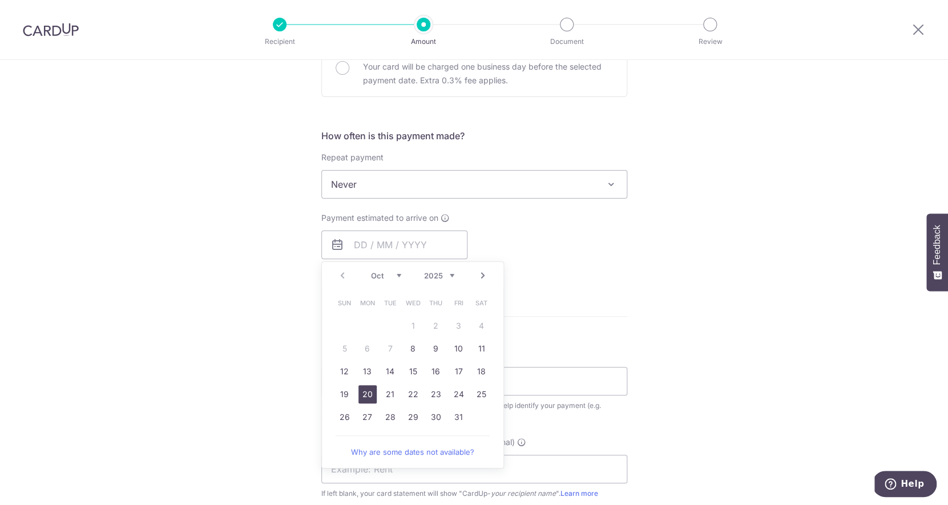
click at [368, 395] on link "20" at bounding box center [367, 394] width 18 height 18
type input "20/10/2025"
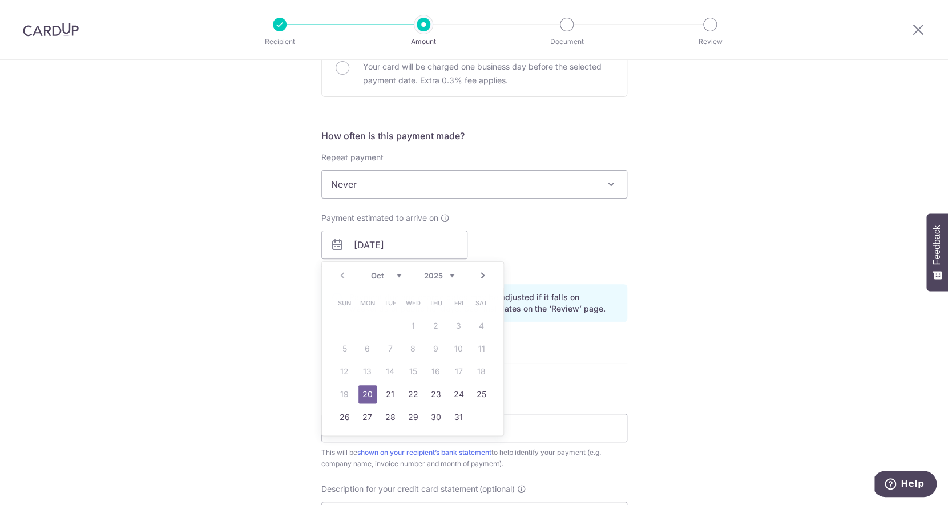
scroll to position [541, 0]
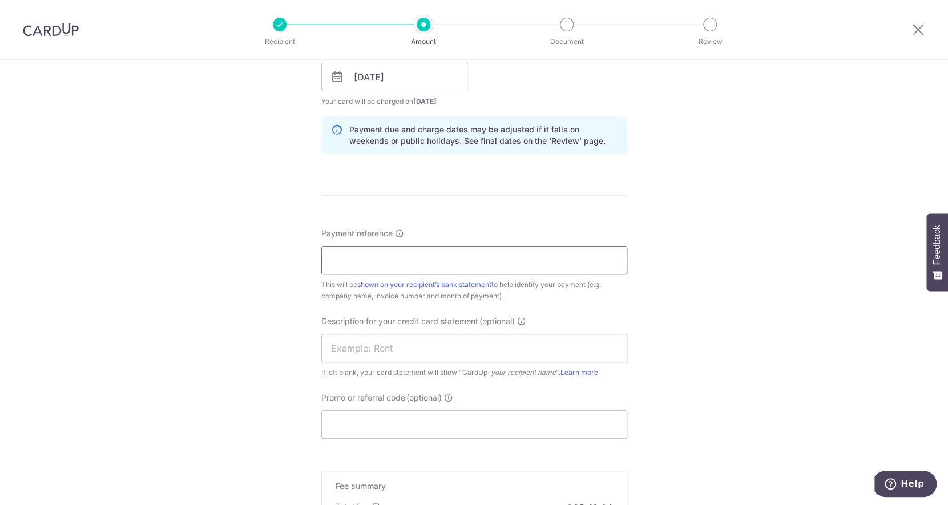
click at [377, 268] on input "Payment reference" at bounding box center [474, 260] width 306 height 29
type input "0925-102191"
click at [345, 358] on input "text" at bounding box center [474, 348] width 306 height 29
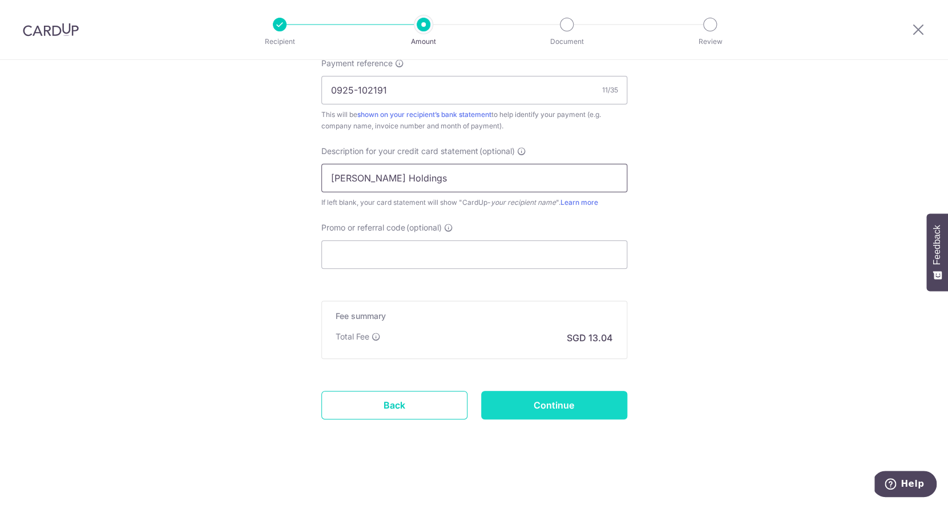
type input "Stark Holdings"
click at [580, 408] on input "Continue" at bounding box center [554, 405] width 146 height 29
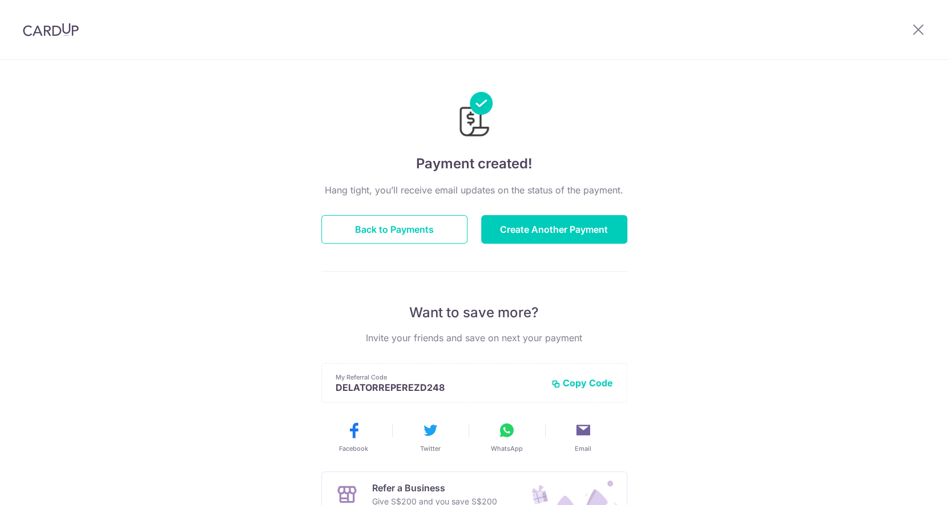
click at [576, 233] on button "Create Another Payment" at bounding box center [554, 229] width 146 height 29
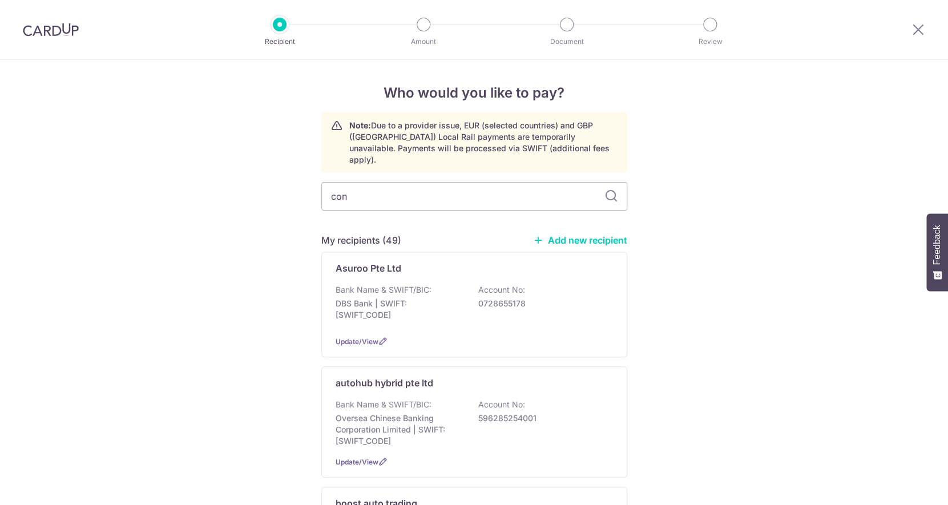
type input "conn"
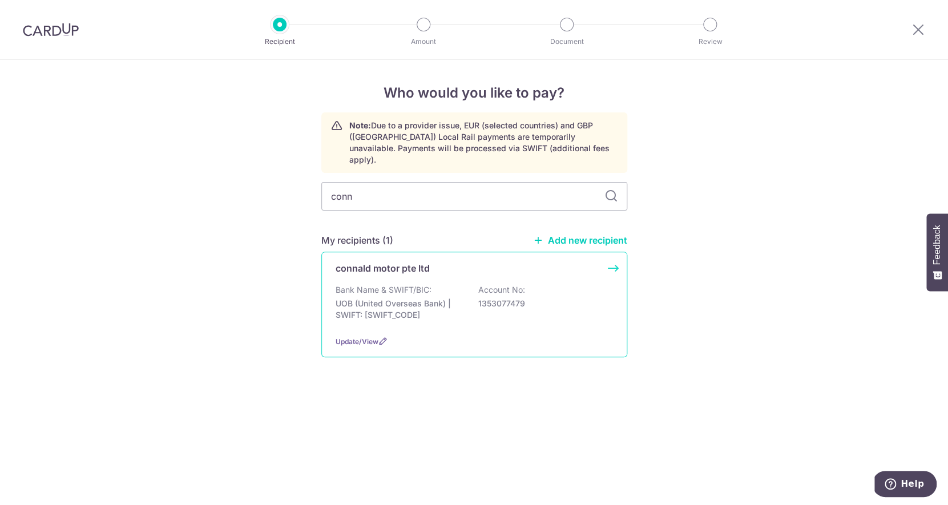
click at [394, 309] on p "UOB (United Overseas Bank) | SWIFT: UOVBSGSGXXX" at bounding box center [400, 309] width 128 height 23
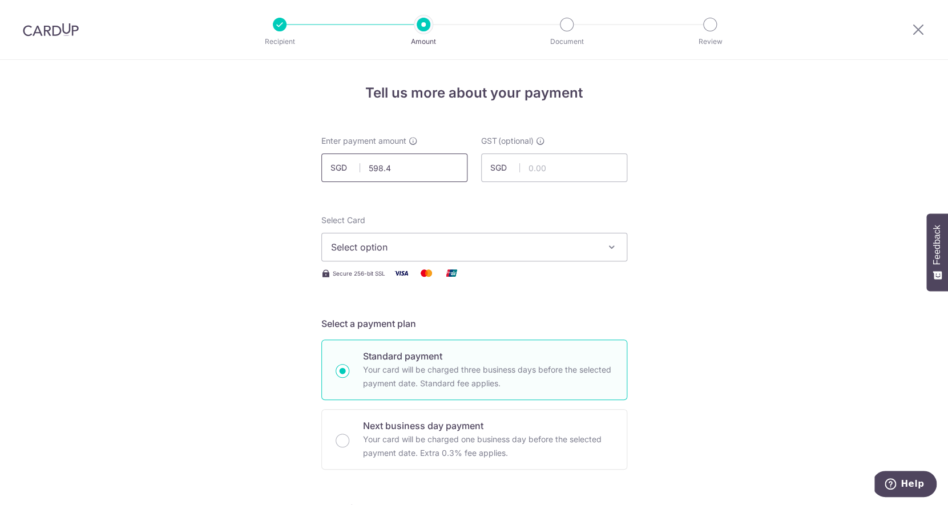
type input "598.41"
click at [422, 249] on span "Select option" at bounding box center [464, 247] width 266 height 14
click at [413, 309] on div "Your Cards" at bounding box center [474, 304] width 287 height 11
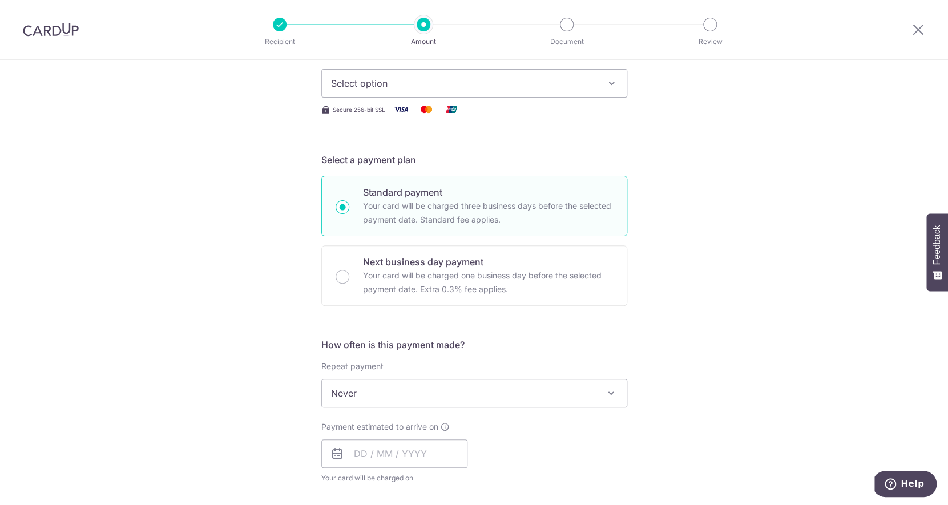
scroll to position [166, 0]
click at [454, 96] on button "Select option" at bounding box center [474, 81] width 306 height 29
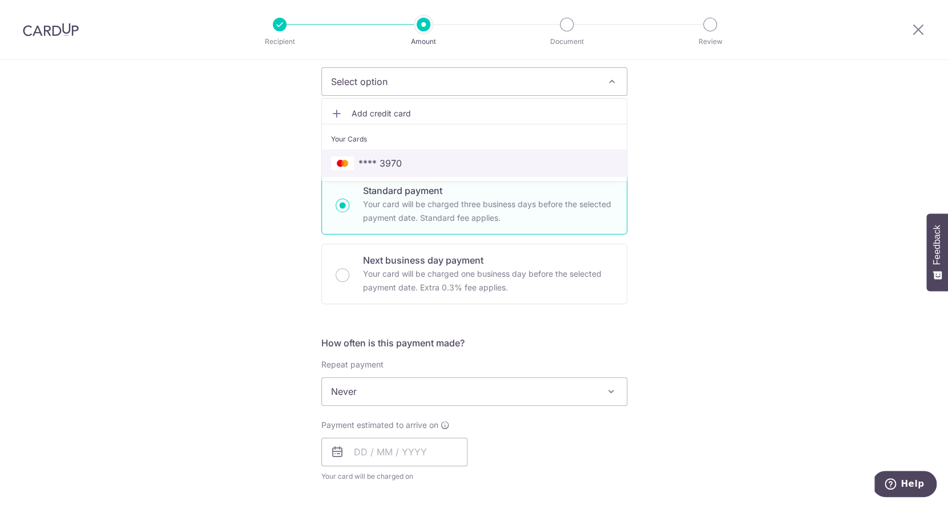
click at [392, 162] on span "**** 3970" at bounding box center [379, 163] width 43 height 14
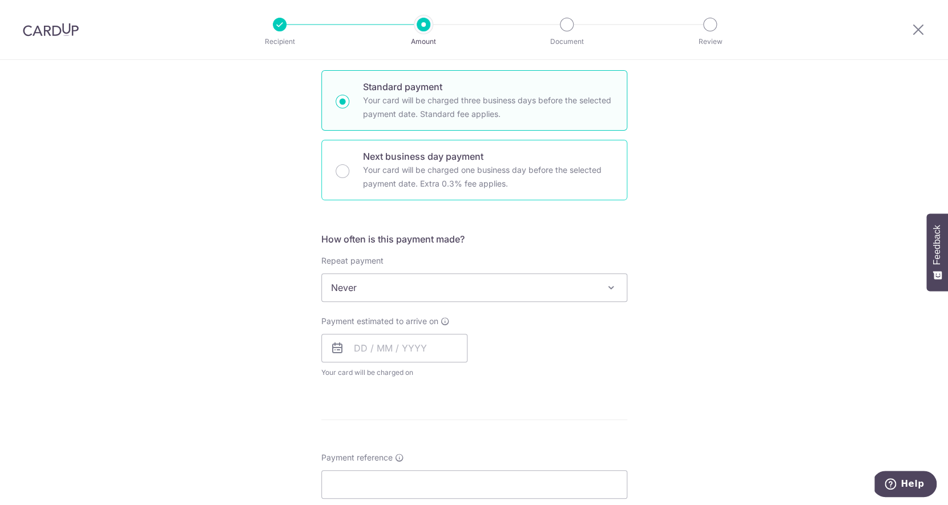
scroll to position [269, 0]
click at [396, 366] on div "Payment estimated to arrive on Your card will be charged on for the first payme…" at bounding box center [394, 347] width 146 height 63
click at [396, 360] on input "text" at bounding box center [394, 348] width 146 height 29
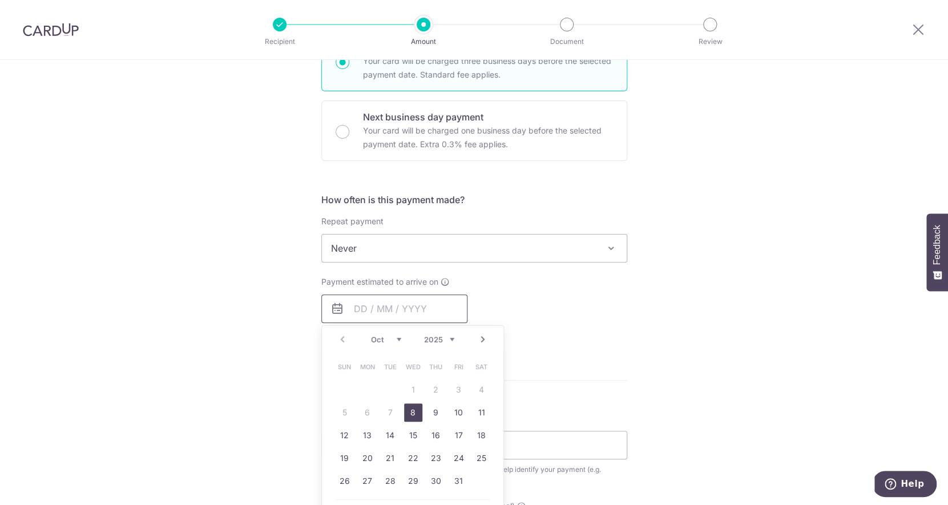
scroll to position [317, 0]
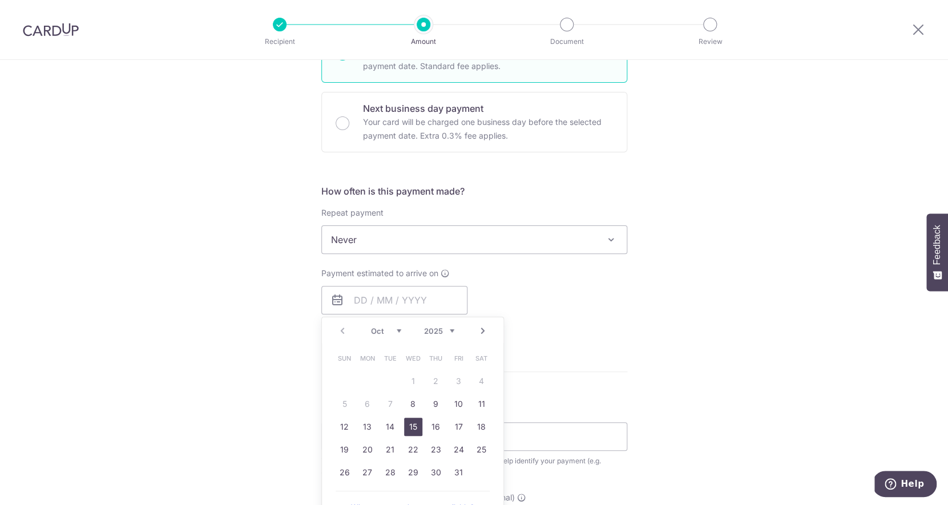
click at [414, 425] on link "15" at bounding box center [413, 427] width 18 height 18
type input "15/10/2025"
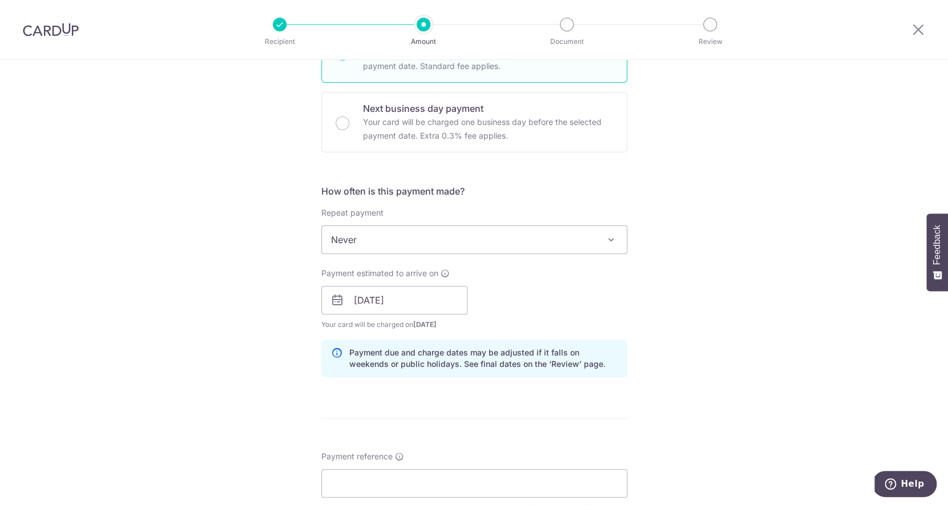
scroll to position [424, 0]
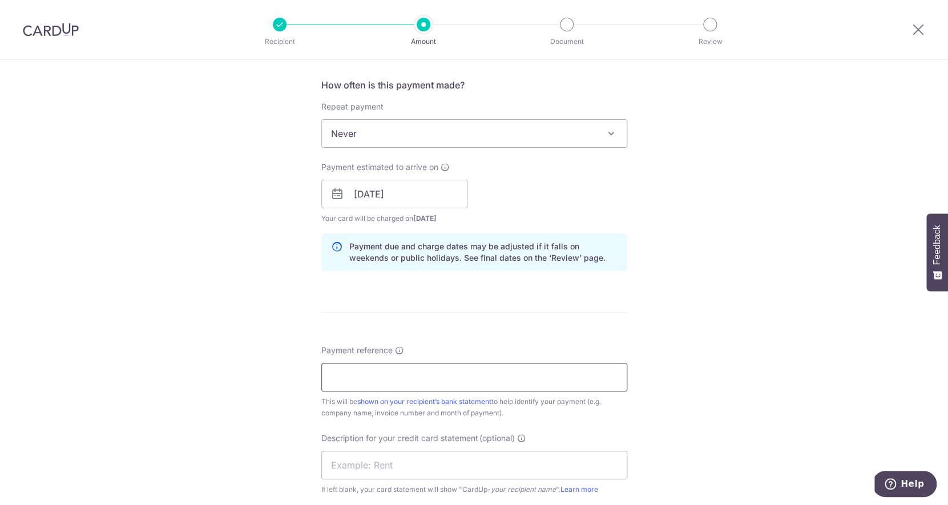
click at [406, 376] on input "Payment reference" at bounding box center [474, 377] width 306 height 29
click at [383, 448] on div "Description for your credit card statement (optional) If left blank, your card …" at bounding box center [474, 464] width 306 height 63
click at [376, 477] on input "text" at bounding box center [474, 465] width 306 height 29
type input "Stark Holdings"
click at [417, 380] on input "Payment reference" at bounding box center [474, 377] width 306 height 29
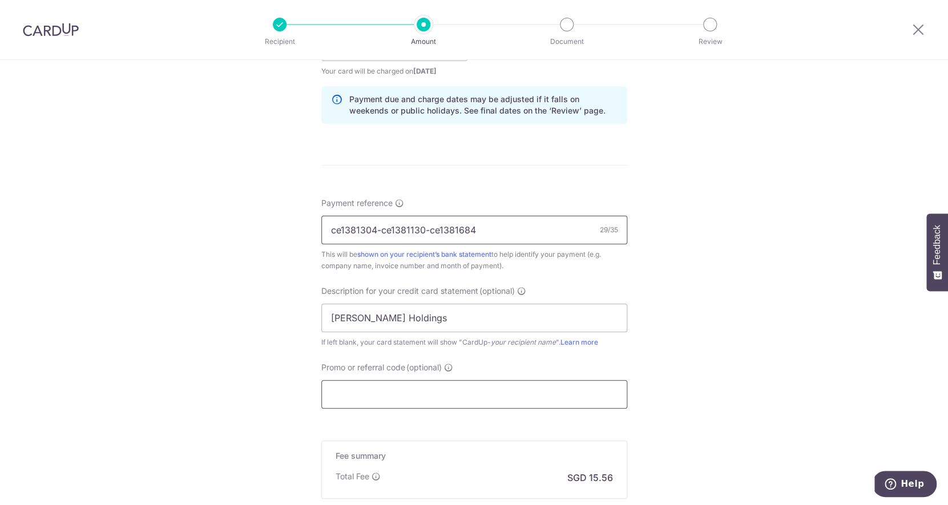
scroll to position [711, 0]
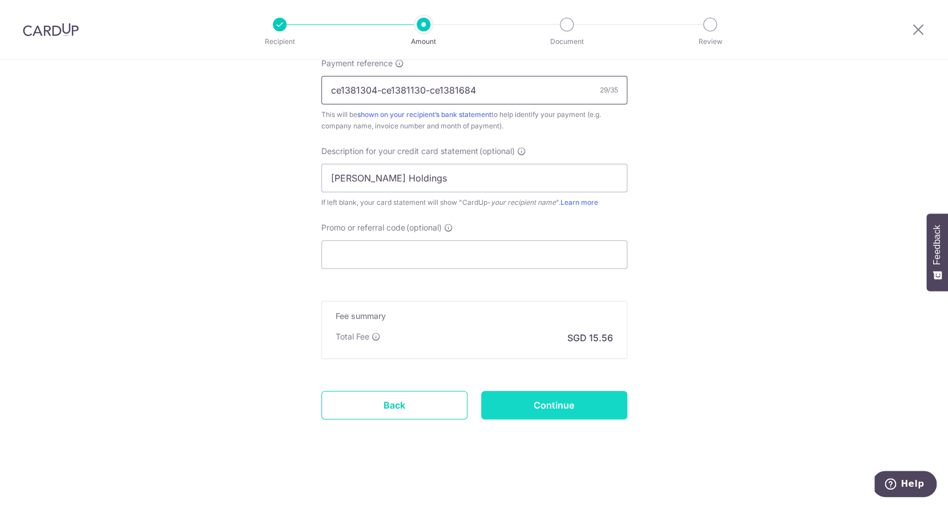
type input "ce1381304-ce1381130-ce1381684"
click at [534, 412] on input "Continue" at bounding box center [554, 405] width 146 height 29
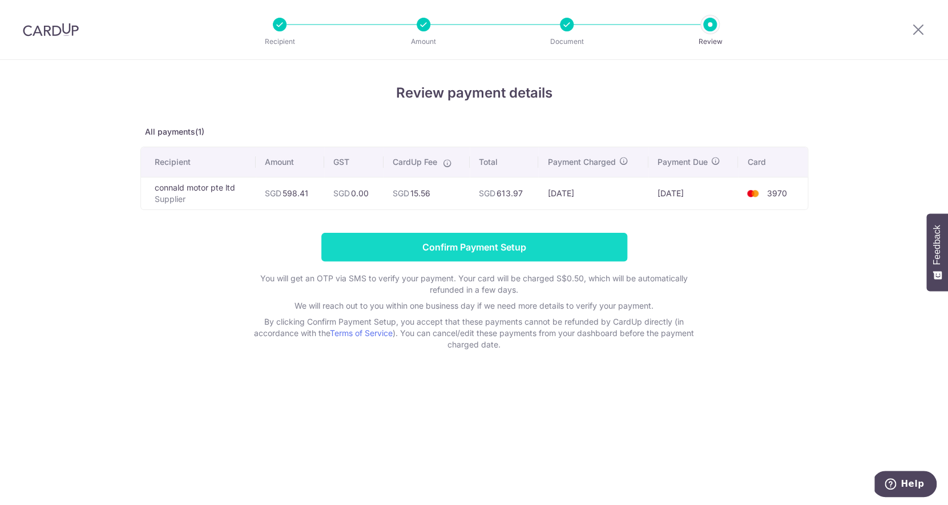
click at [469, 245] on input "Confirm Payment Setup" at bounding box center [474, 247] width 306 height 29
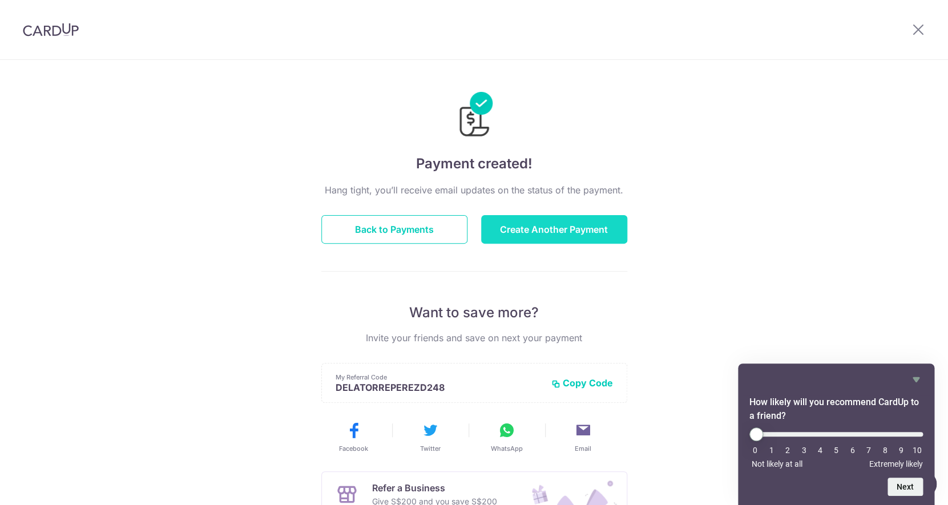
click at [574, 223] on button "Create Another Payment" at bounding box center [554, 229] width 146 height 29
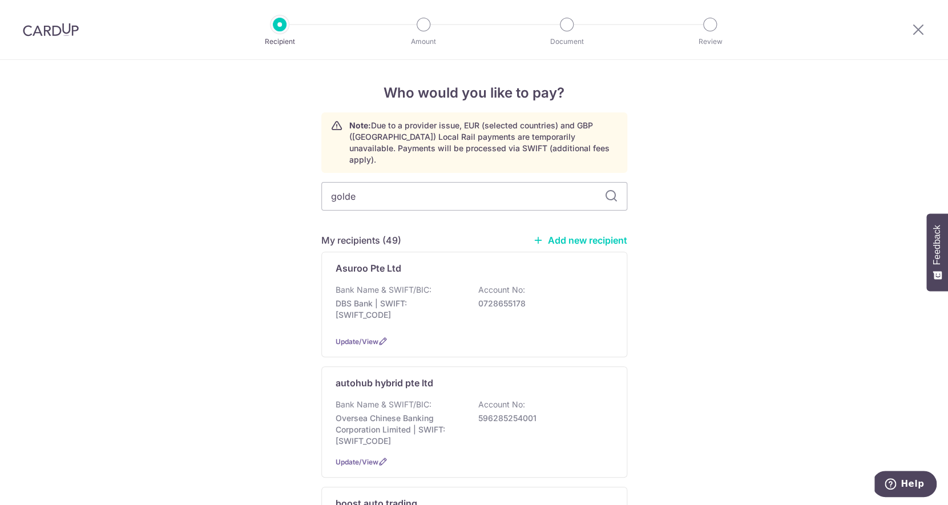
type input "golden"
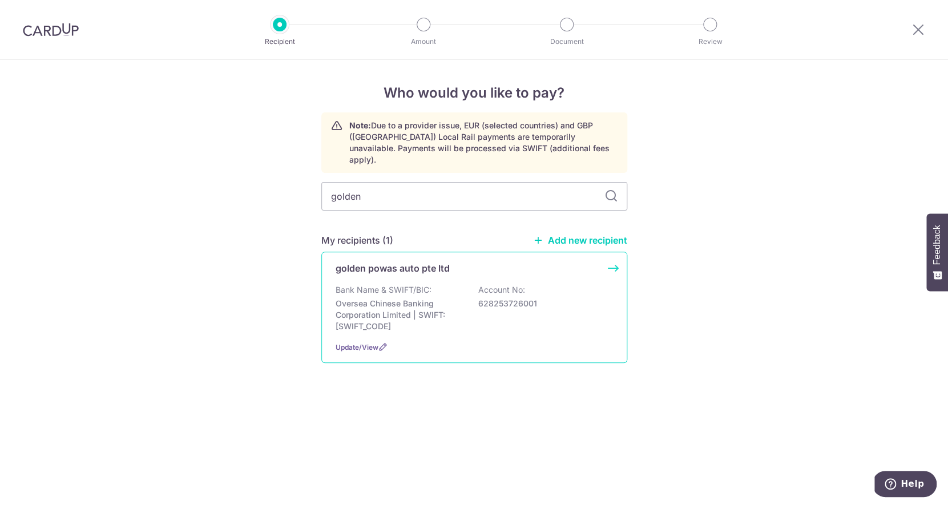
click at [414, 285] on div "Bank Name & SWIFT/BIC: Oversea Chinese Banking Corporation Limited | SWIFT: [SW…" at bounding box center [474, 308] width 277 height 48
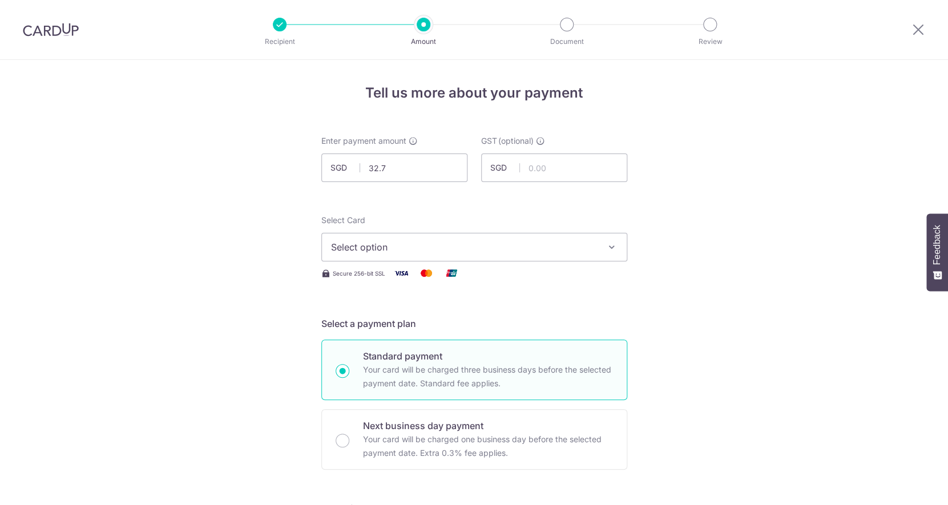
type input "32.70"
click at [402, 249] on span "Select option" at bounding box center [464, 247] width 266 height 14
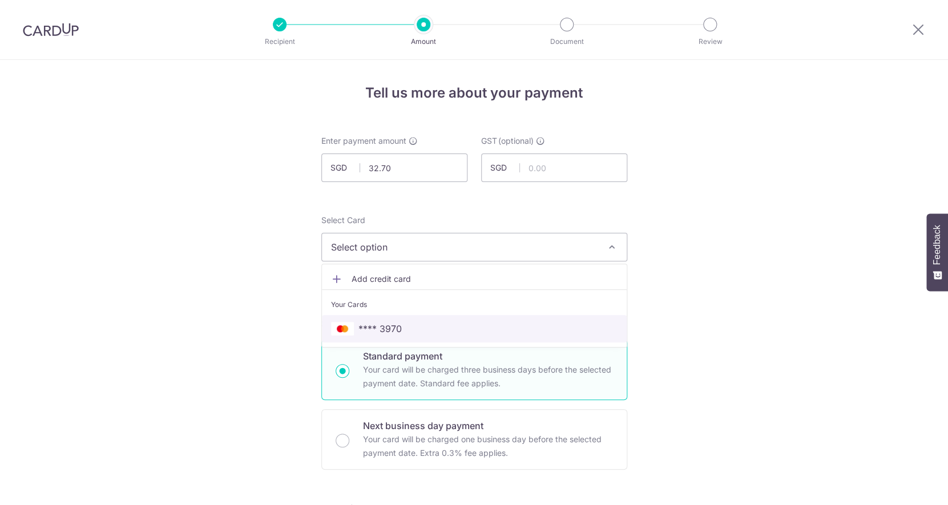
click at [390, 317] on link "**** 3970" at bounding box center [474, 328] width 305 height 27
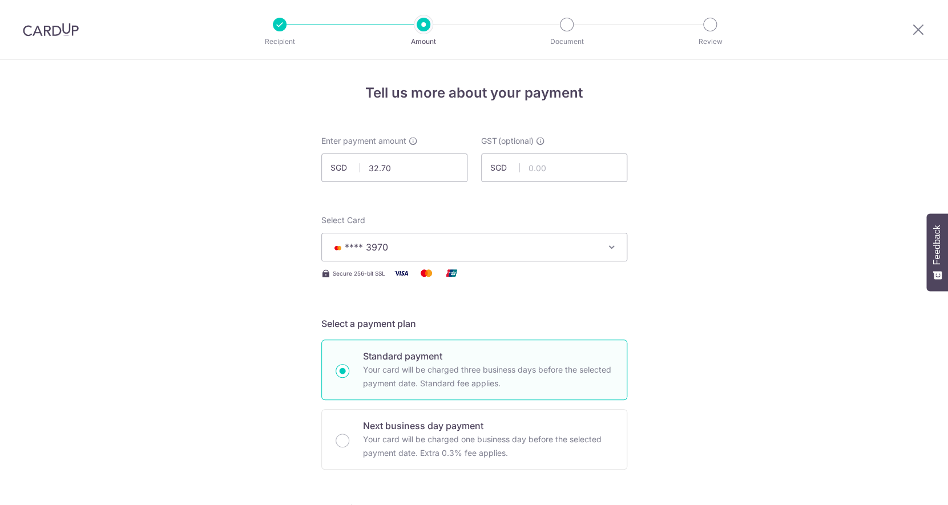
scroll to position [249, 0]
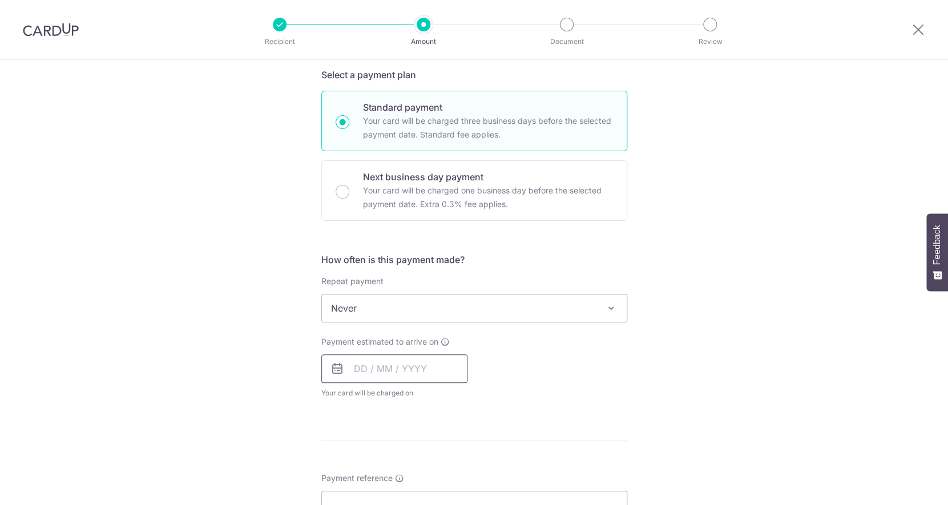
click at [380, 369] on input "text" at bounding box center [394, 368] width 146 height 29
click at [465, 469] on link "10" at bounding box center [459, 472] width 18 height 18
type input "10/10/2025"
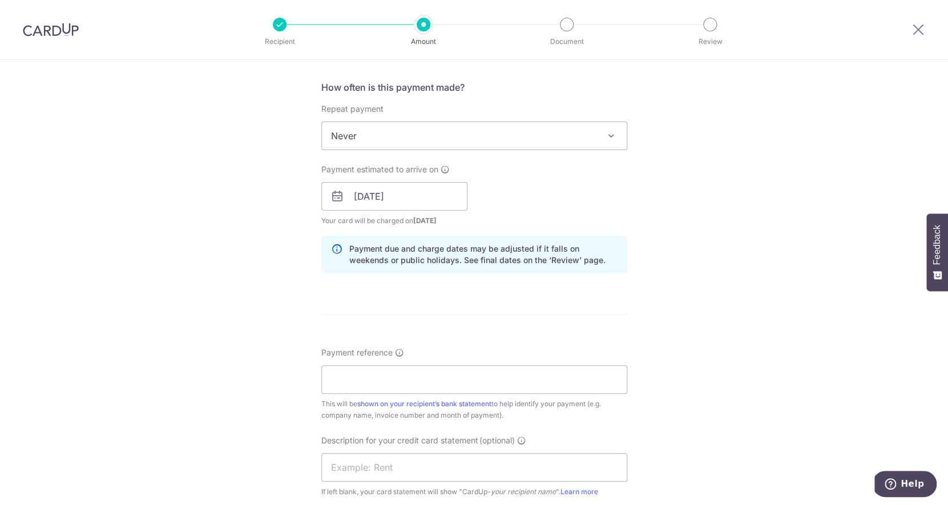
scroll to position [424, 0]
click at [442, 372] on input "Payment reference" at bounding box center [474, 377] width 306 height 29
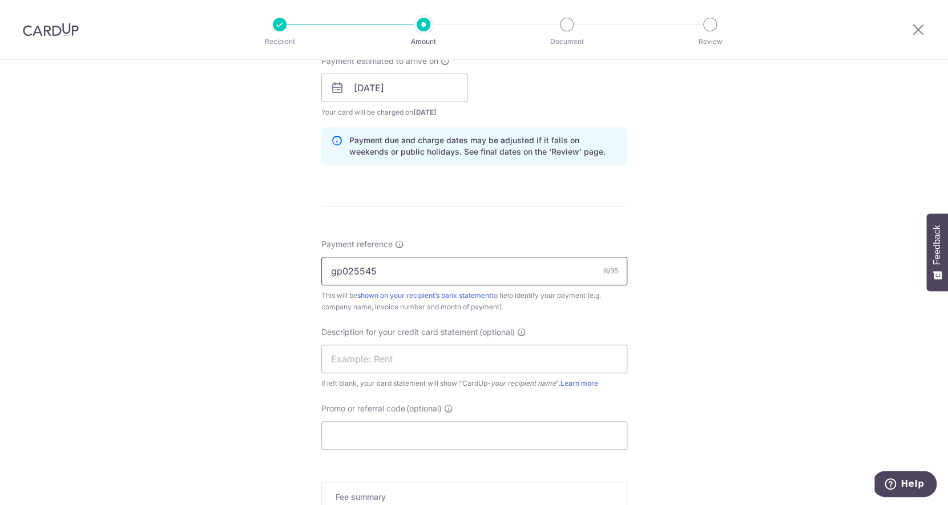
scroll to position [530, 0]
type input "gp025545"
click at [413, 370] on input "text" at bounding box center [474, 359] width 306 height 29
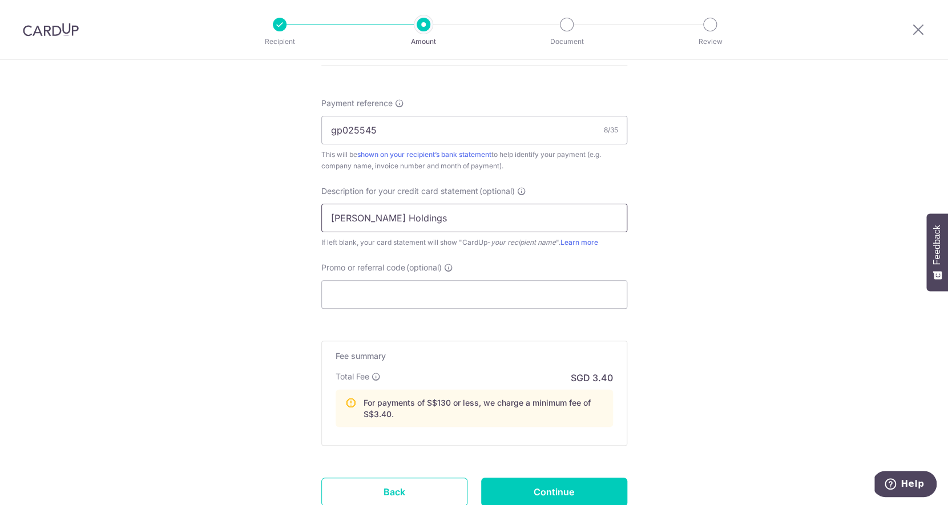
scroll to position [757, 0]
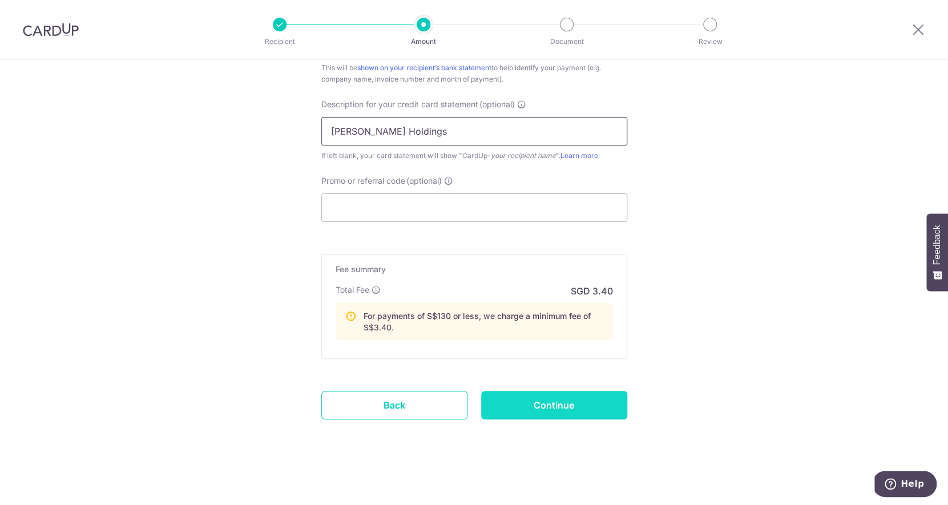
type input "Stark Holdings"
click at [562, 409] on input "Continue" at bounding box center [554, 405] width 146 height 29
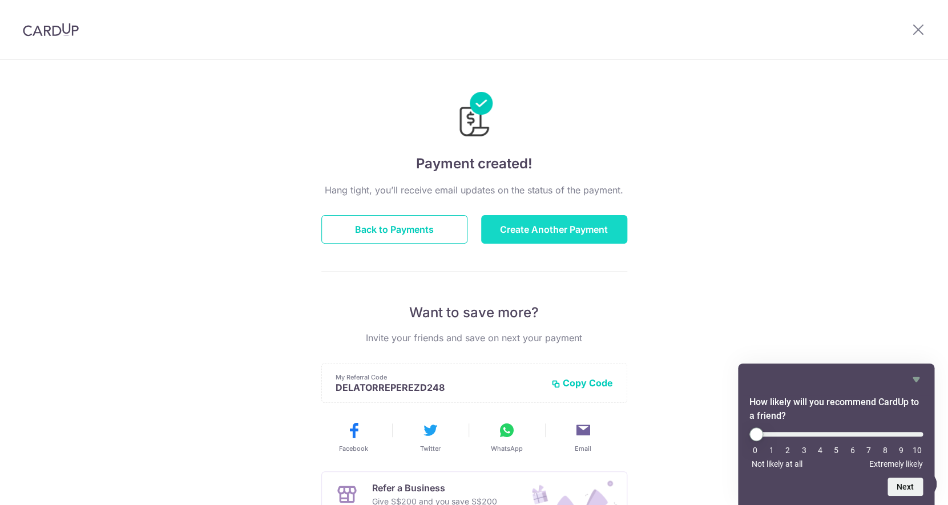
click at [505, 231] on button "Create Another Payment" at bounding box center [554, 229] width 146 height 29
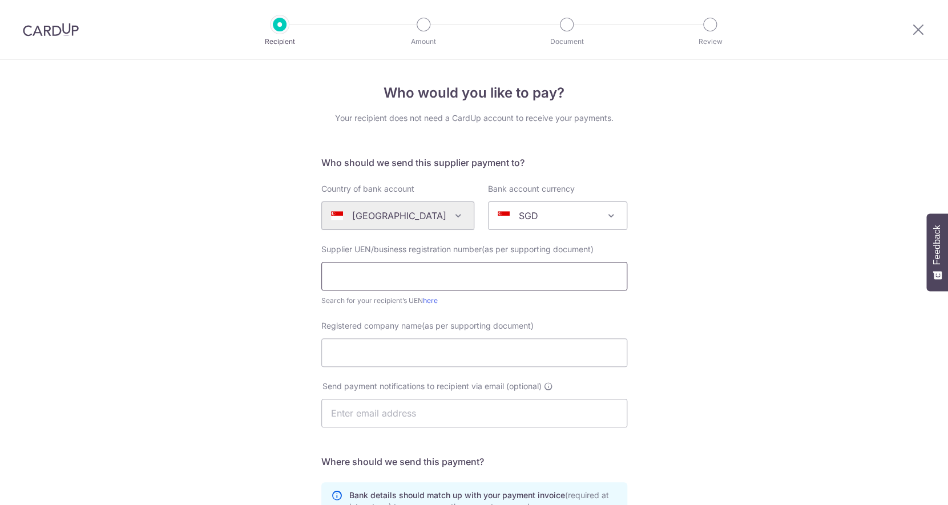
click at [450, 281] on input "text" at bounding box center [474, 276] width 306 height 29
type input "199304087W"
click at [441, 348] on input "Registered company name(as per supporting document)" at bounding box center [474, 352] width 306 height 29
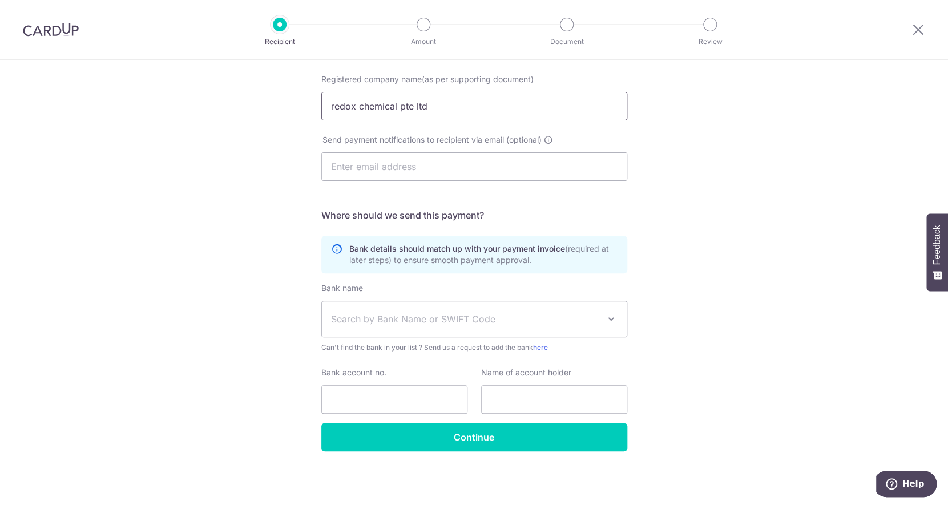
type input "redox chemical pte ltd"
click at [376, 326] on span "Search by Bank Name or SWIFT Code" at bounding box center [474, 318] width 305 height 35
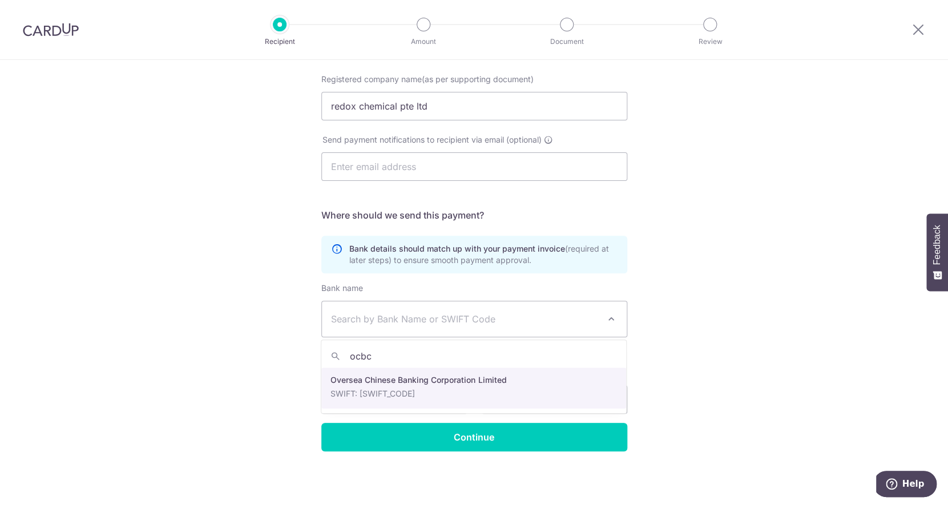
type input "ocbc"
select select "12"
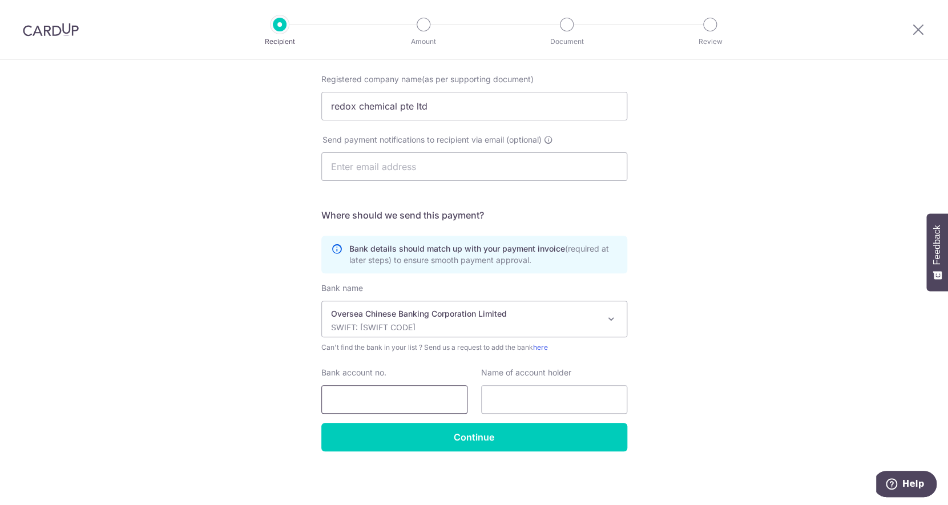
click at [385, 410] on input "Bank account no." at bounding box center [394, 399] width 146 height 29
type input "527030068001"
click at [521, 394] on input "text" at bounding box center [554, 399] width 146 height 29
drag, startPoint x: 430, startPoint y: 108, endPoint x: 326, endPoint y: 109, distance: 103.9
click at [326, 109] on input "redox chemical pte ltd" at bounding box center [474, 106] width 306 height 29
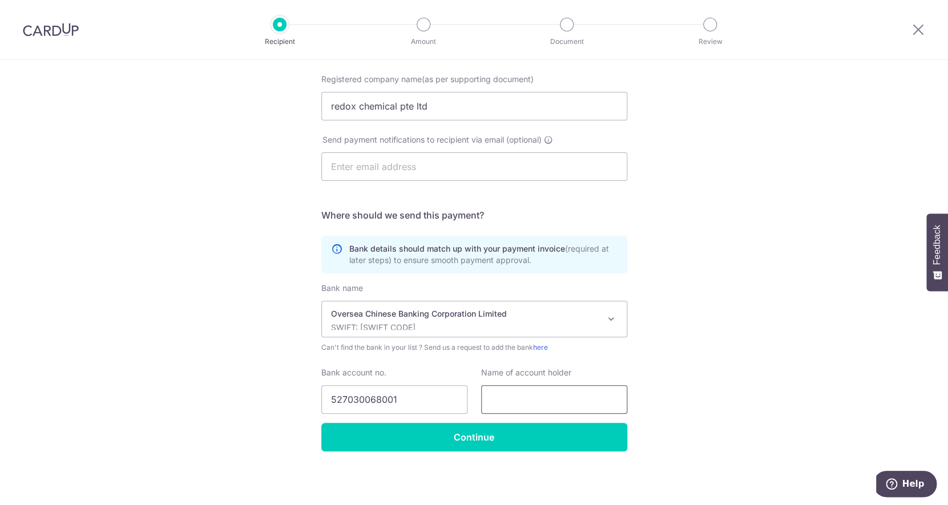
click at [534, 400] on input "text" at bounding box center [554, 399] width 146 height 29
paste input "redox chemical pte ltd"
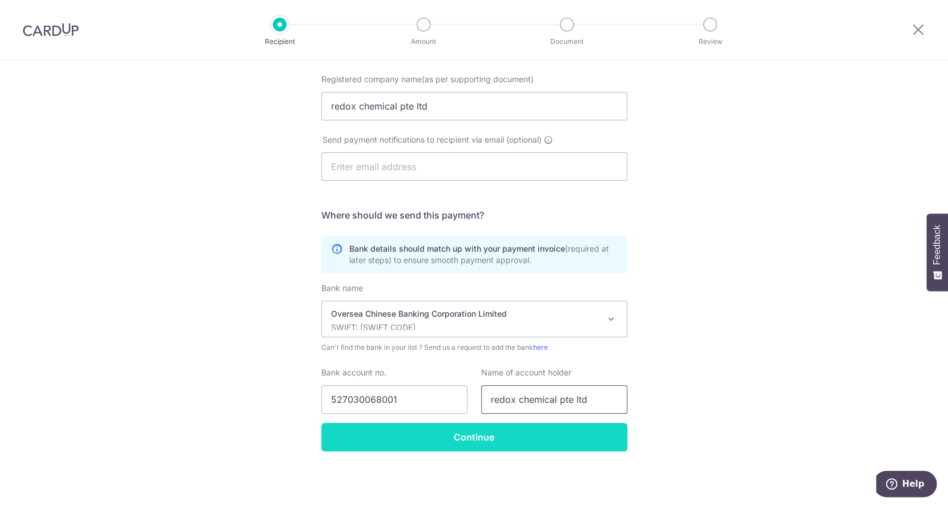
type input "redox chemical pte ltd"
click at [450, 435] on input "Continue" at bounding box center [474, 437] width 306 height 29
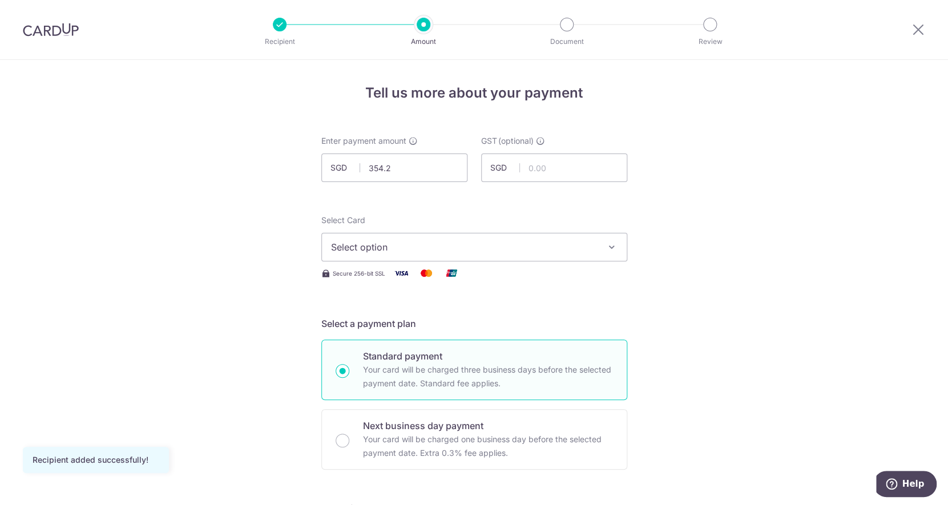
type input "354.25"
click at [439, 239] on button "Select option" at bounding box center [474, 247] width 306 height 29
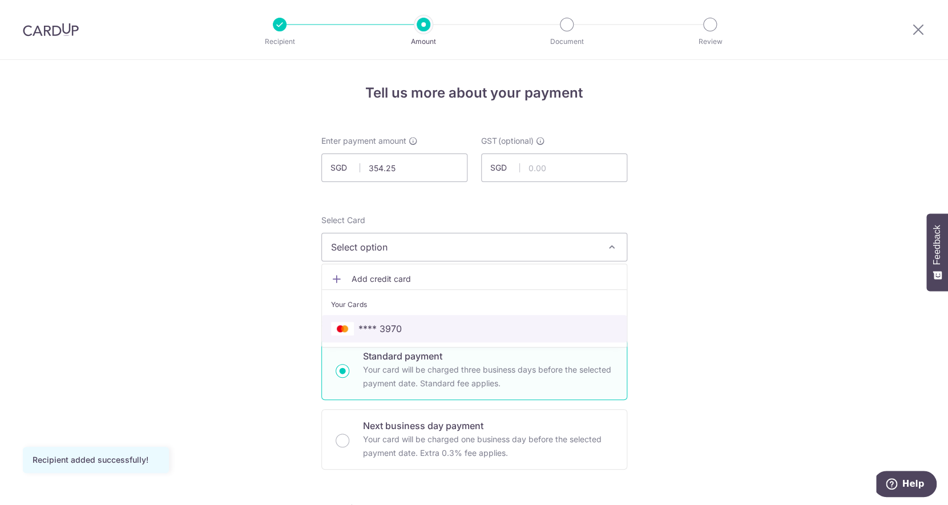
click at [433, 330] on span "**** 3970" at bounding box center [474, 329] width 287 height 14
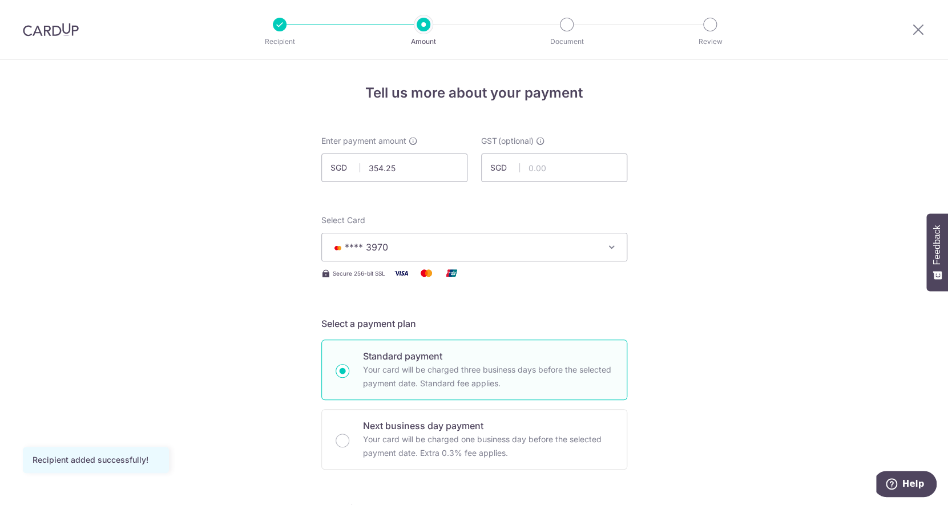
scroll to position [199, 0]
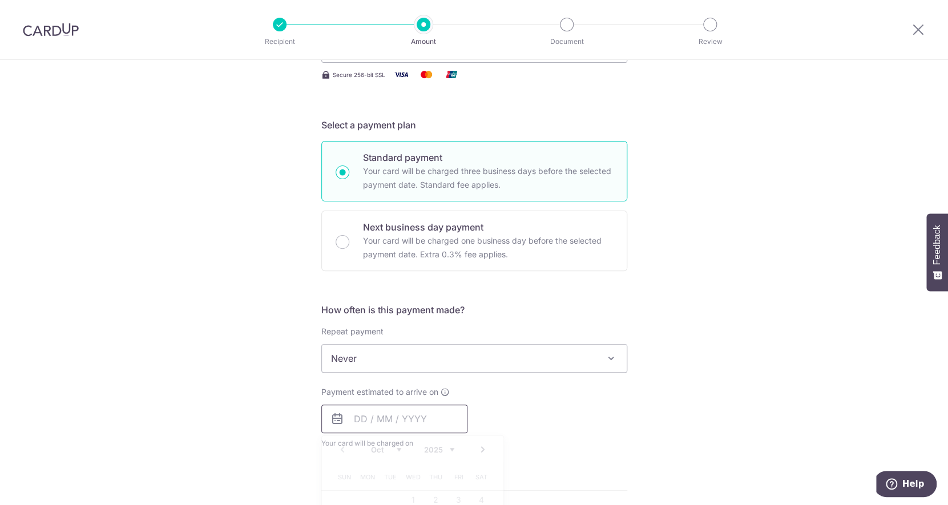
click at [410, 426] on input "text" at bounding box center [394, 419] width 146 height 29
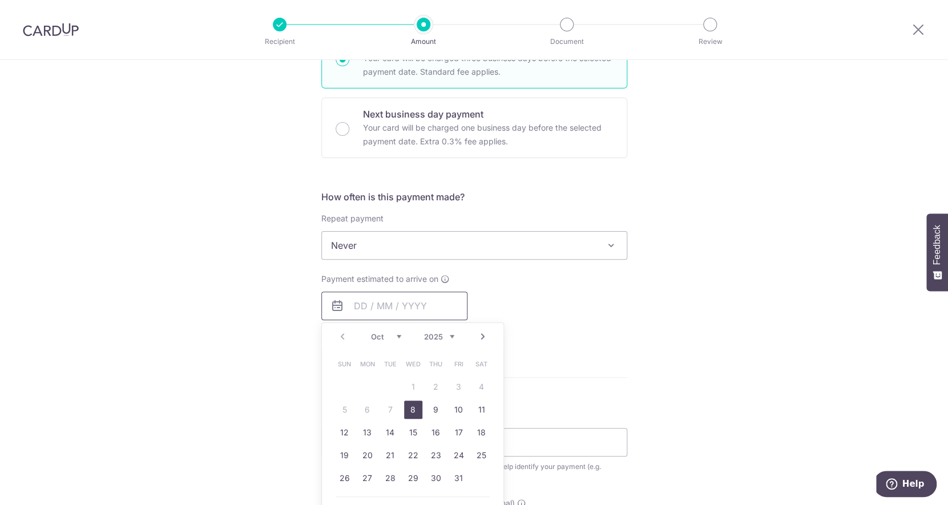
scroll to position [310, 0]
click at [414, 456] on link "22" at bounding box center [413, 456] width 18 height 18
type input "22/10/2025"
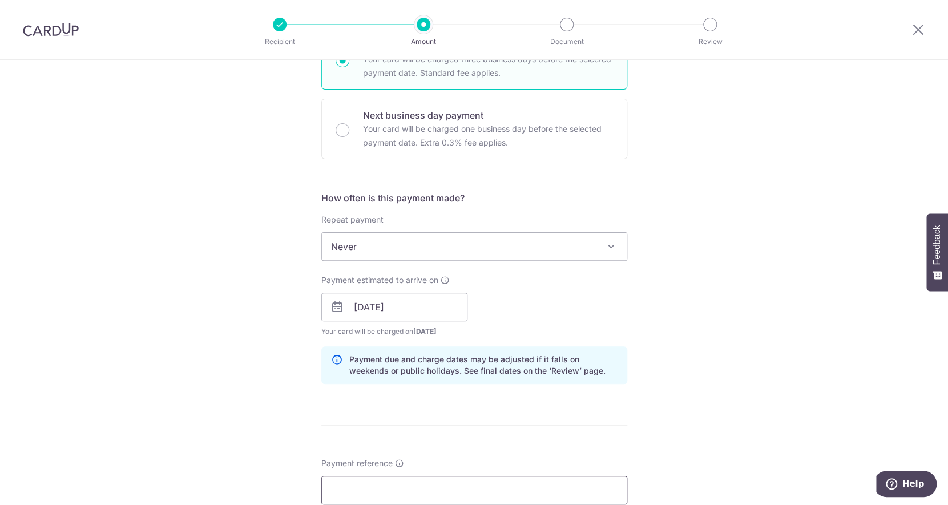
scroll to position [470, 0]
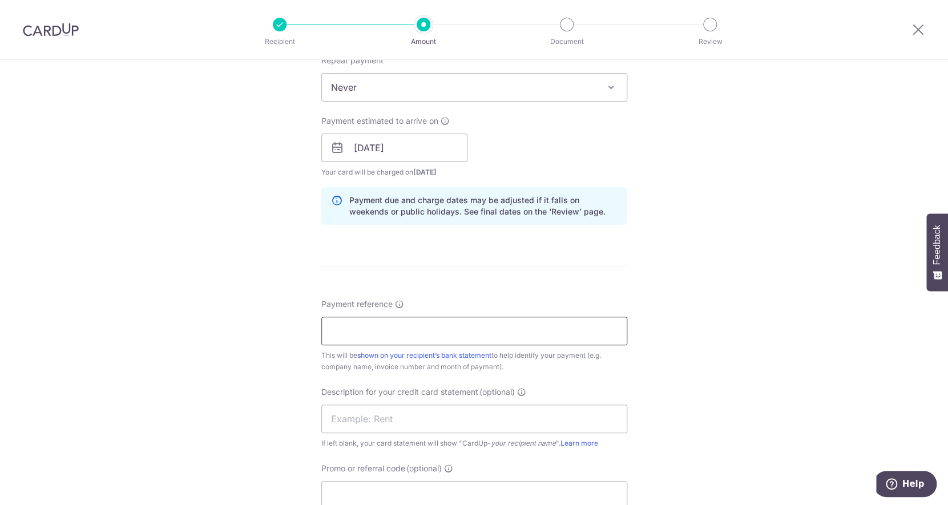
click at [515, 327] on input "Payment reference" at bounding box center [474, 331] width 306 height 29
type input "tinvp-25-0900211"
click at [498, 409] on input "text" at bounding box center [474, 419] width 306 height 29
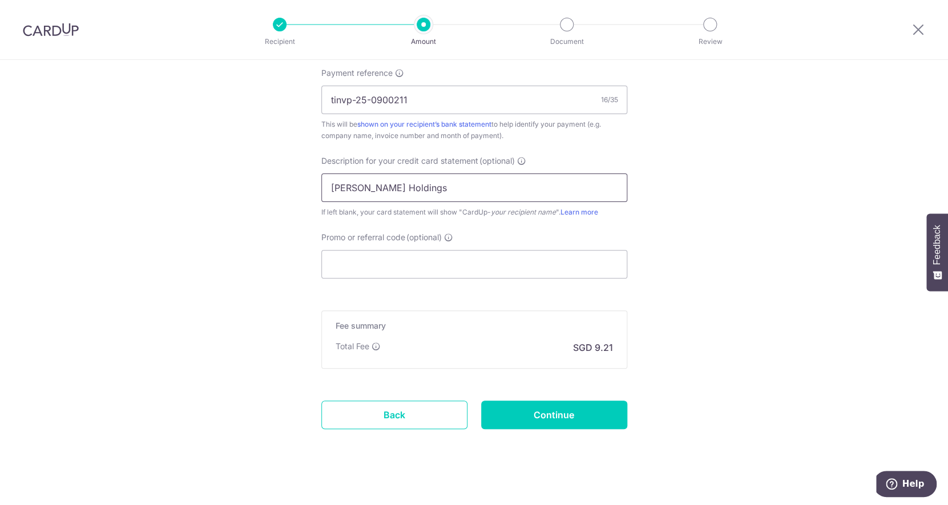
scroll to position [696, 0]
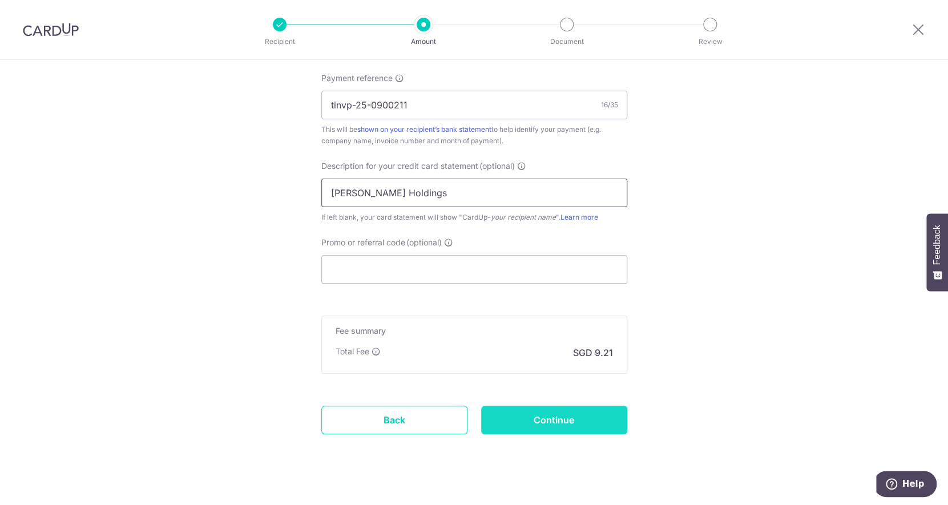
type input "Stark Holdings"
click at [508, 424] on input "Continue" at bounding box center [554, 420] width 146 height 29
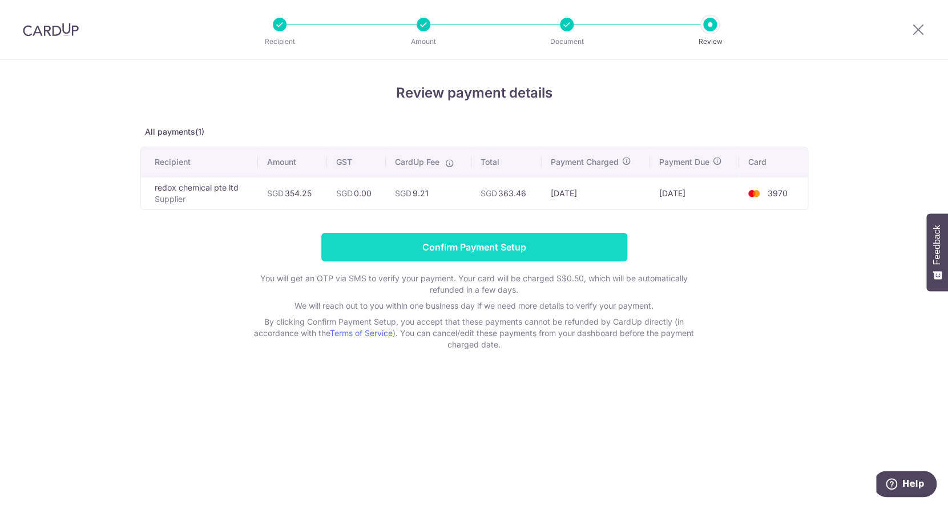
click at [514, 247] on input "Confirm Payment Setup" at bounding box center [474, 247] width 306 height 29
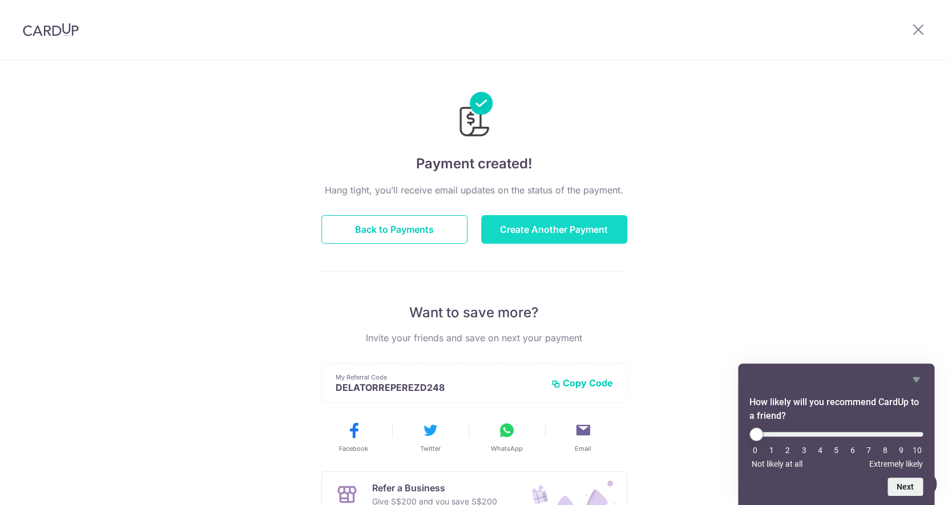
click at [532, 232] on button "Create Another Payment" at bounding box center [554, 229] width 146 height 29
